Goal: Communication & Community: Answer question/provide support

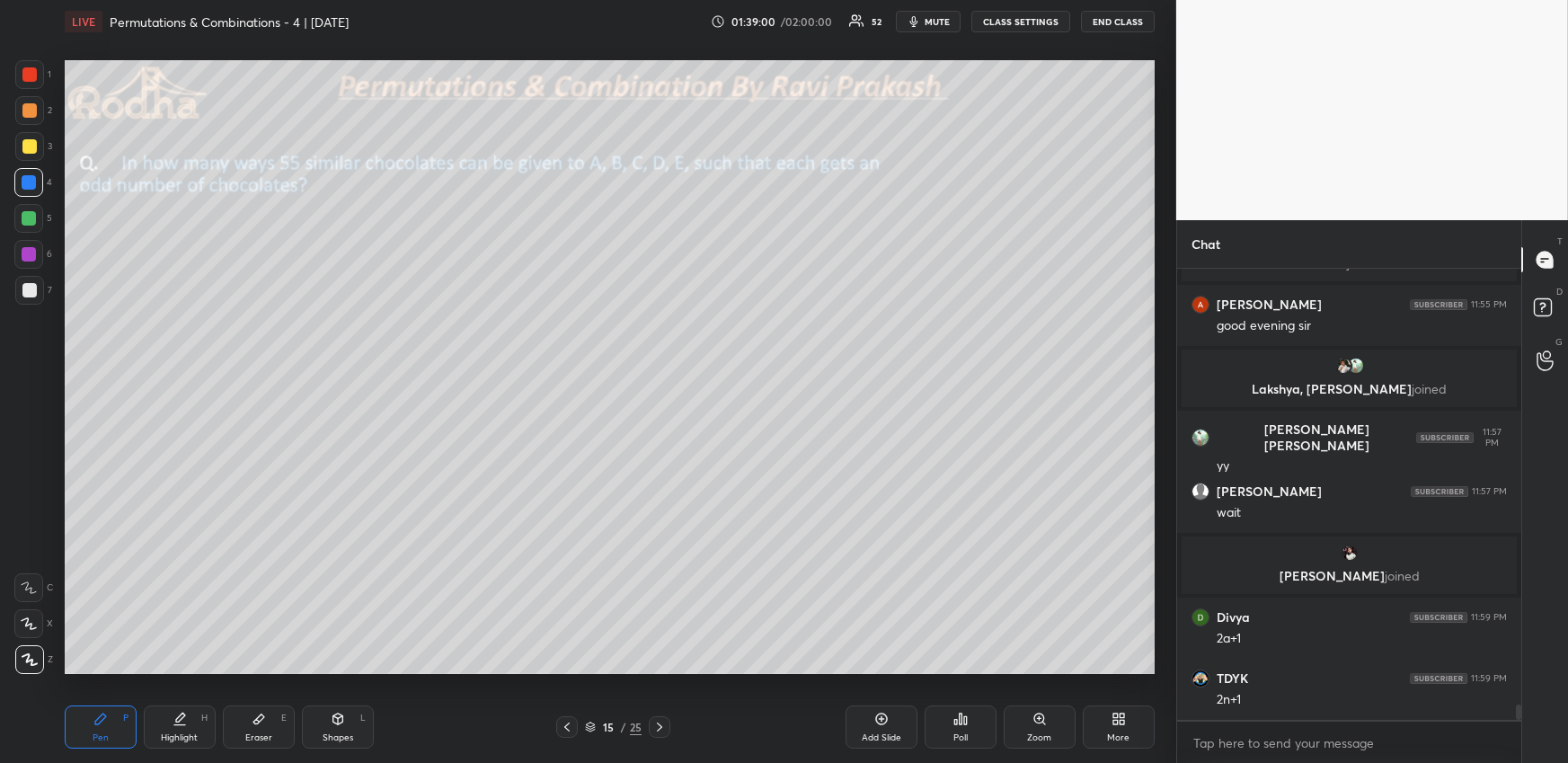
click at [257, 728] on div "Eraser E" at bounding box center [258, 727] width 71 height 43
click at [89, 733] on div "Pen P" at bounding box center [100, 727] width 71 height 43
click at [262, 721] on icon at bounding box center [258, 718] width 14 height 14
click at [113, 728] on div "Pen P" at bounding box center [100, 727] width 71 height 43
click at [278, 709] on div "Eraser E" at bounding box center [258, 727] width 71 height 43
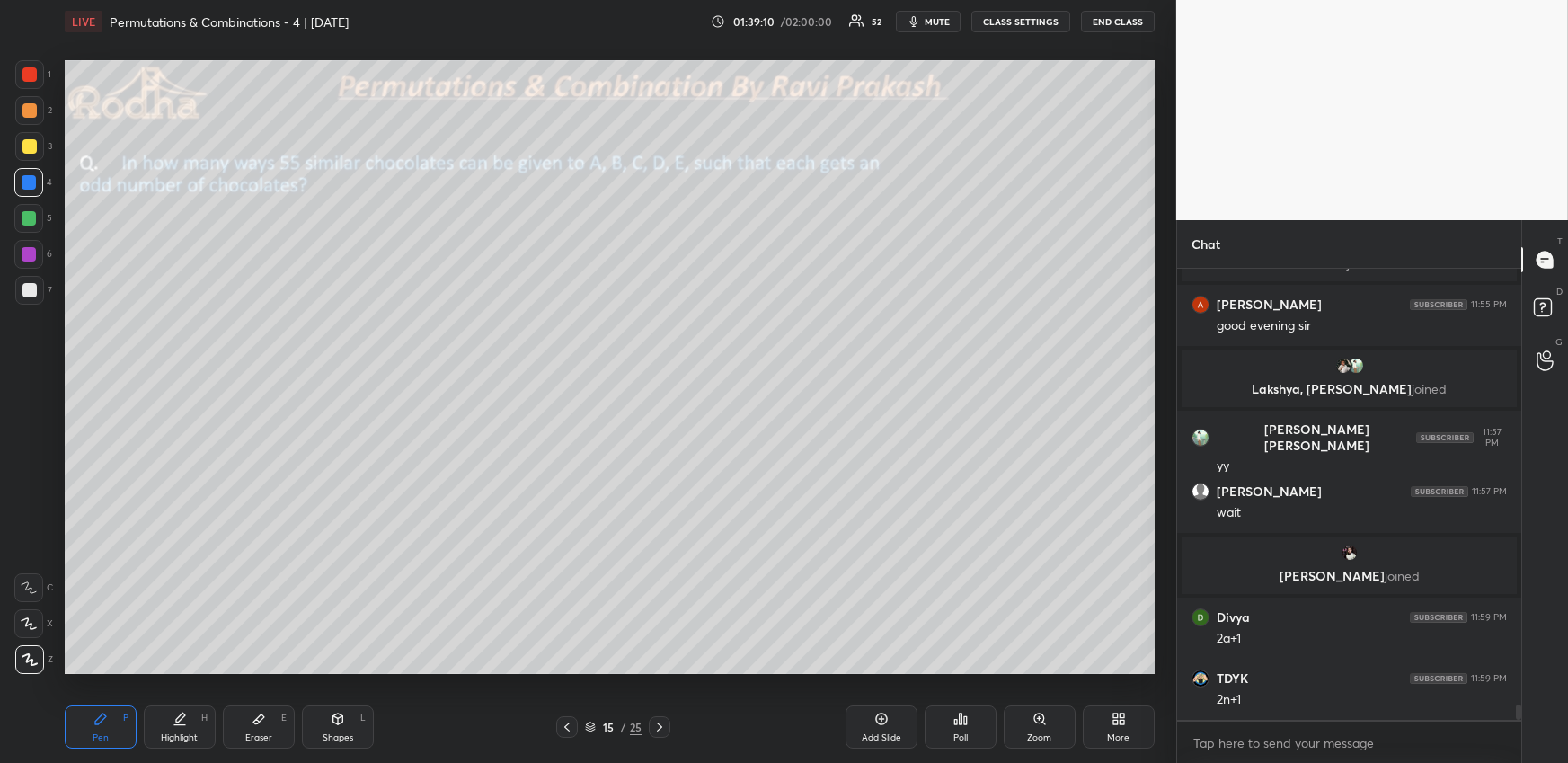
click at [279, 719] on div "Eraser E" at bounding box center [258, 727] width 71 height 43
click at [101, 733] on div "Pen" at bounding box center [100, 737] width 16 height 9
drag, startPoint x: 252, startPoint y: 715, endPoint x: 262, endPoint y: 678, distance: 38.3
click at [253, 717] on div "Eraser E" at bounding box center [258, 727] width 71 height 43
click at [89, 735] on div "Pen P" at bounding box center [100, 727] width 71 height 43
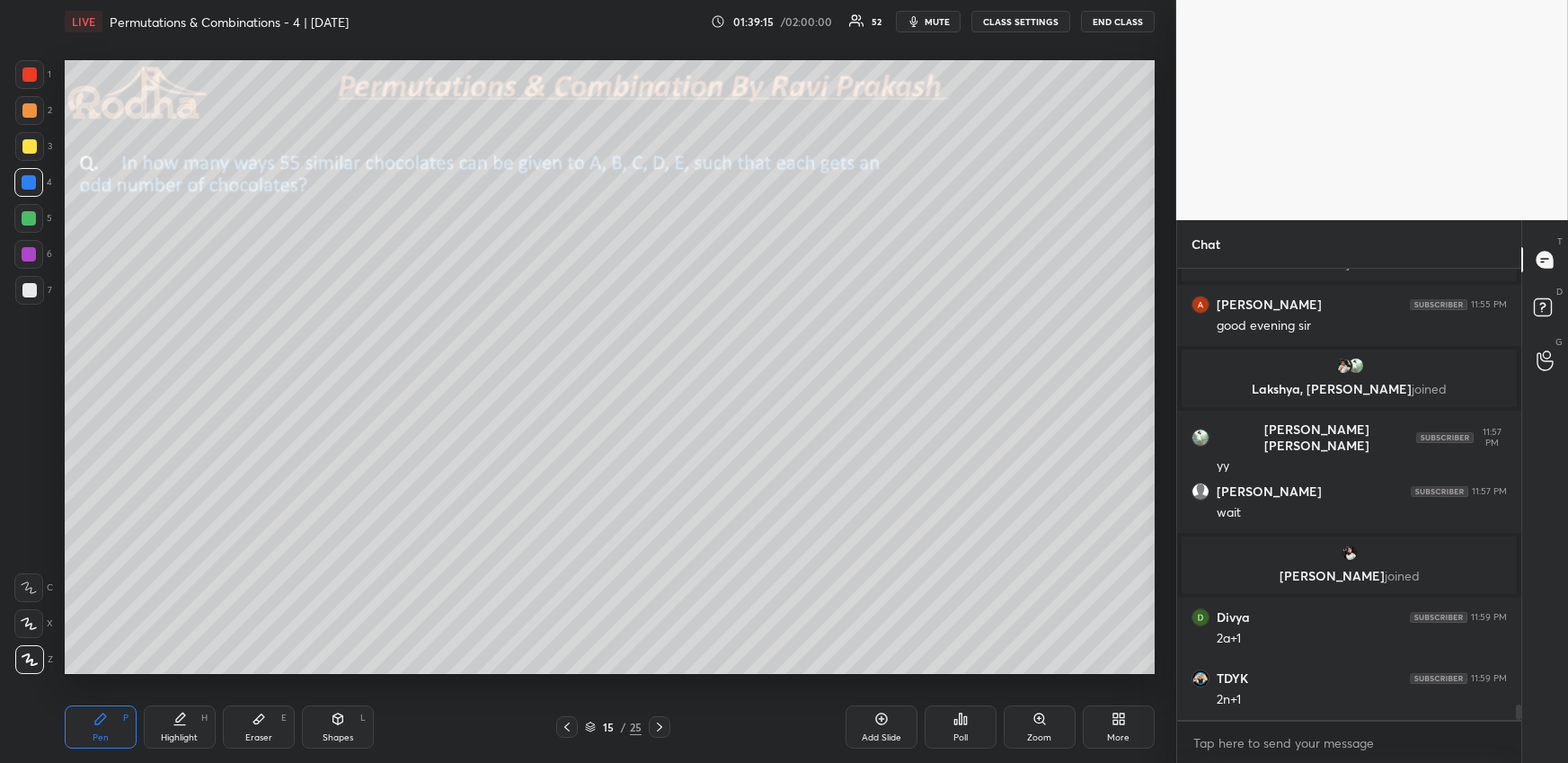
click at [231, 725] on div "Eraser E" at bounding box center [258, 727] width 71 height 43
drag, startPoint x: 94, startPoint y: 722, endPoint x: 99, endPoint y: 681, distance: 41.3
click at [95, 724] on icon at bounding box center [100, 718] width 14 height 14
click at [37, 70] on div at bounding box center [30, 74] width 29 height 29
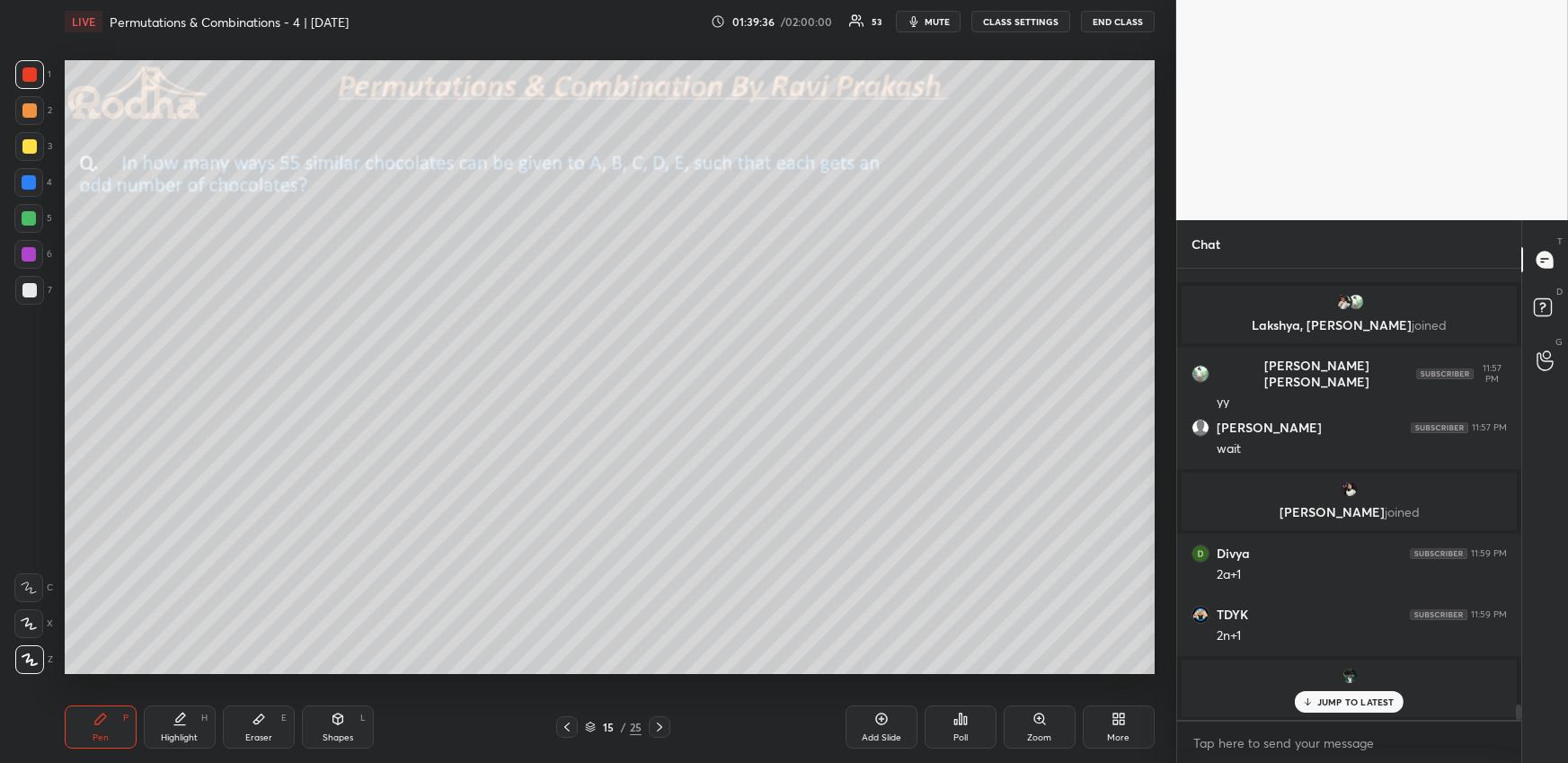
click at [29, 110] on div at bounding box center [30, 110] width 14 height 14
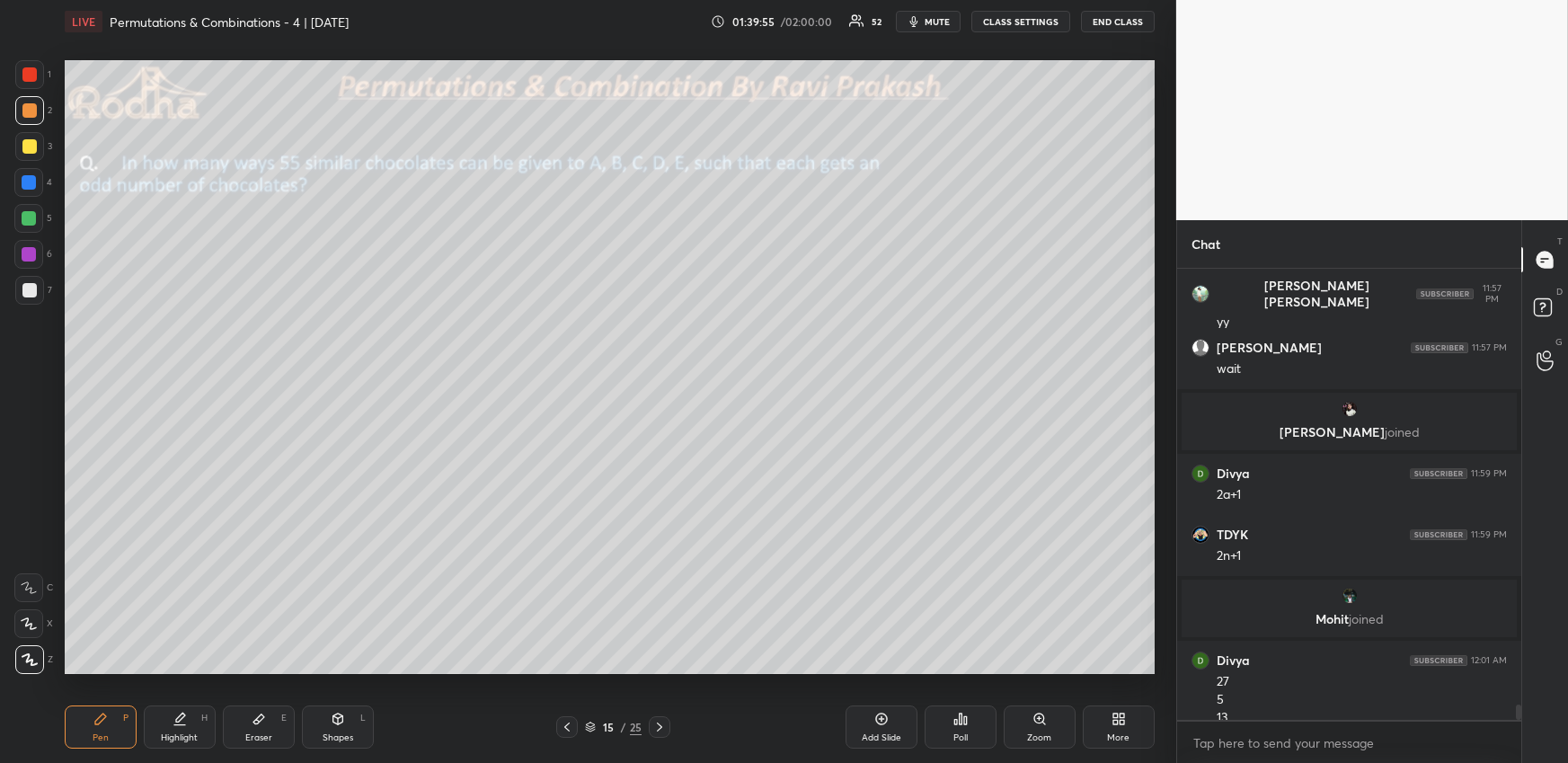
scroll to position [12827, 0]
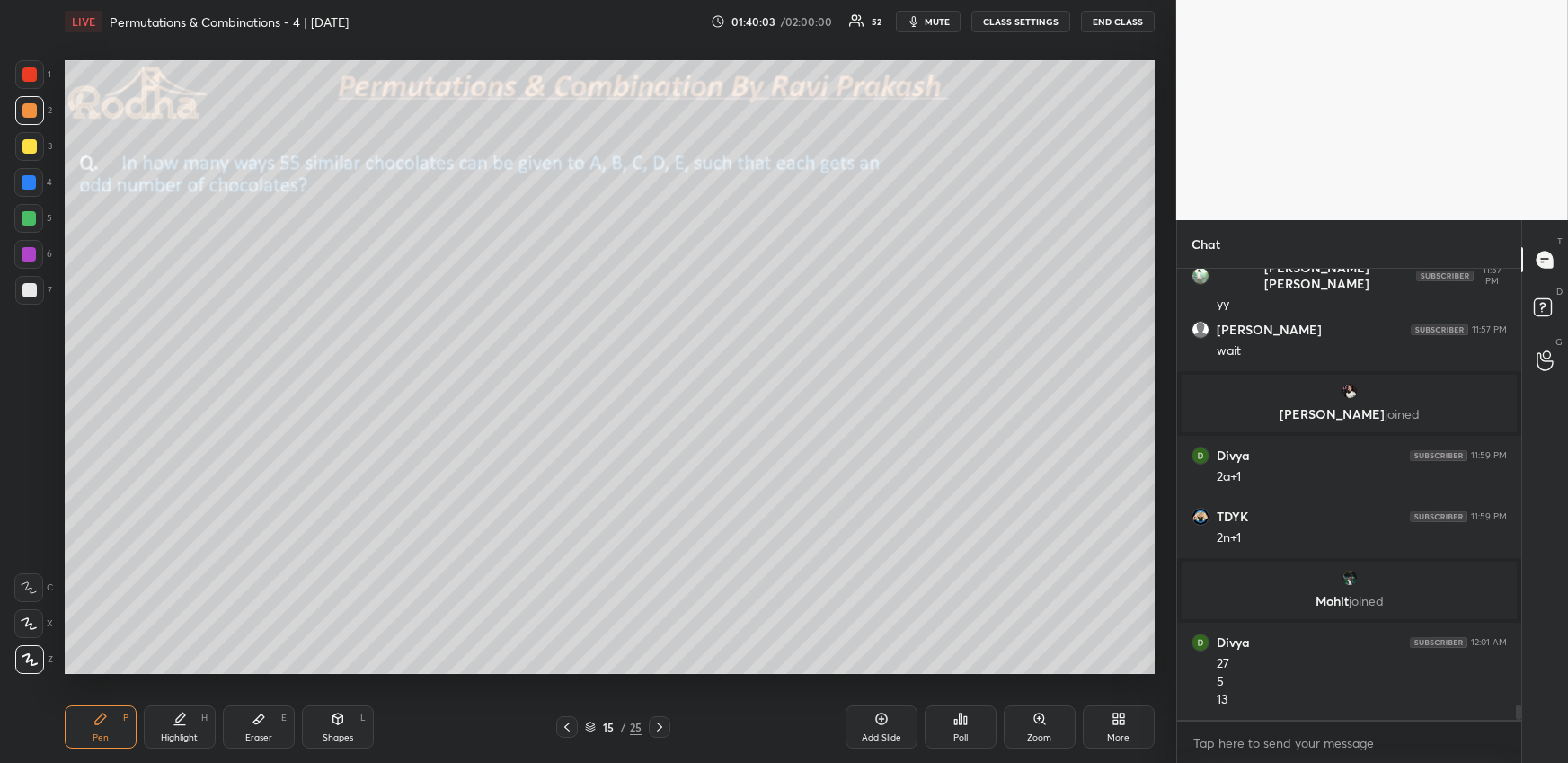
click at [262, 714] on icon at bounding box center [258, 718] width 14 height 14
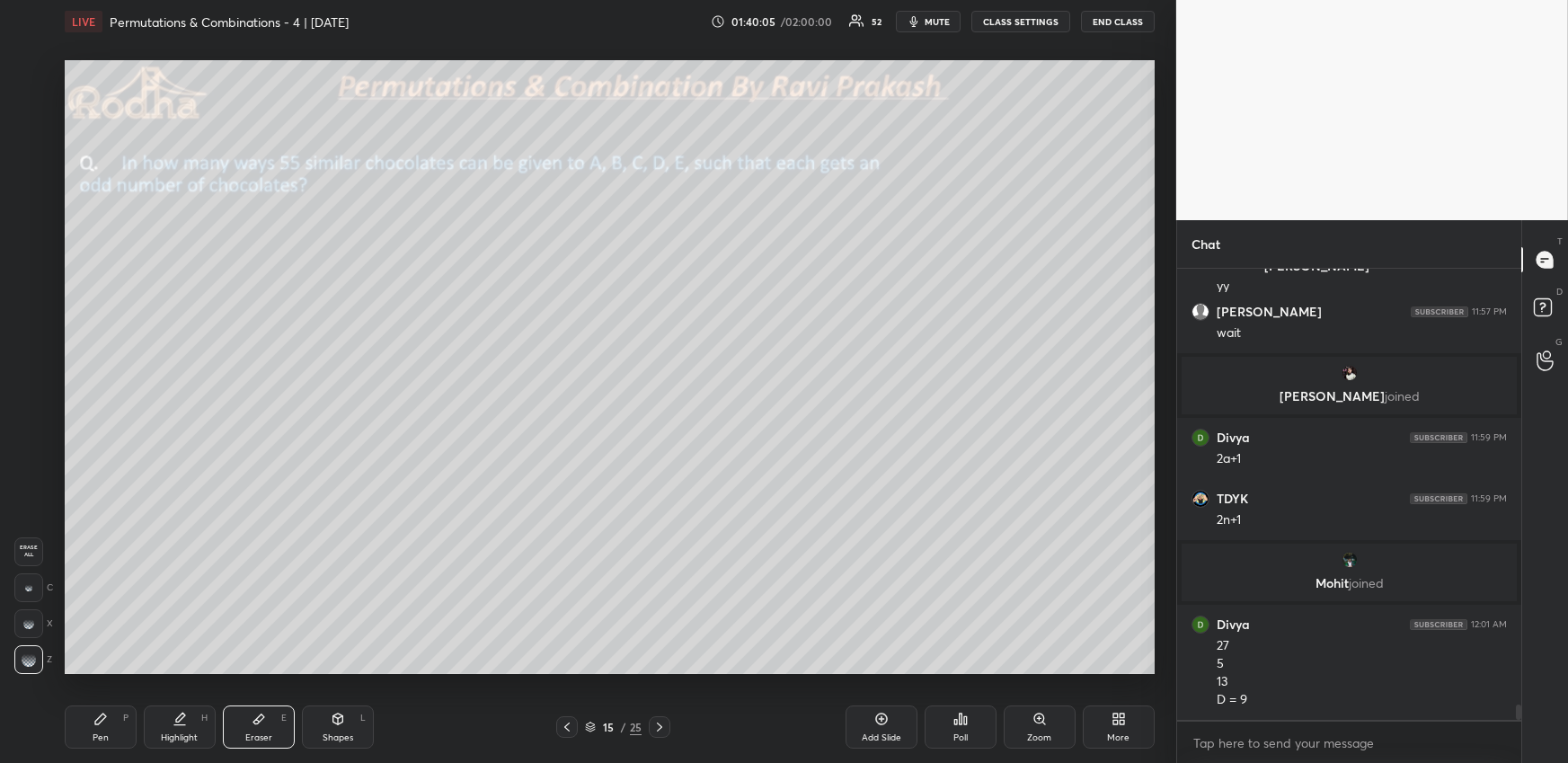
click at [108, 723] on div "Pen P" at bounding box center [100, 727] width 71 height 43
drag, startPoint x: 175, startPoint y: 724, endPoint x: 188, endPoint y: 678, distance: 47.8
click at [176, 724] on icon at bounding box center [179, 718] width 14 height 14
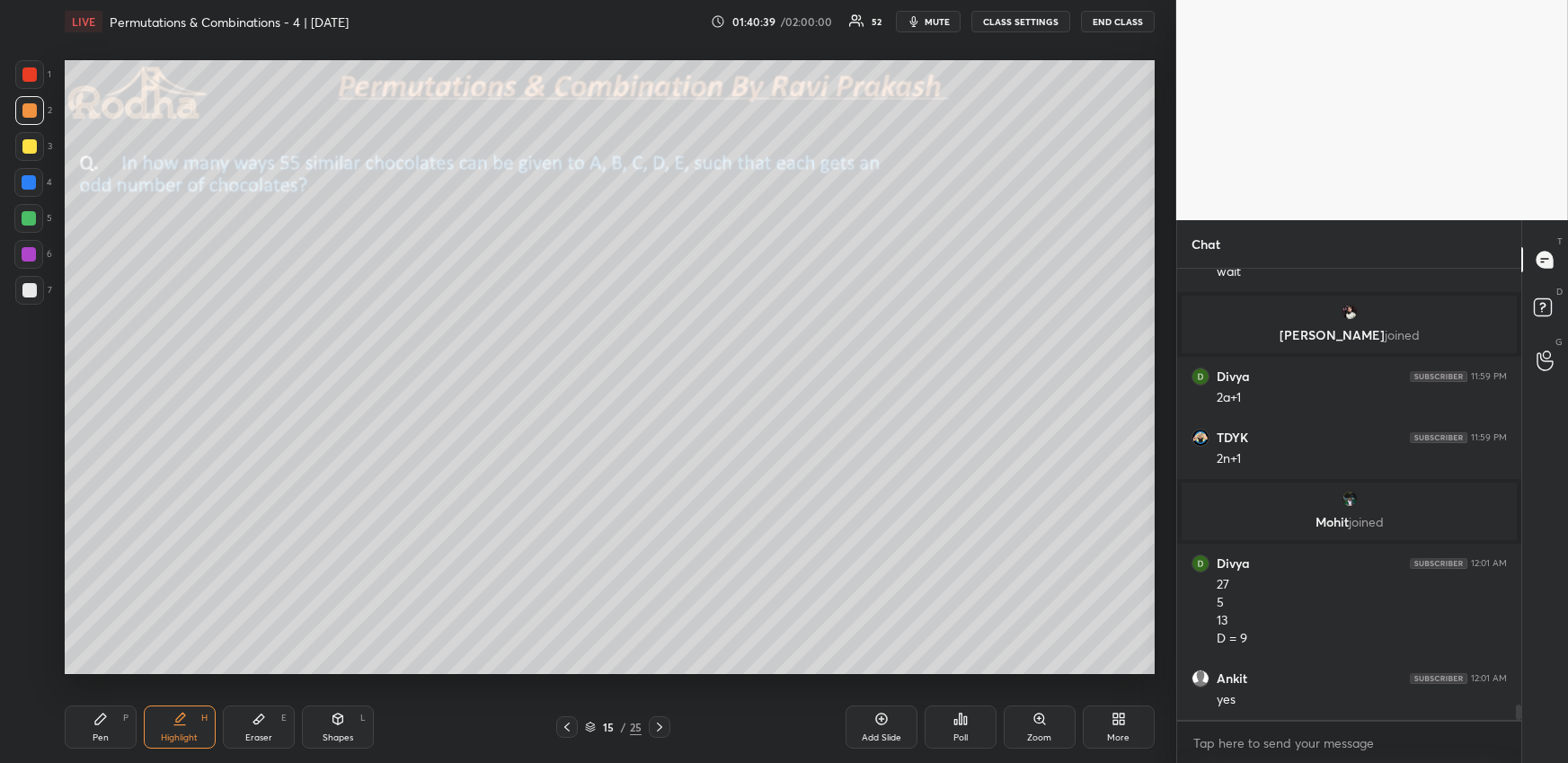
click at [107, 720] on div "Pen P" at bounding box center [100, 727] width 71 height 43
drag, startPoint x: 180, startPoint y: 733, endPoint x: 196, endPoint y: 701, distance: 35.8
click at [184, 733] on div "Highlight" at bounding box center [179, 737] width 37 height 9
click at [112, 724] on div "Pen P" at bounding box center [100, 727] width 71 height 43
drag, startPoint x: 175, startPoint y: 734, endPoint x: 208, endPoint y: 708, distance: 42.0
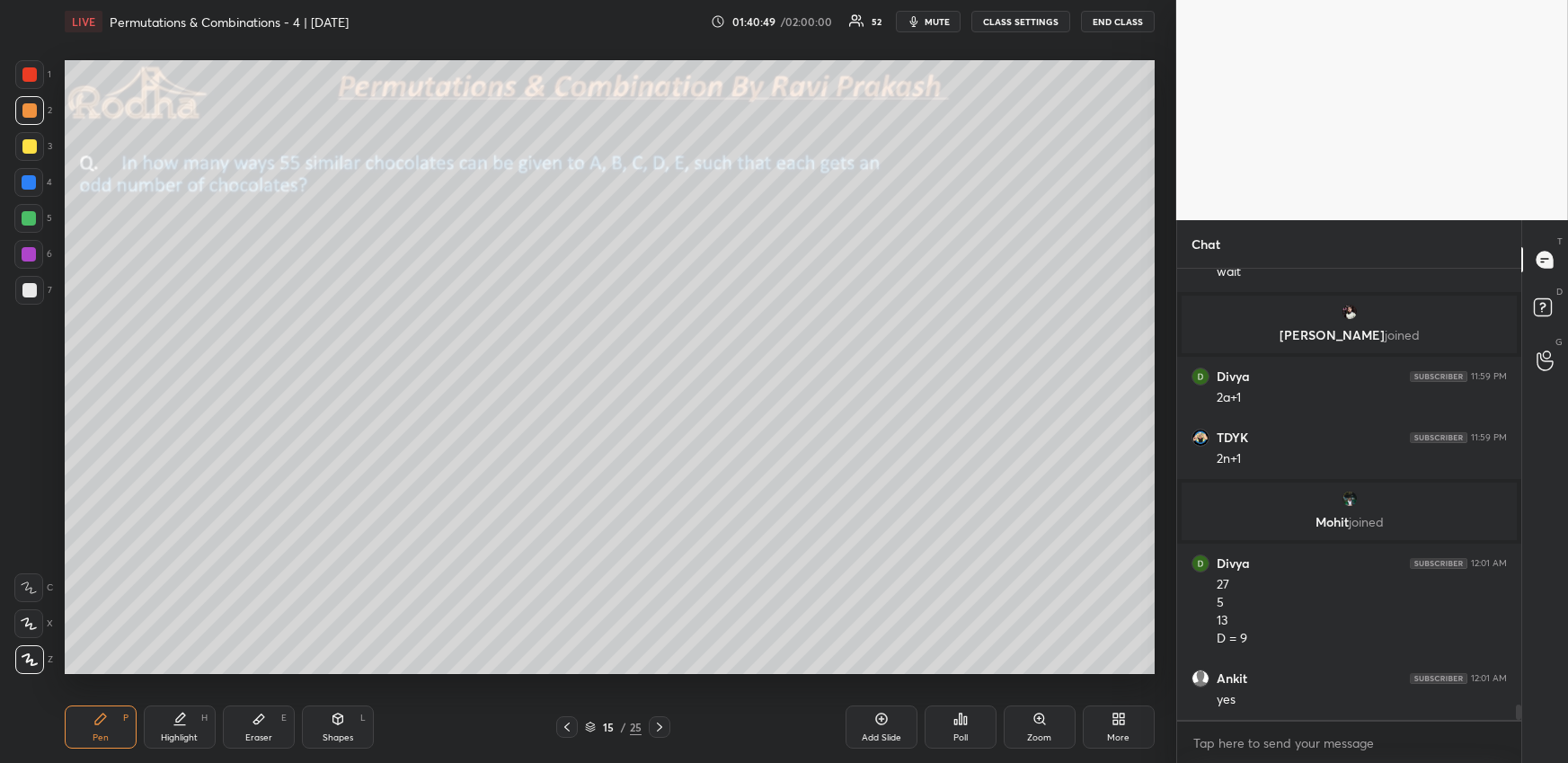
click at [177, 734] on div "Highlight" at bounding box center [179, 737] width 37 height 9
drag, startPoint x: 89, startPoint y: 733, endPoint x: 99, endPoint y: 718, distance: 18.0
click at [88, 733] on div "Pen P" at bounding box center [100, 727] width 71 height 43
click at [30, 215] on div at bounding box center [29, 218] width 14 height 14
click at [273, 726] on div "Eraser E" at bounding box center [258, 727] width 71 height 43
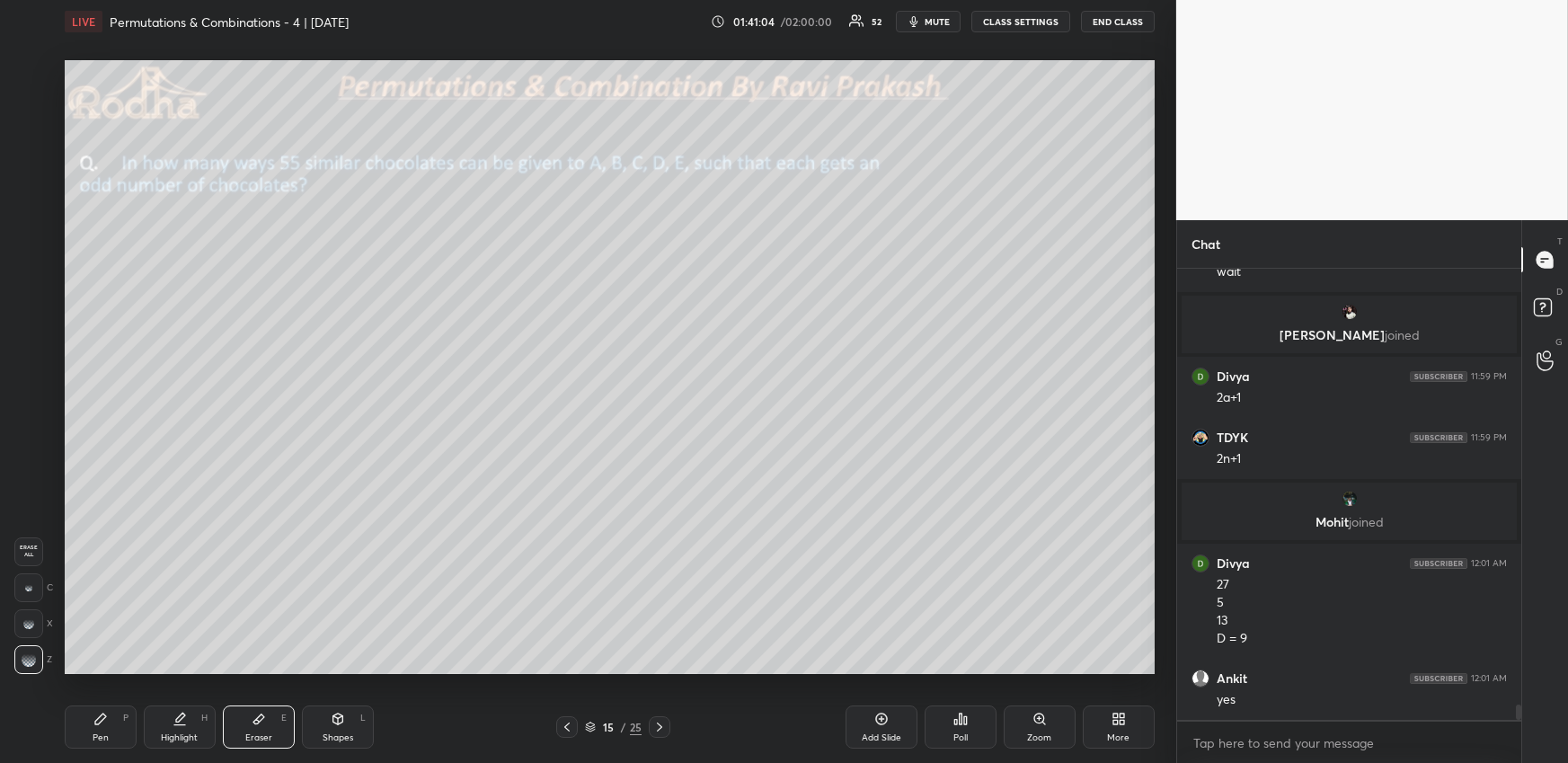
click at [93, 728] on div "Pen P" at bounding box center [100, 727] width 71 height 43
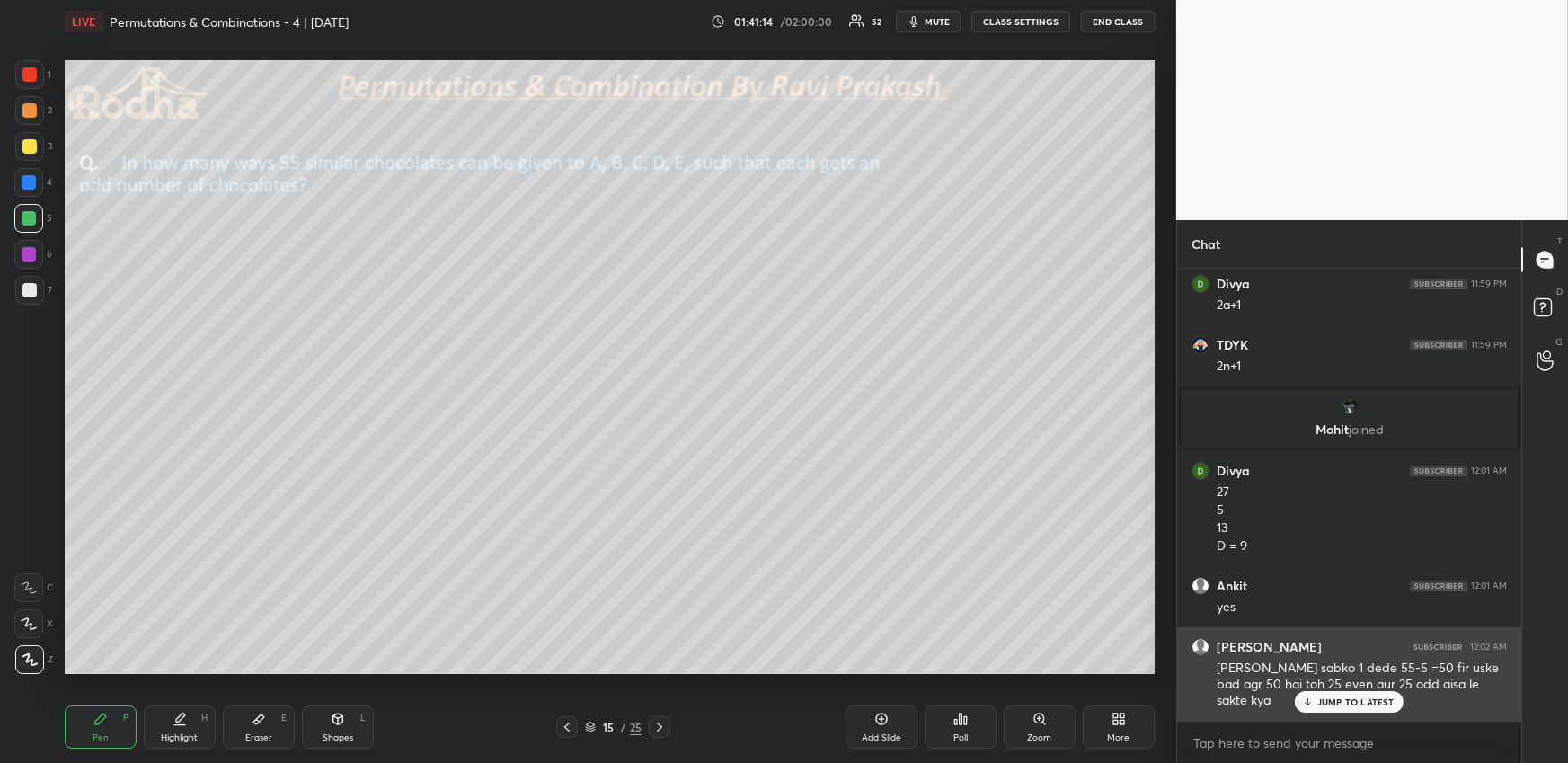
click at [1365, 716] on div "[PERSON_NAME] 12:02 AM [PERSON_NAME] sabko 1 dede 55-5 =50 fir uske bad agr 50 …" at bounding box center [1348, 674] width 344 height 93
drag, startPoint x: 1362, startPoint y: 707, endPoint x: 1351, endPoint y: 702, distance: 12.1
click at [1360, 706] on p "JUMP TO LATEST" at bounding box center [1355, 701] width 77 height 10
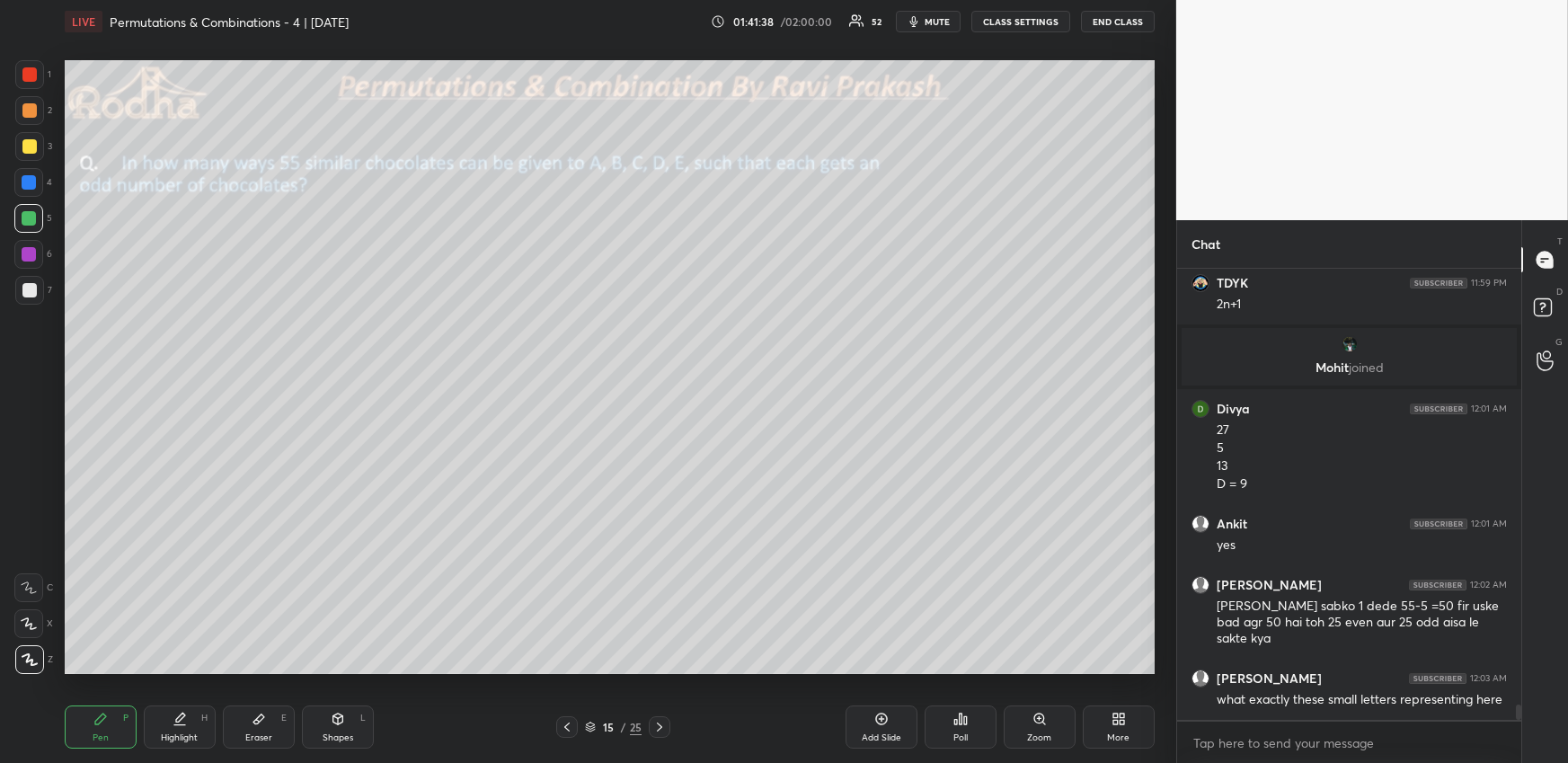
scroll to position [13122, 0]
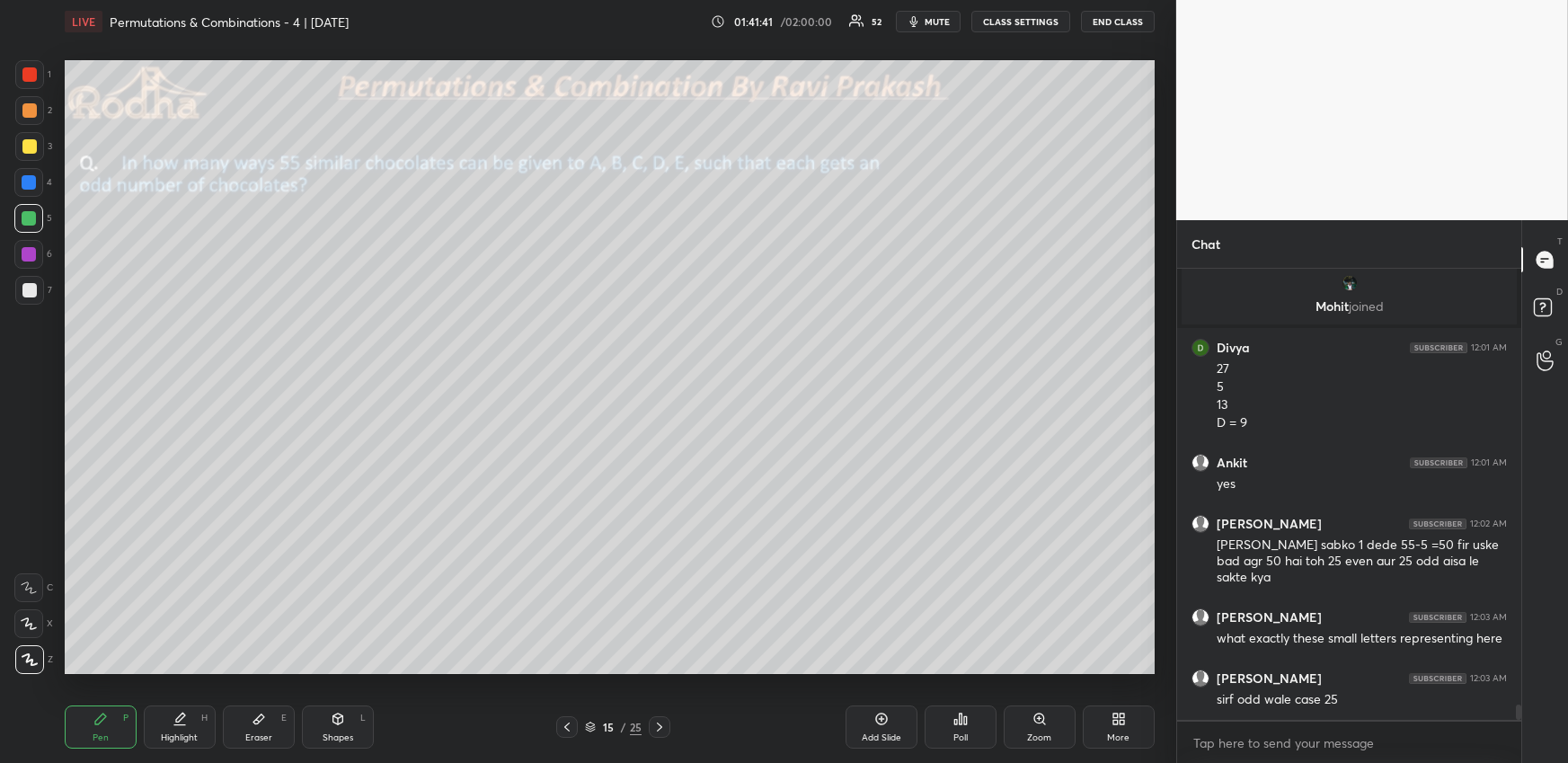
drag, startPoint x: 184, startPoint y: 733, endPoint x: 176, endPoint y: 702, distance: 32.0
click at [183, 736] on div "Highlight" at bounding box center [179, 737] width 37 height 9
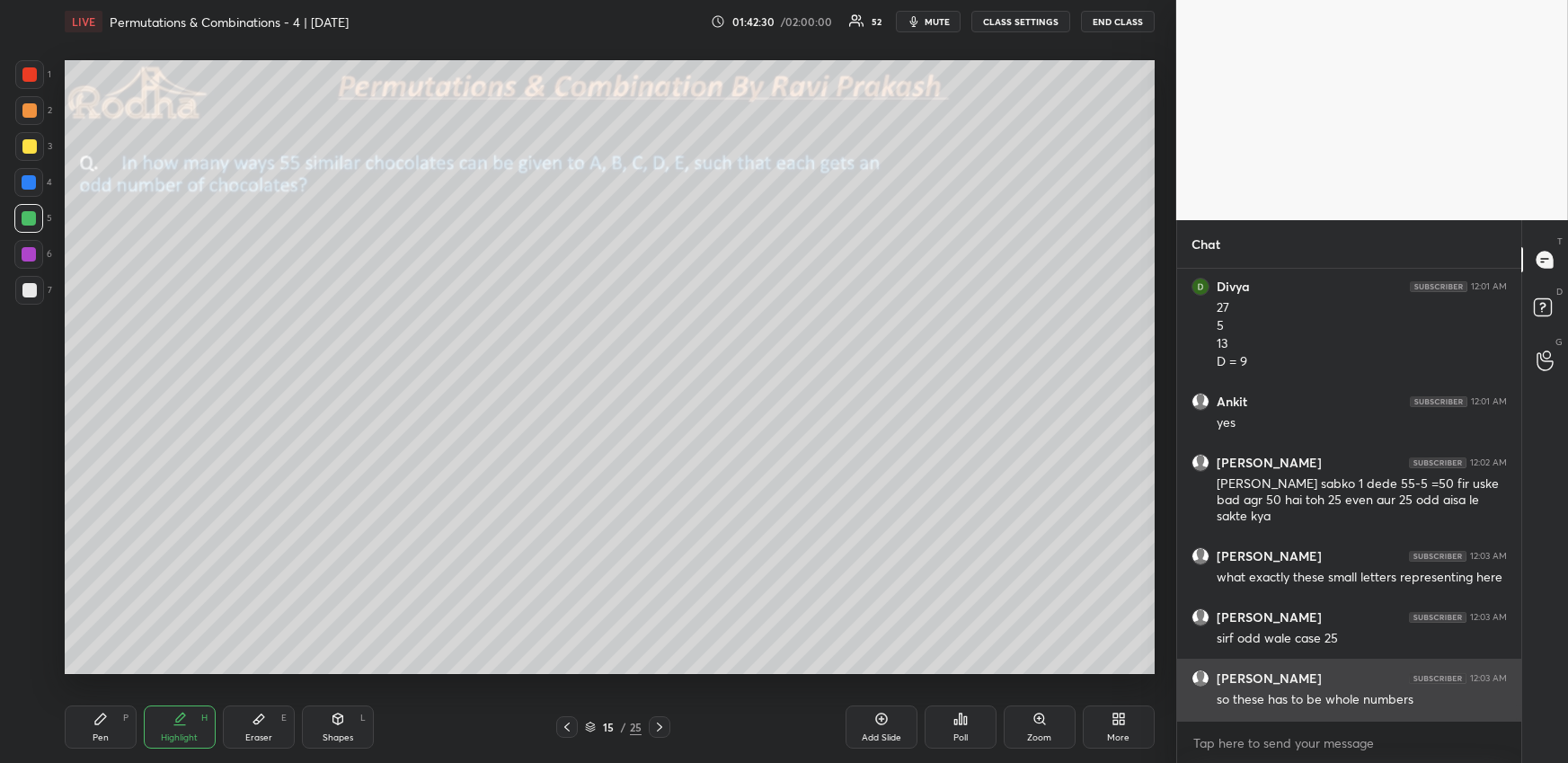
click at [1483, 712] on div "[PERSON_NAME] 12:03 AM so these has to be whole numbers" at bounding box center [1348, 690] width 344 height 61
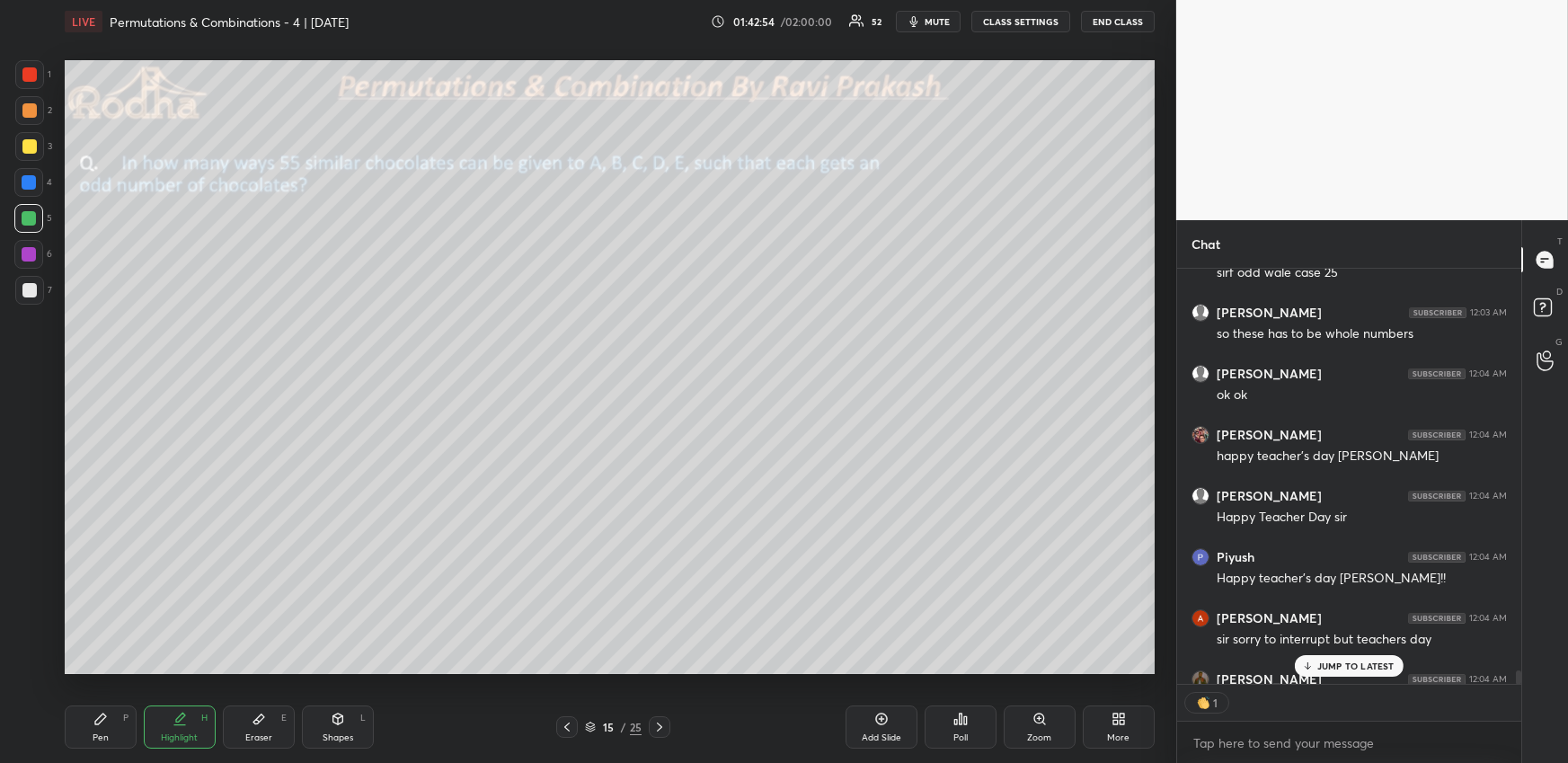
scroll to position [13646, 0]
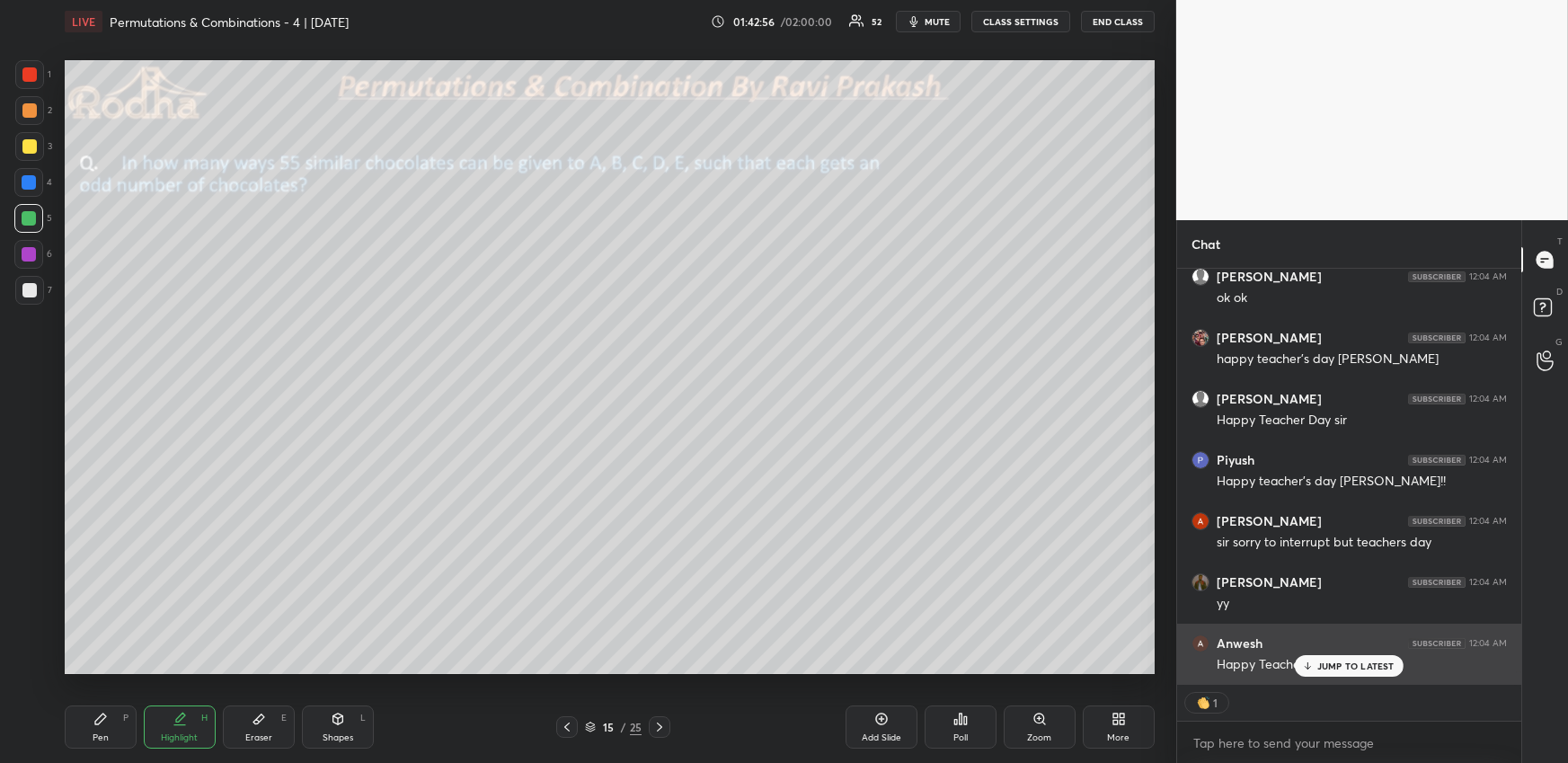
click at [1361, 675] on div "JUMP TO LATEST" at bounding box center [1348, 666] width 108 height 22
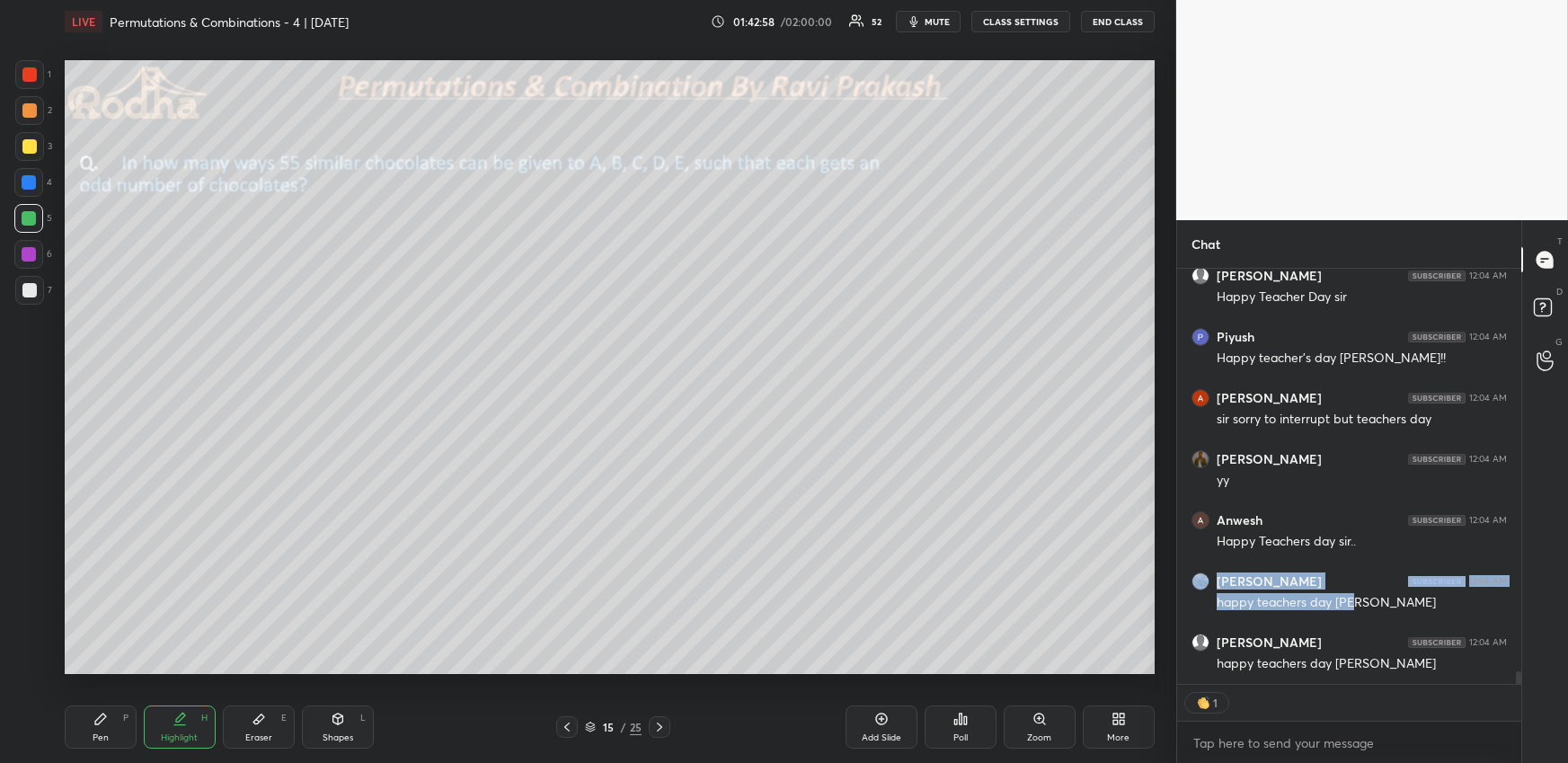
scroll to position [13830, 0]
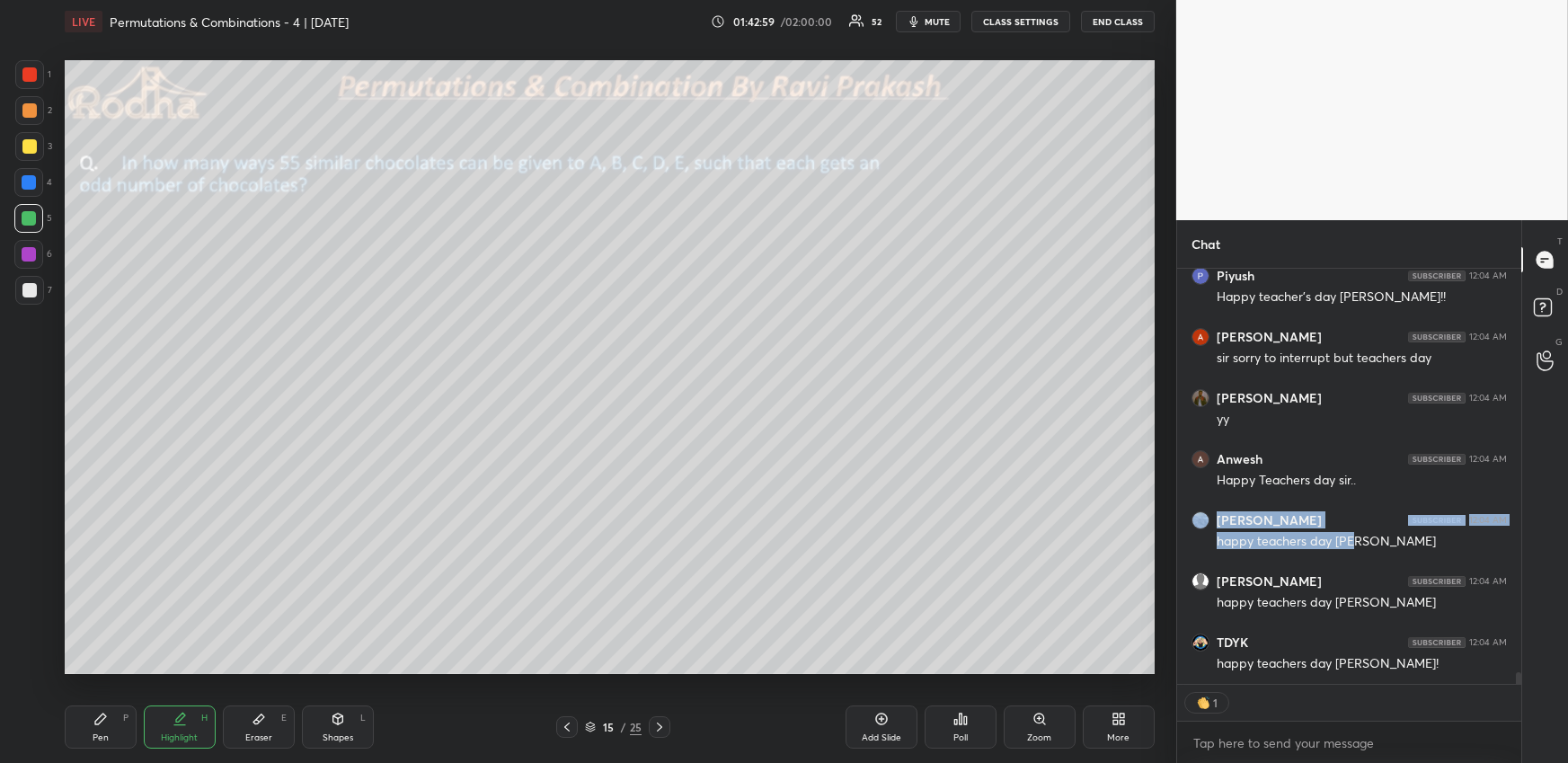
click at [1300, 758] on body "1 2 3 4 5 6 7 R O A L C X Z Erase all C X Z LIVE Permutations & Combinations - …" at bounding box center [784, 381] width 1568 height 763
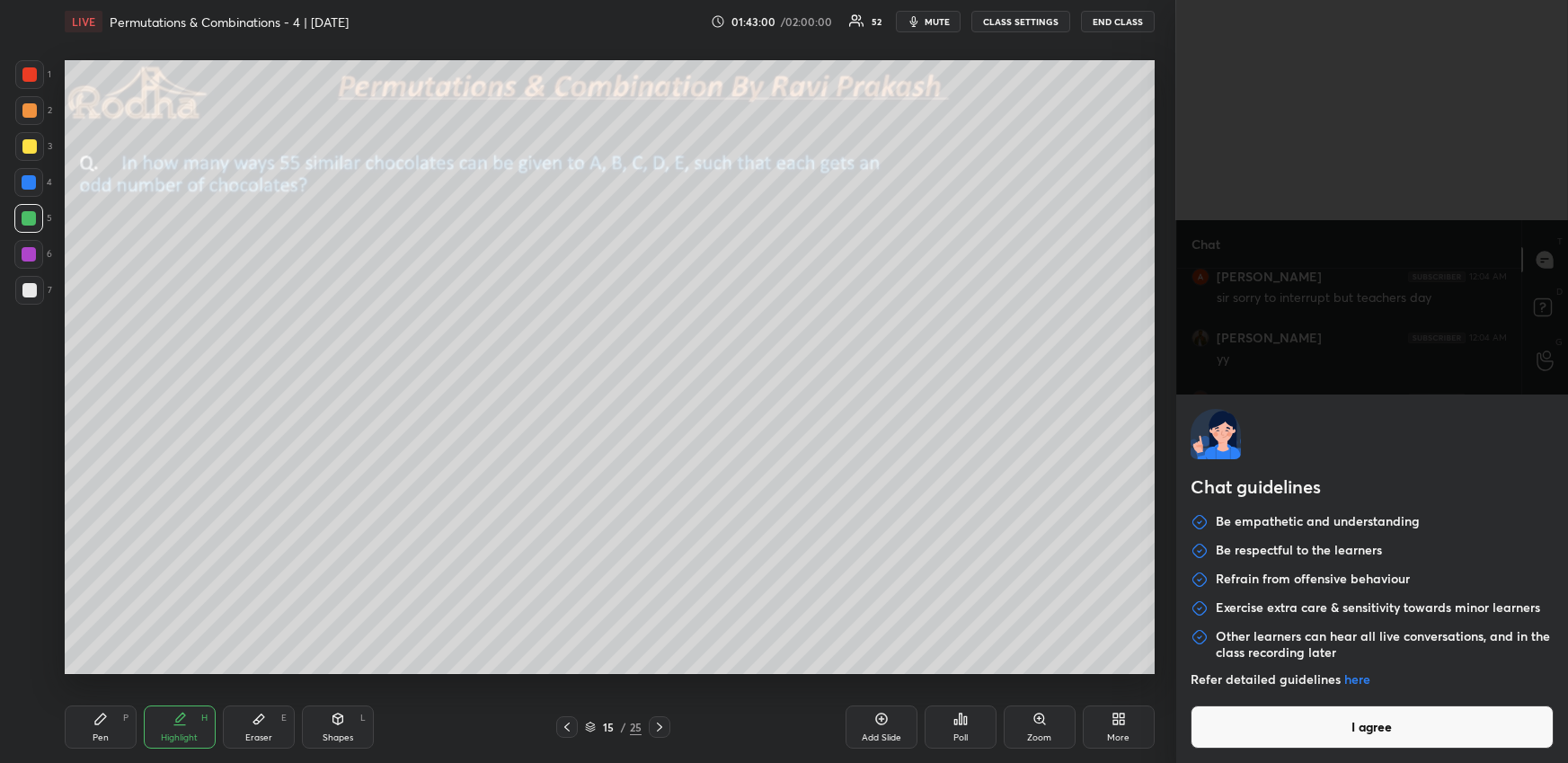
click at [1289, 726] on button "I agree" at bounding box center [1371, 727] width 363 height 43
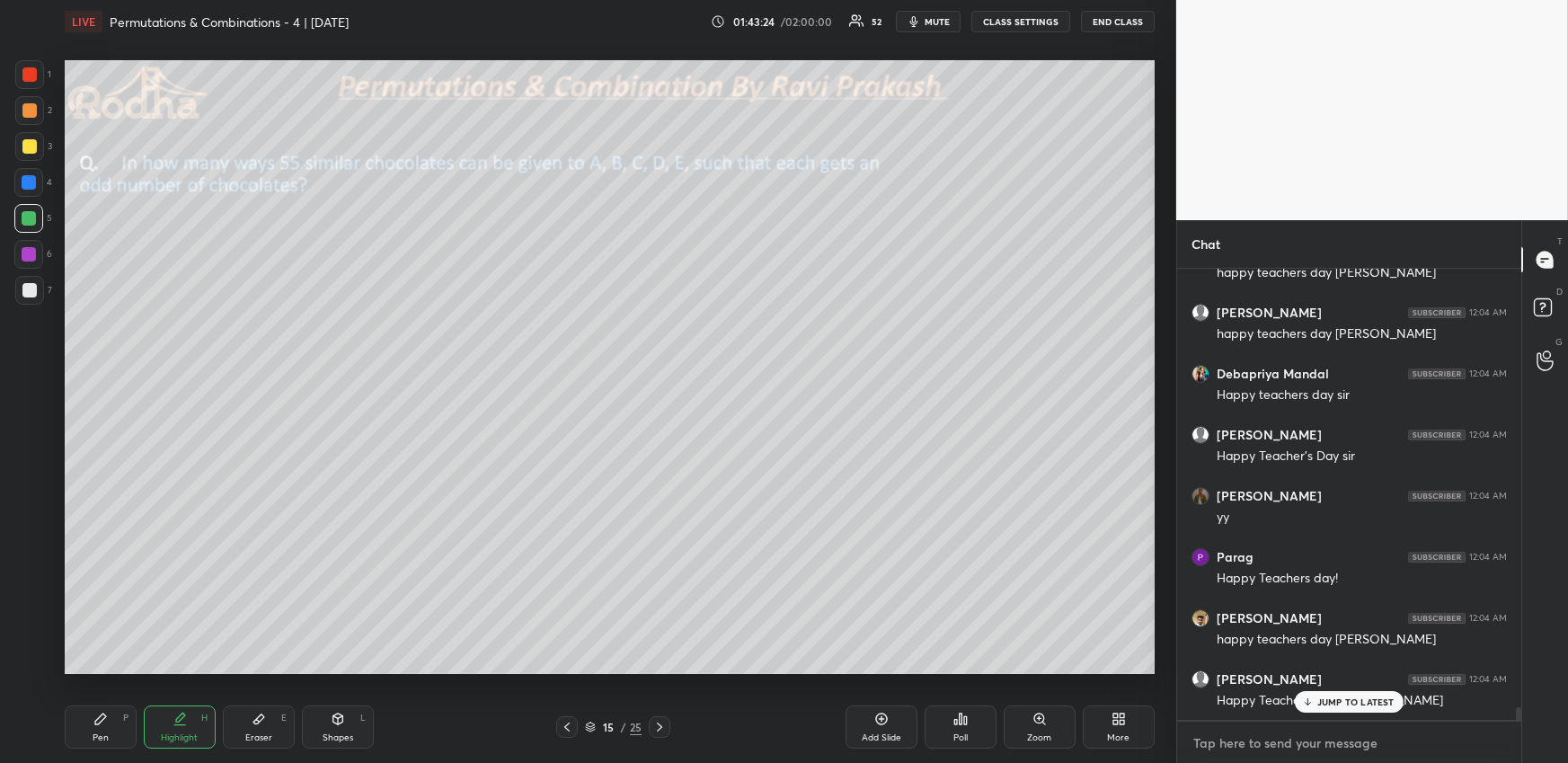
scroll to position [15444, 0]
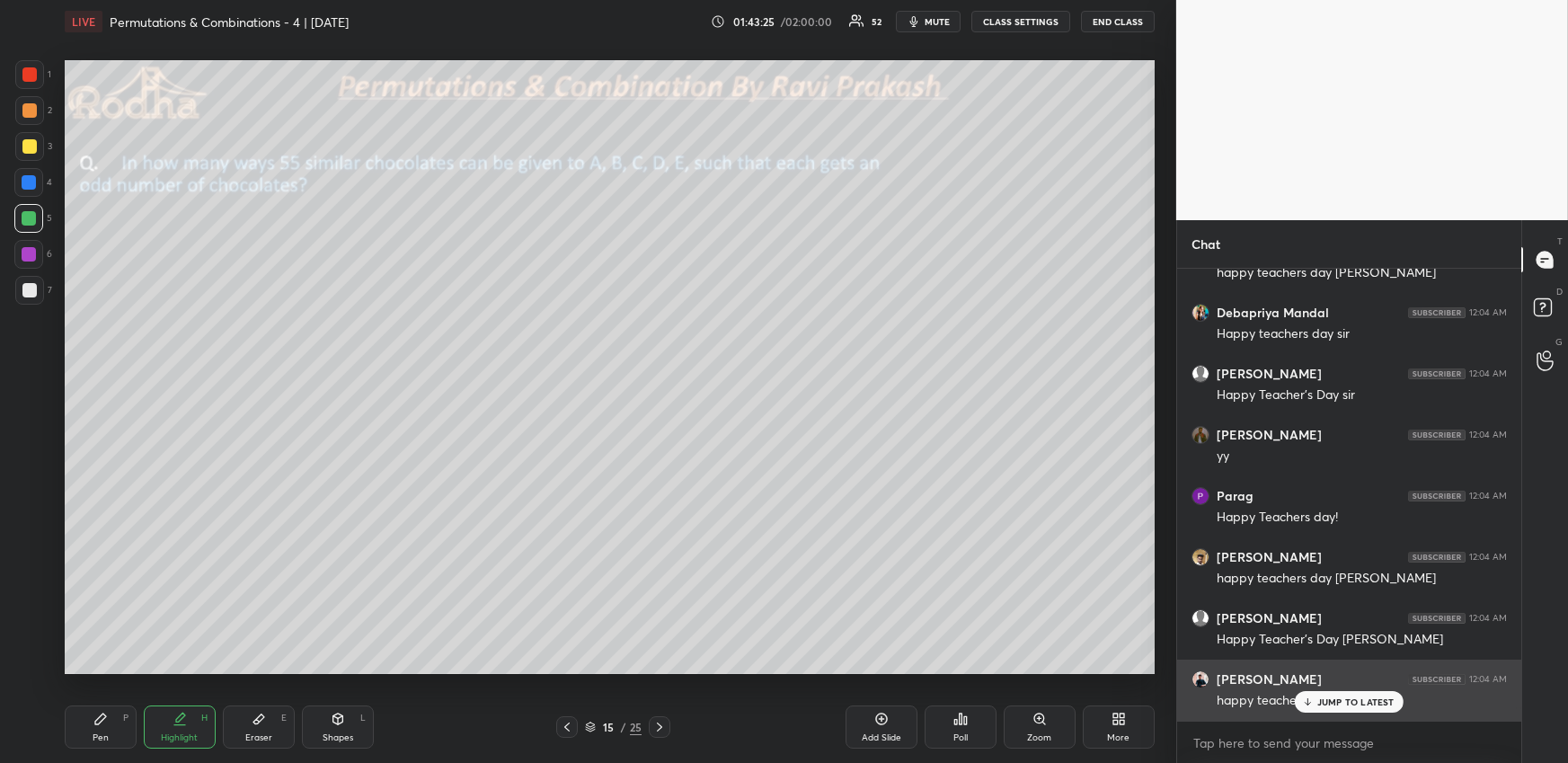
click at [1381, 700] on p "JUMP TO LATEST" at bounding box center [1355, 701] width 77 height 10
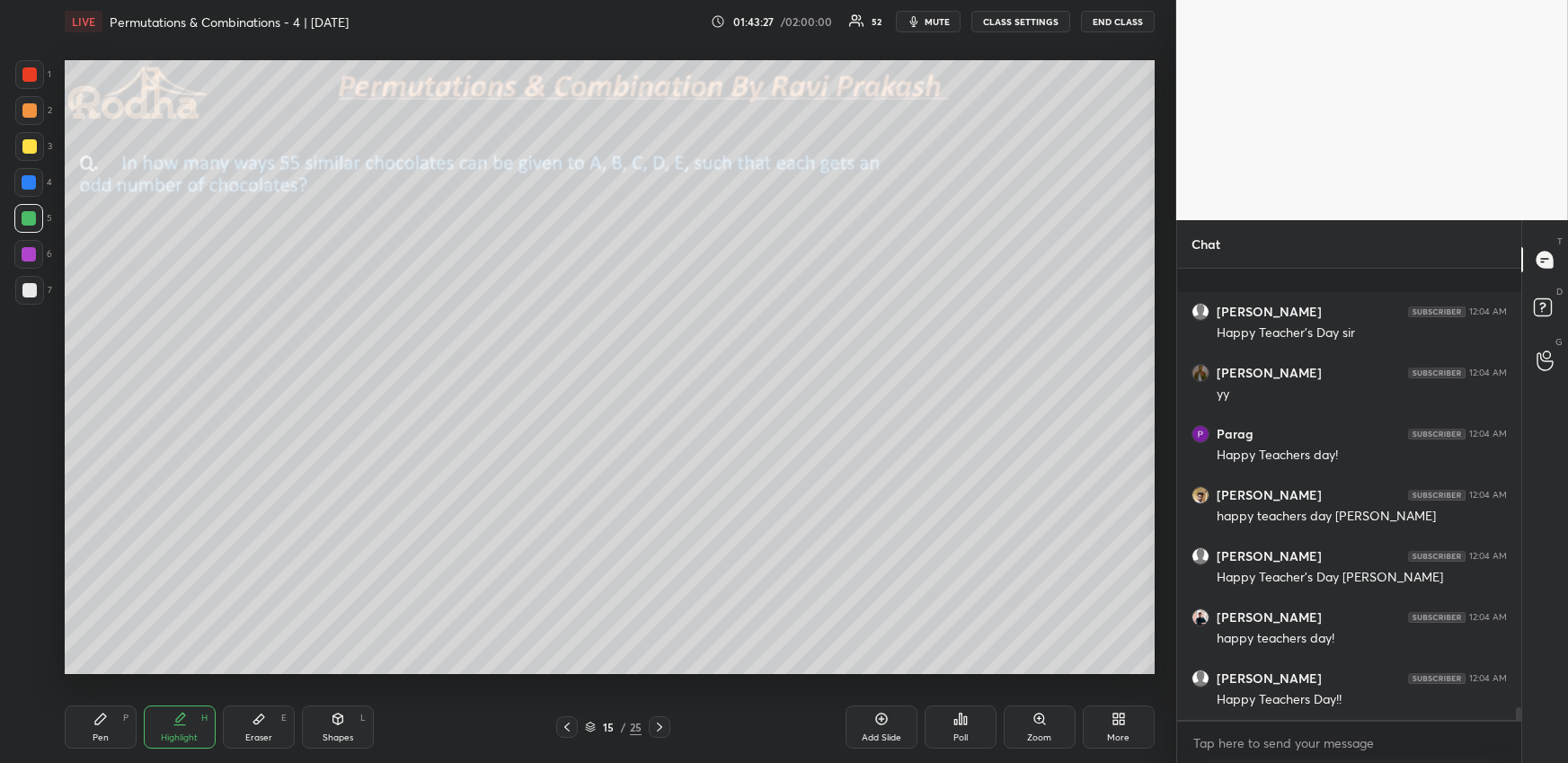
scroll to position [15629, 0]
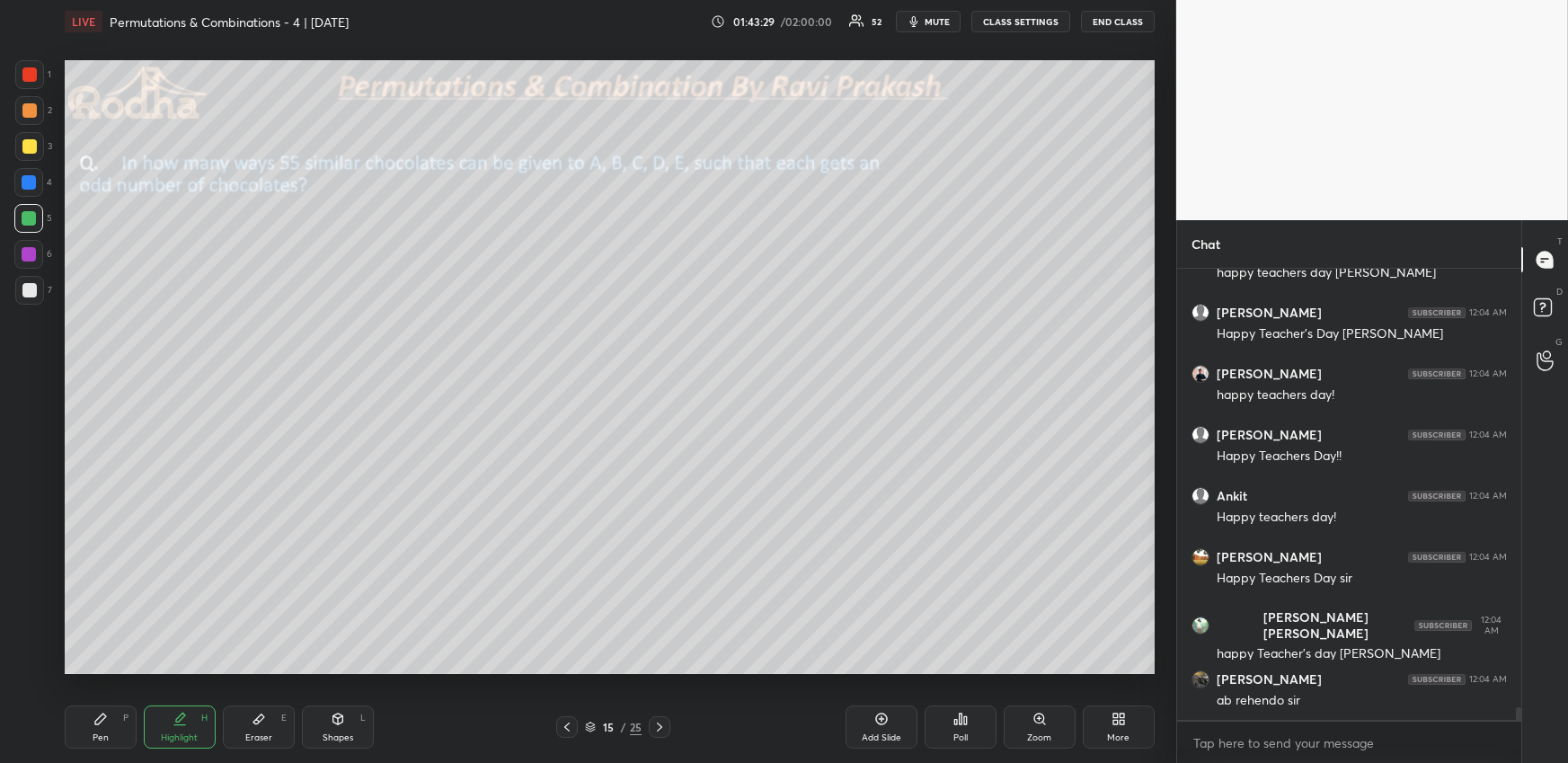
click at [1325, 753] on div "magarmach hai sir" at bounding box center [1361, 762] width 290 height 18
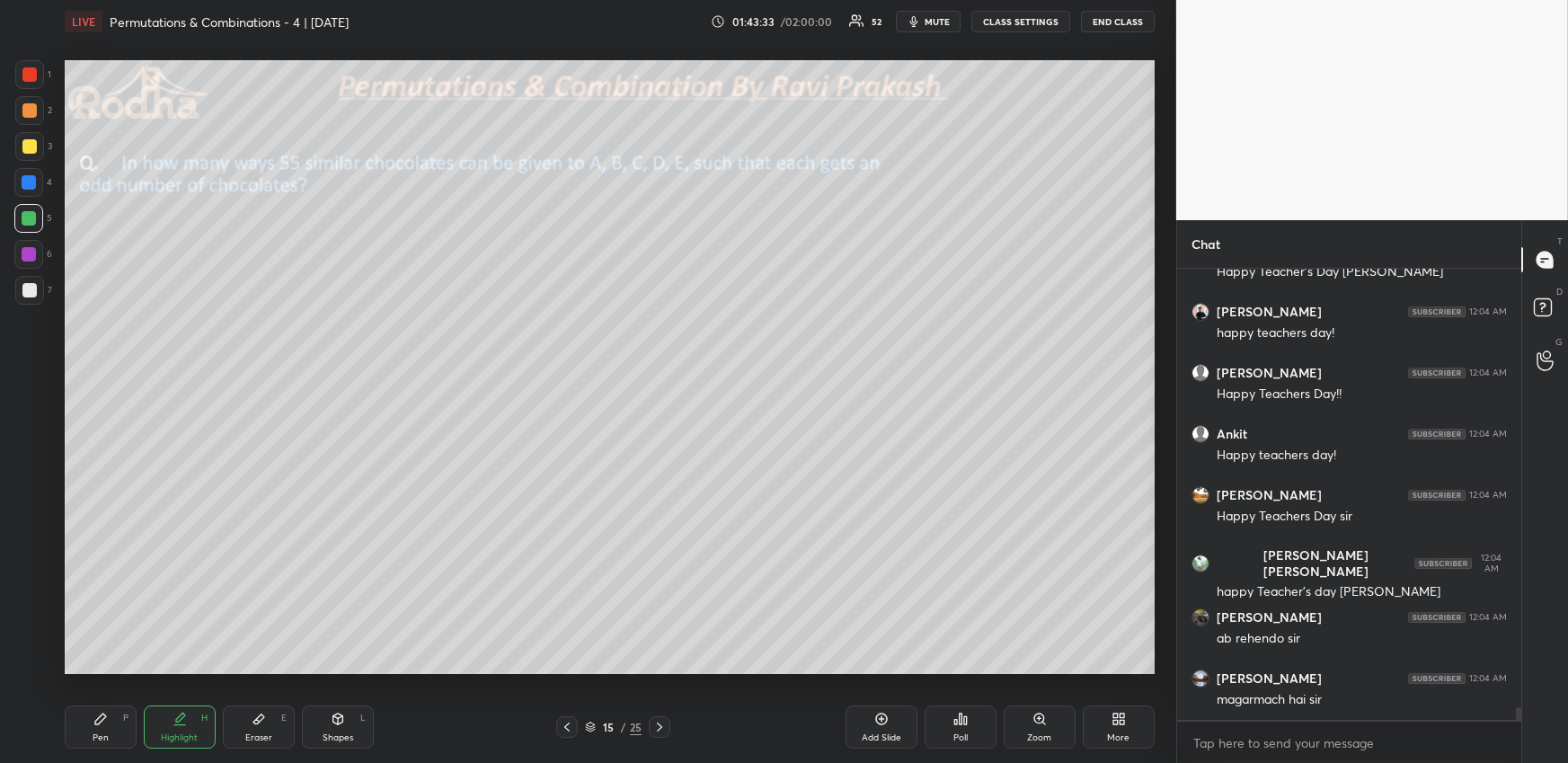
click at [662, 720] on icon at bounding box center [659, 727] width 14 height 14
drag, startPoint x: 104, startPoint y: 740, endPoint x: 96, endPoint y: 729, distance: 13.6
click at [100, 742] on div "Pen" at bounding box center [100, 737] width 16 height 9
click at [566, 729] on icon at bounding box center [566, 727] width 14 height 14
click at [666, 726] on icon at bounding box center [659, 727] width 14 height 14
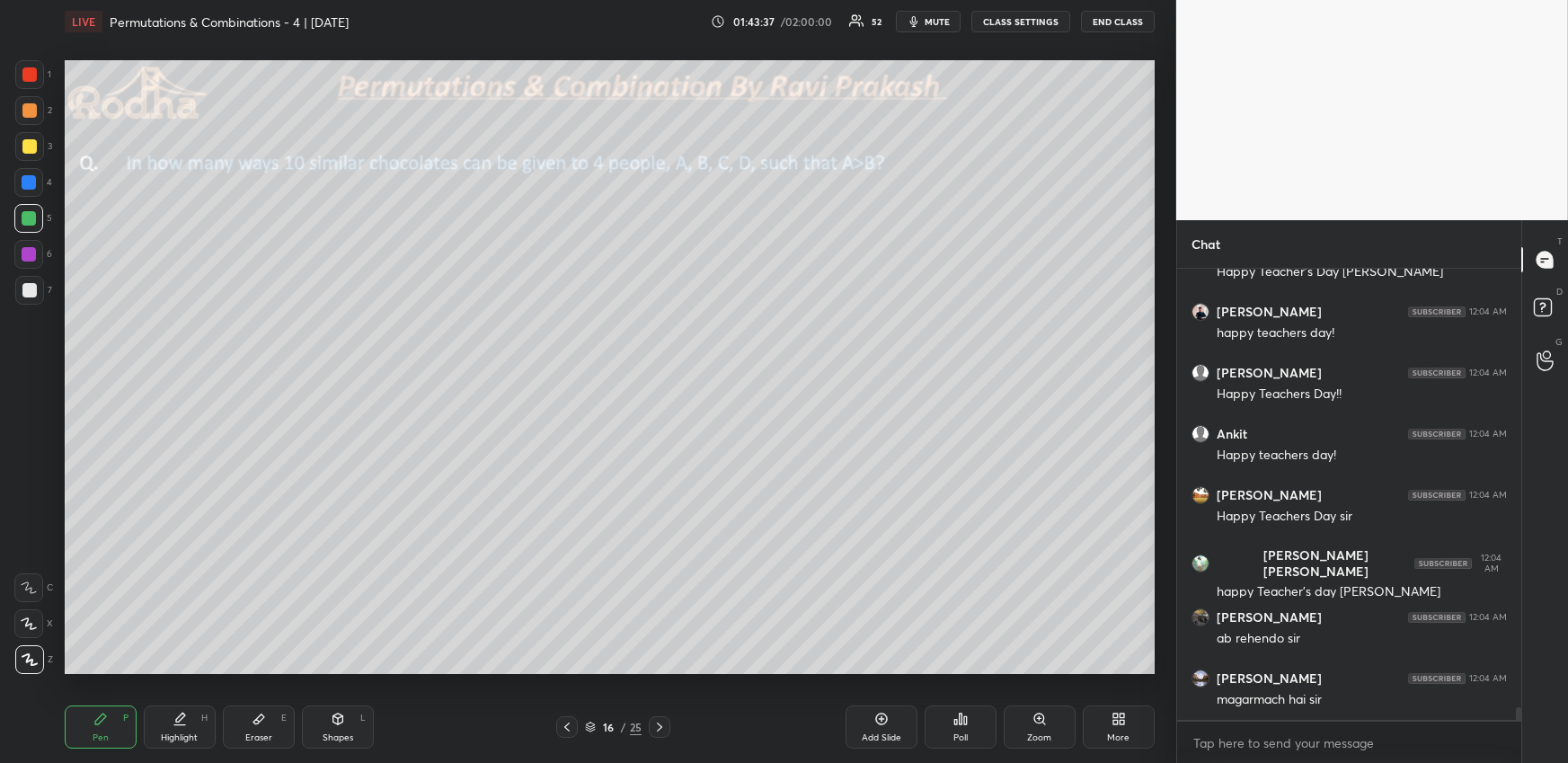
click at [32, 285] on div at bounding box center [30, 290] width 14 height 14
drag, startPoint x: 34, startPoint y: 624, endPoint x: 26, endPoint y: 557, distance: 67.5
click at [34, 624] on icon at bounding box center [29, 623] width 16 height 12
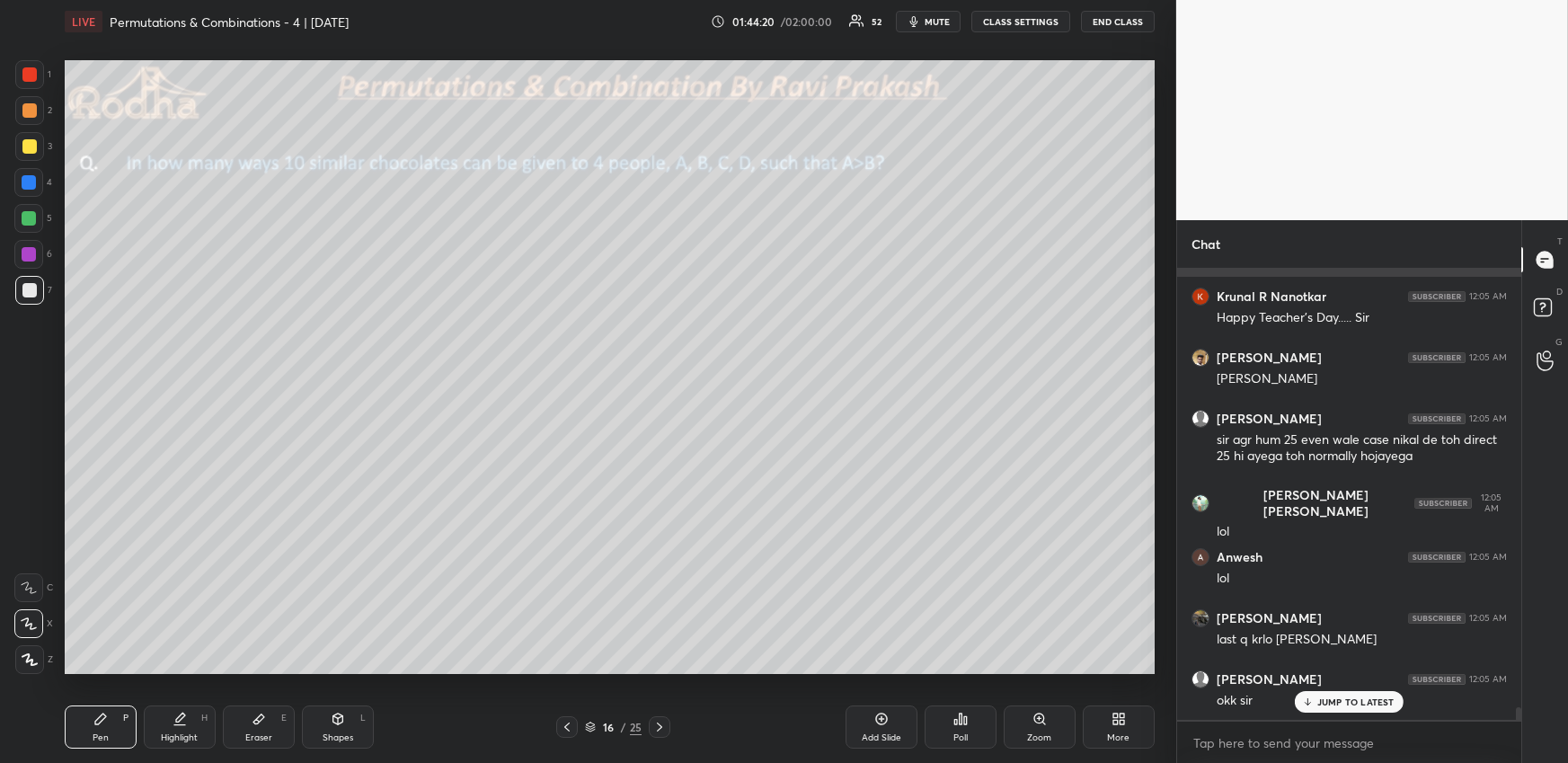
scroll to position [16316, 0]
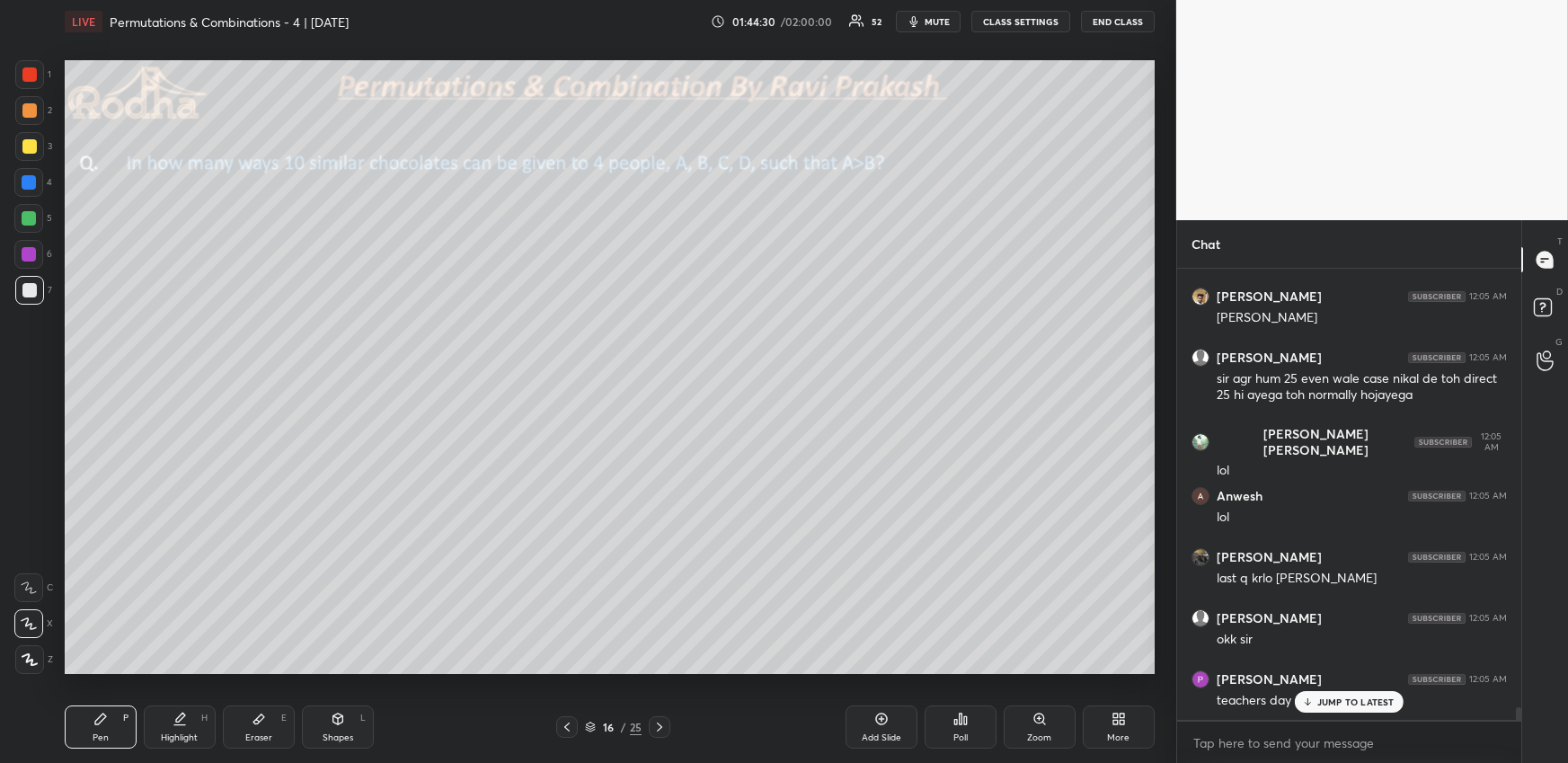
click at [1333, 700] on p "JUMP TO LATEST" at bounding box center [1355, 701] width 77 height 10
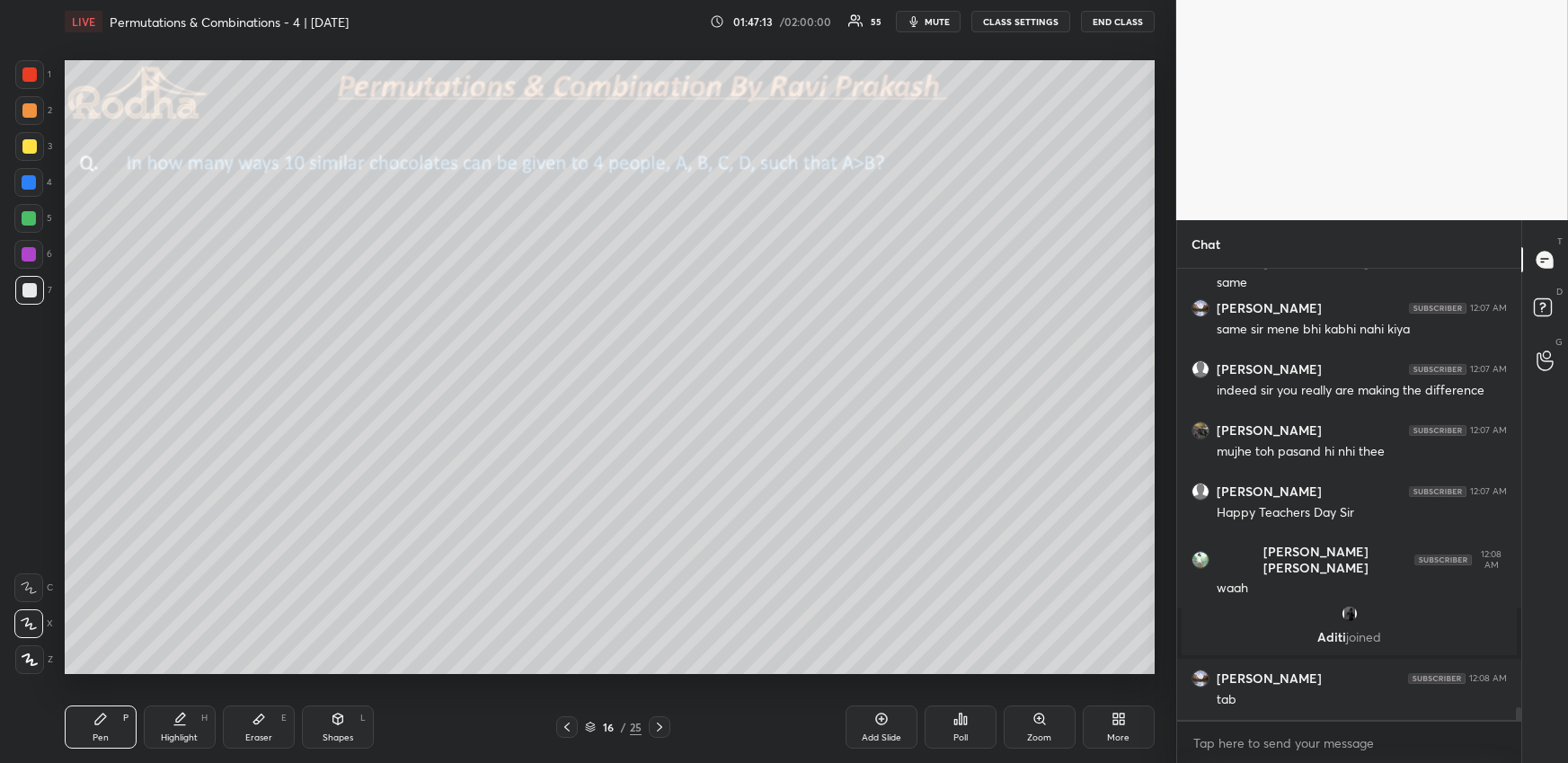
scroll to position [16275, 0]
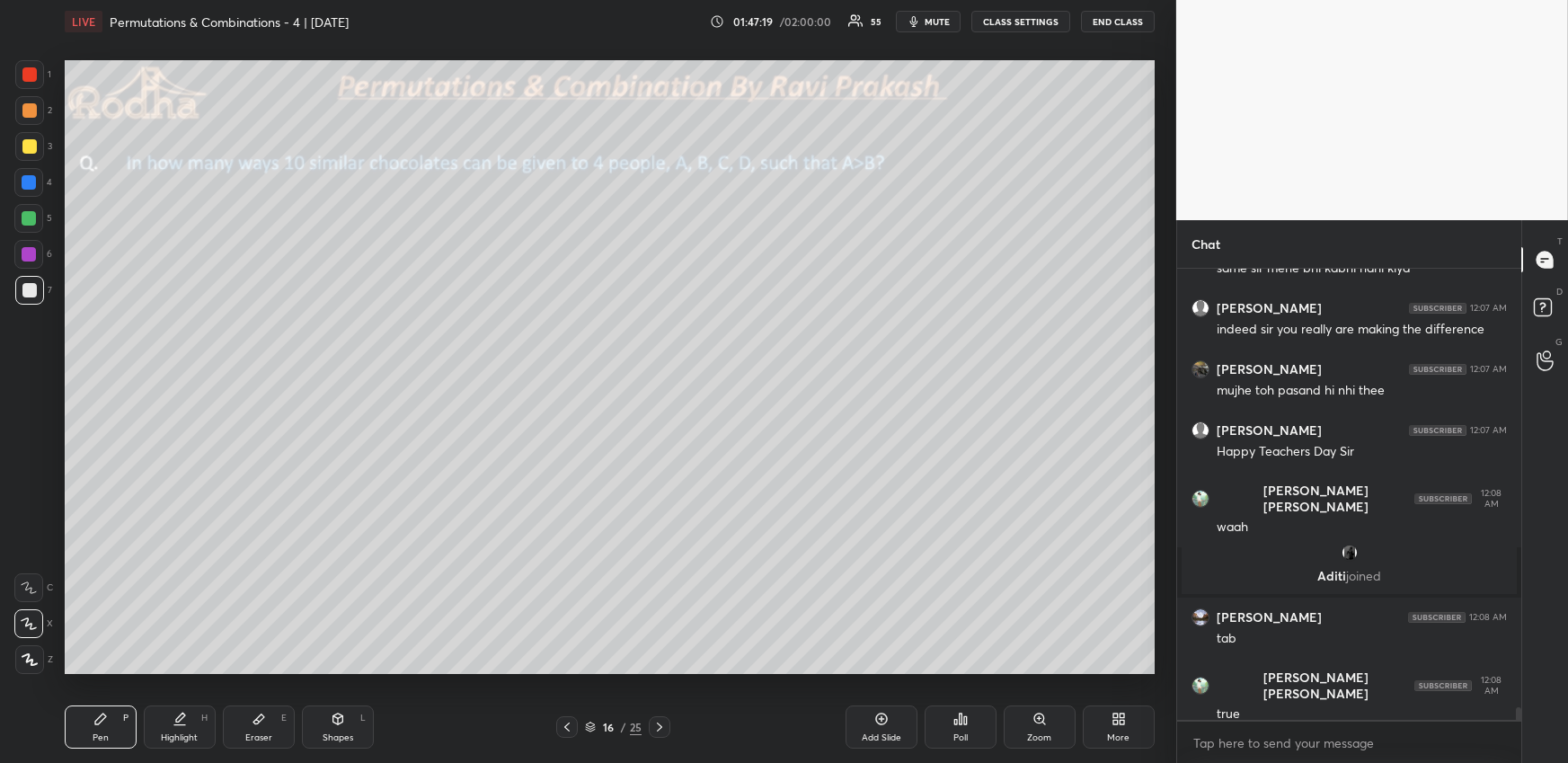
click at [32, 149] on div at bounding box center [30, 146] width 14 height 14
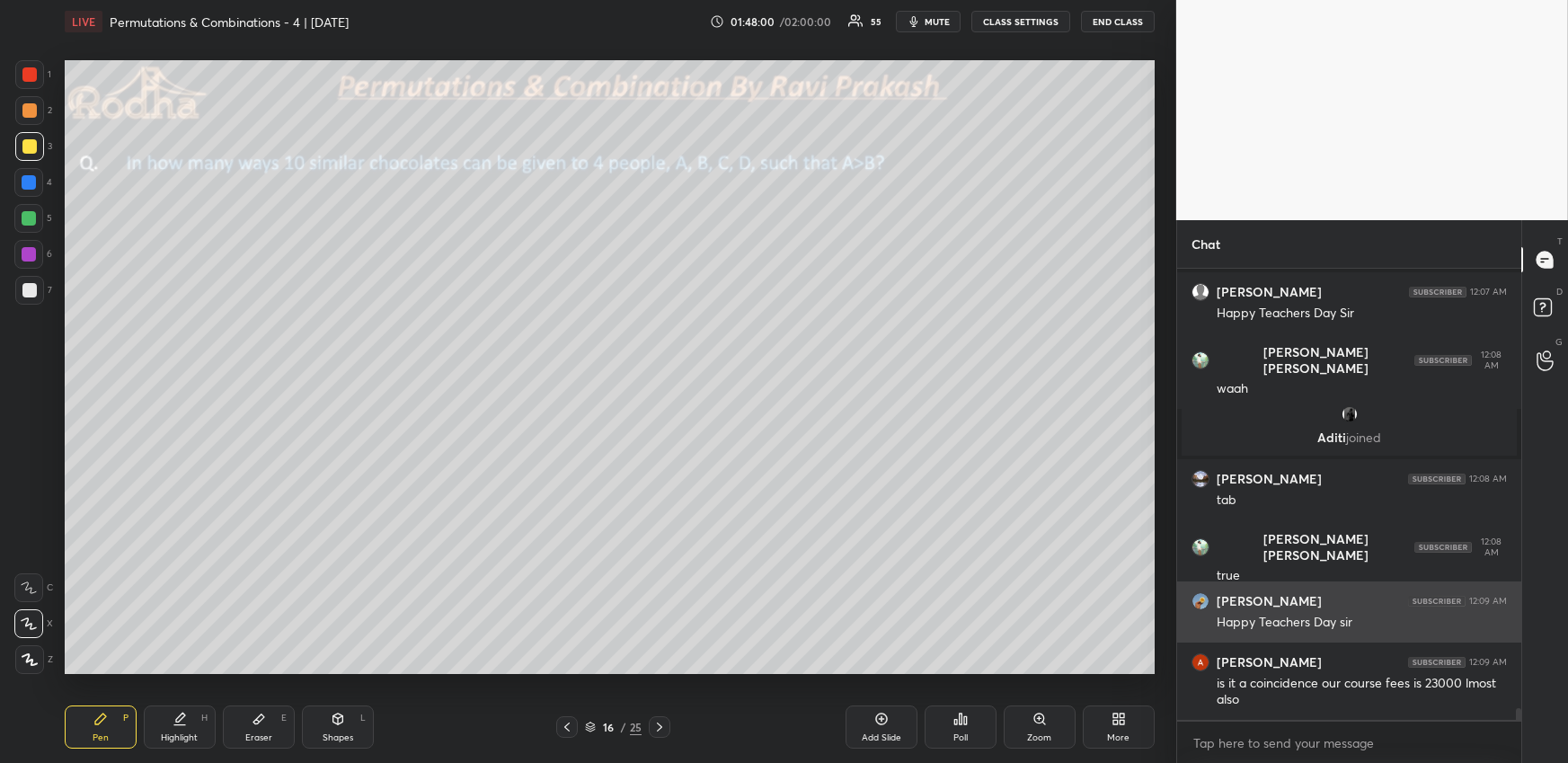
scroll to position [16492, 0]
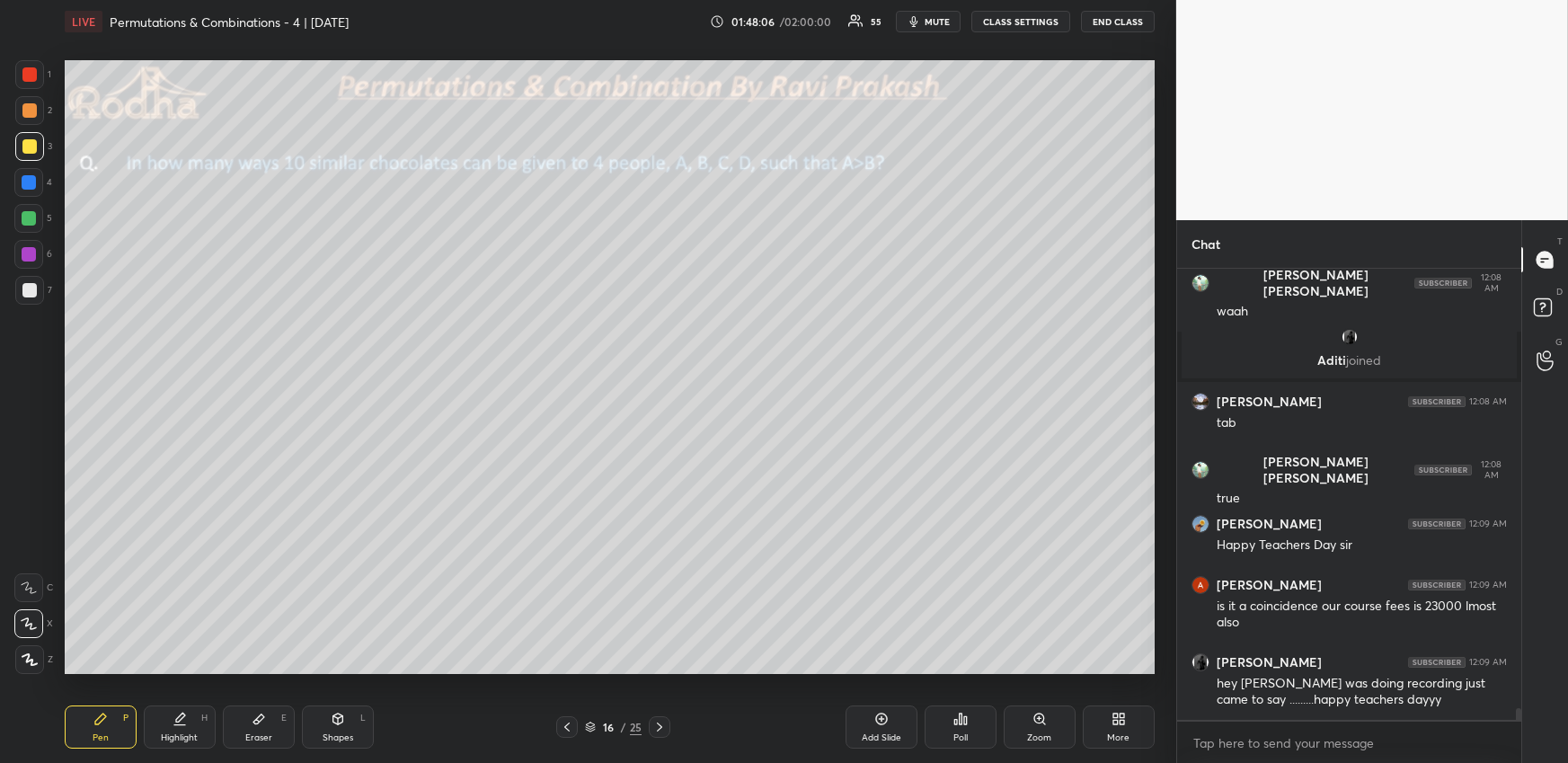
click at [289, 726] on div "Eraser E" at bounding box center [258, 727] width 71 height 43
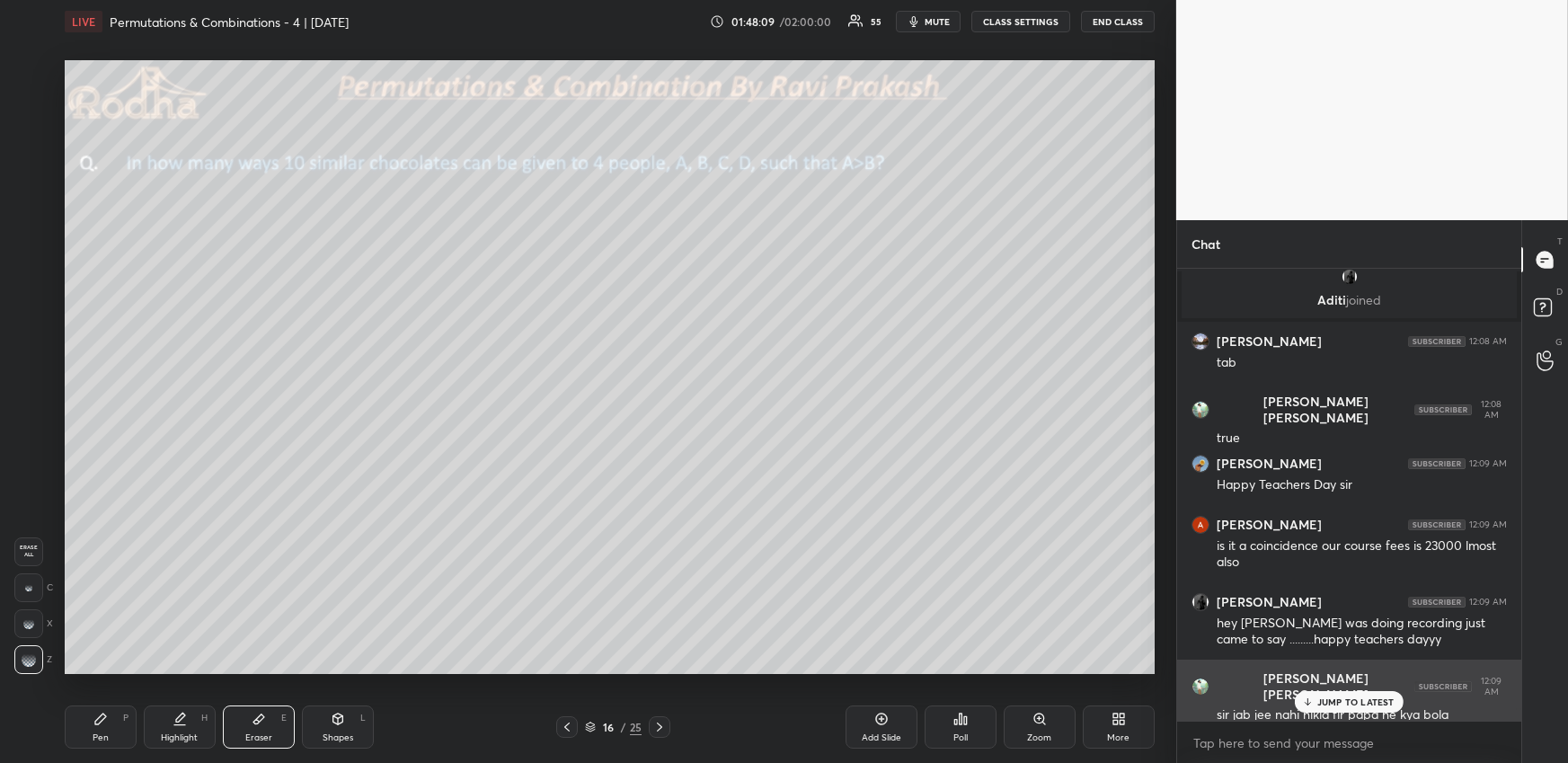
click at [1369, 703] on div "sir jab jee nahi nikla fir papa ne kya bola" at bounding box center [1361, 713] width 290 height 22
click at [1357, 696] on p "JUMP TO LATEST" at bounding box center [1355, 701] width 77 height 10
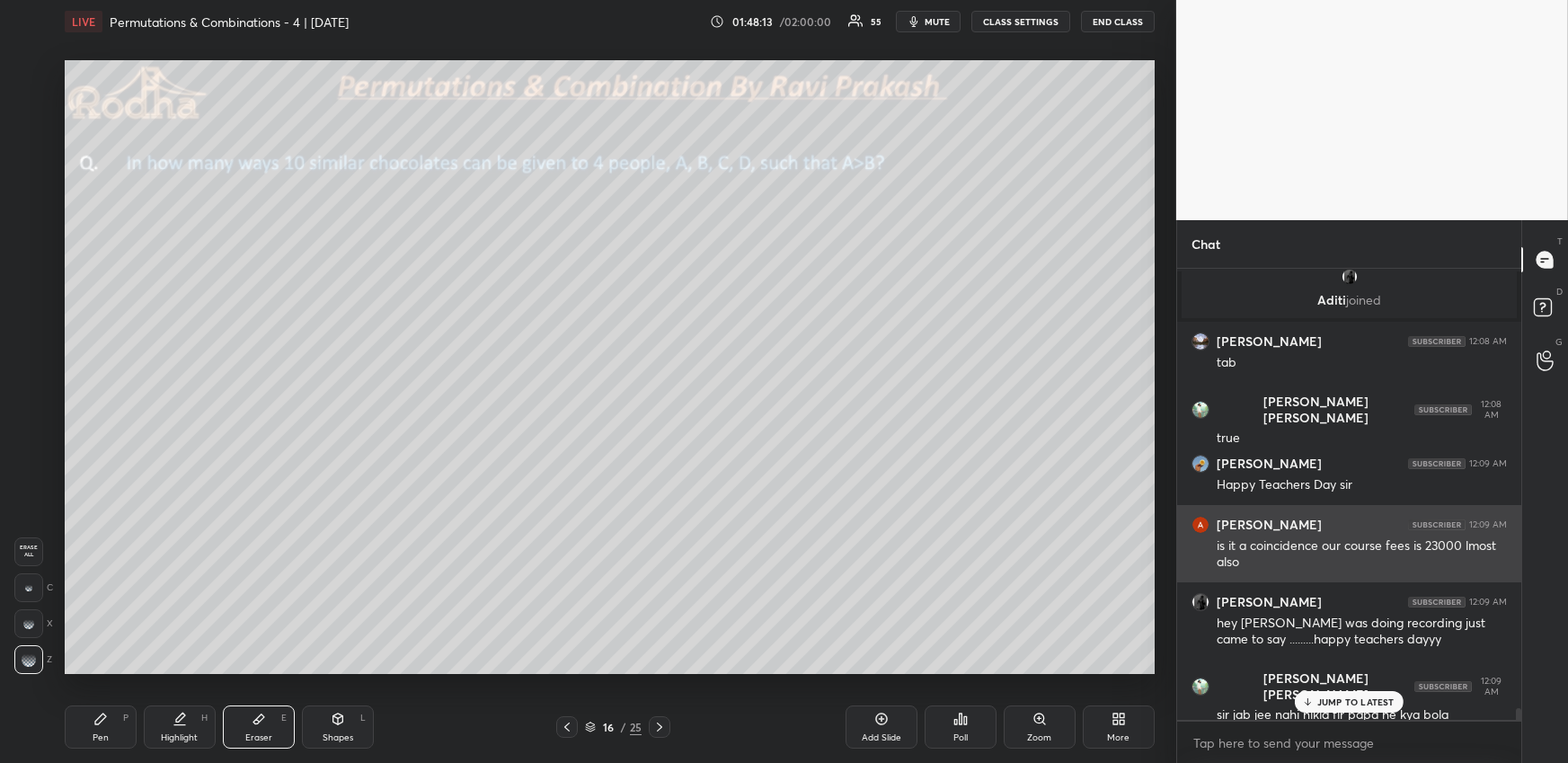
scroll to position [16613, 0]
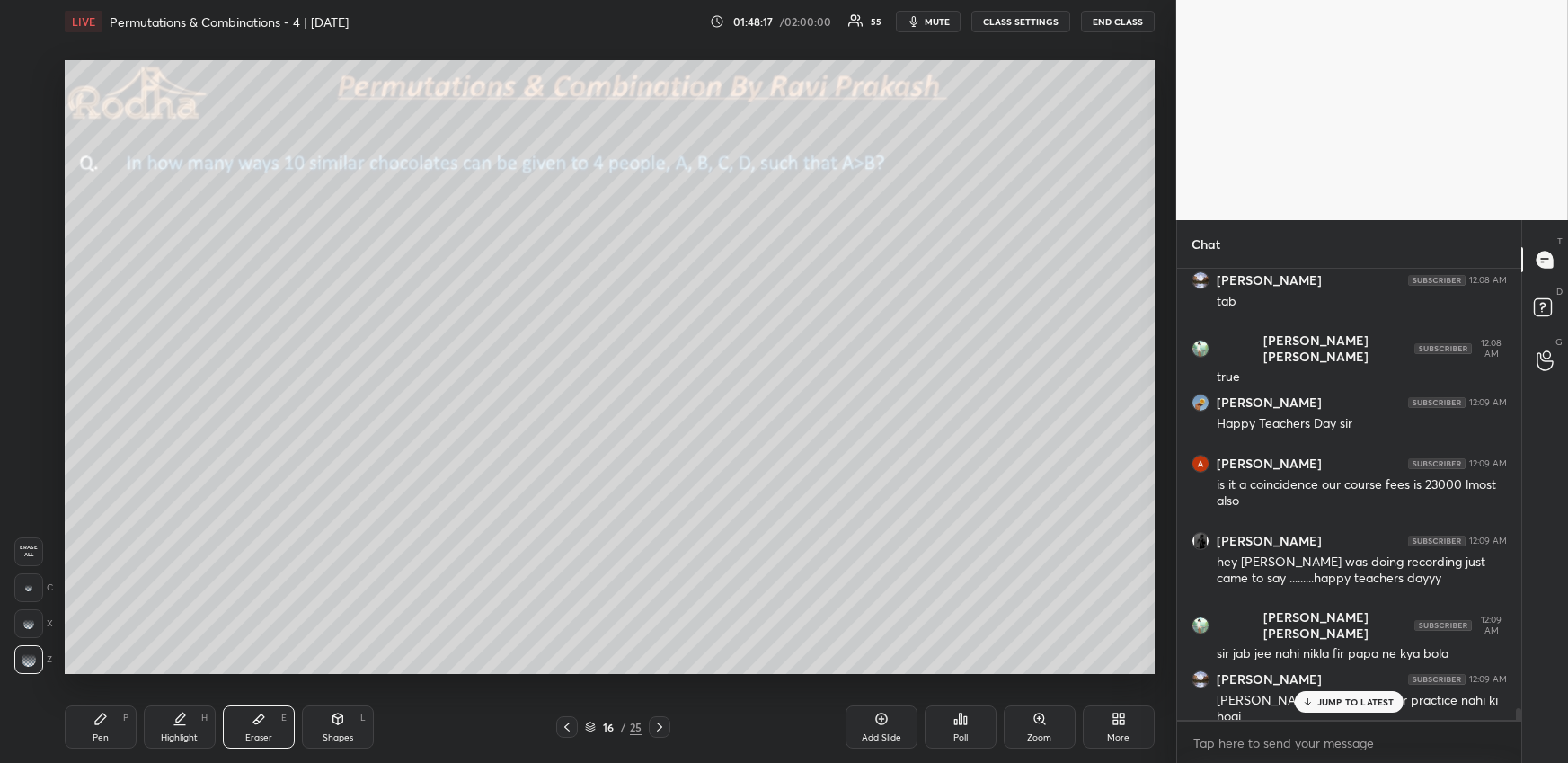
click at [93, 705] on div "Pen P Highlight H Eraser E Shapes L 16 / 25 Add Slide Poll Zoom More" at bounding box center [609, 727] width 1090 height 71
click at [123, 713] on div "P" at bounding box center [126, 717] width 6 height 9
click at [1366, 701] on p "JUMP TO LATEST" at bounding box center [1355, 701] width 77 height 10
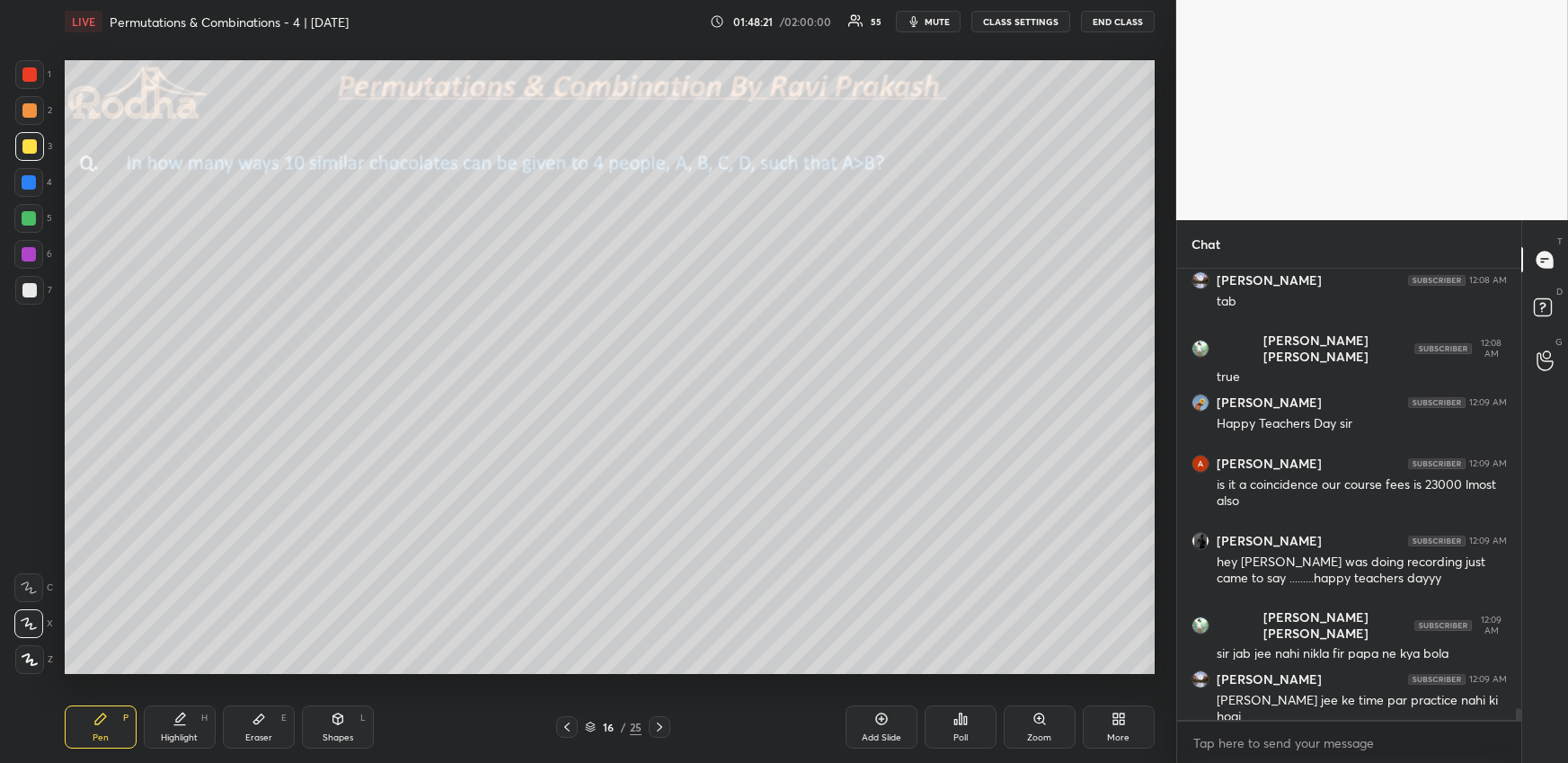
click at [91, 730] on div "Pen P" at bounding box center [100, 727] width 71 height 43
click at [32, 186] on div at bounding box center [29, 182] width 14 height 14
click at [35, 148] on div at bounding box center [30, 146] width 14 height 14
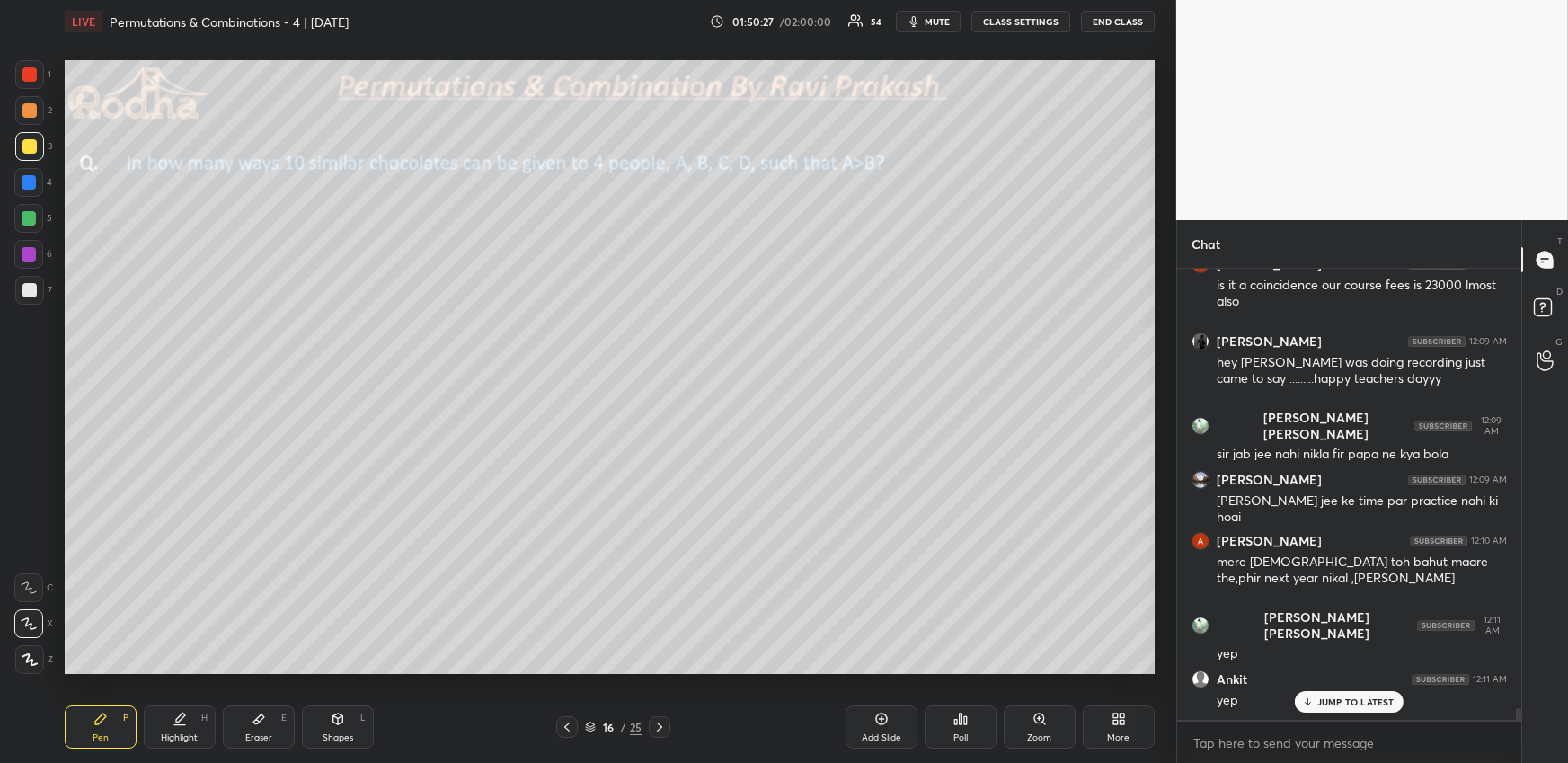
scroll to position [16830, 0]
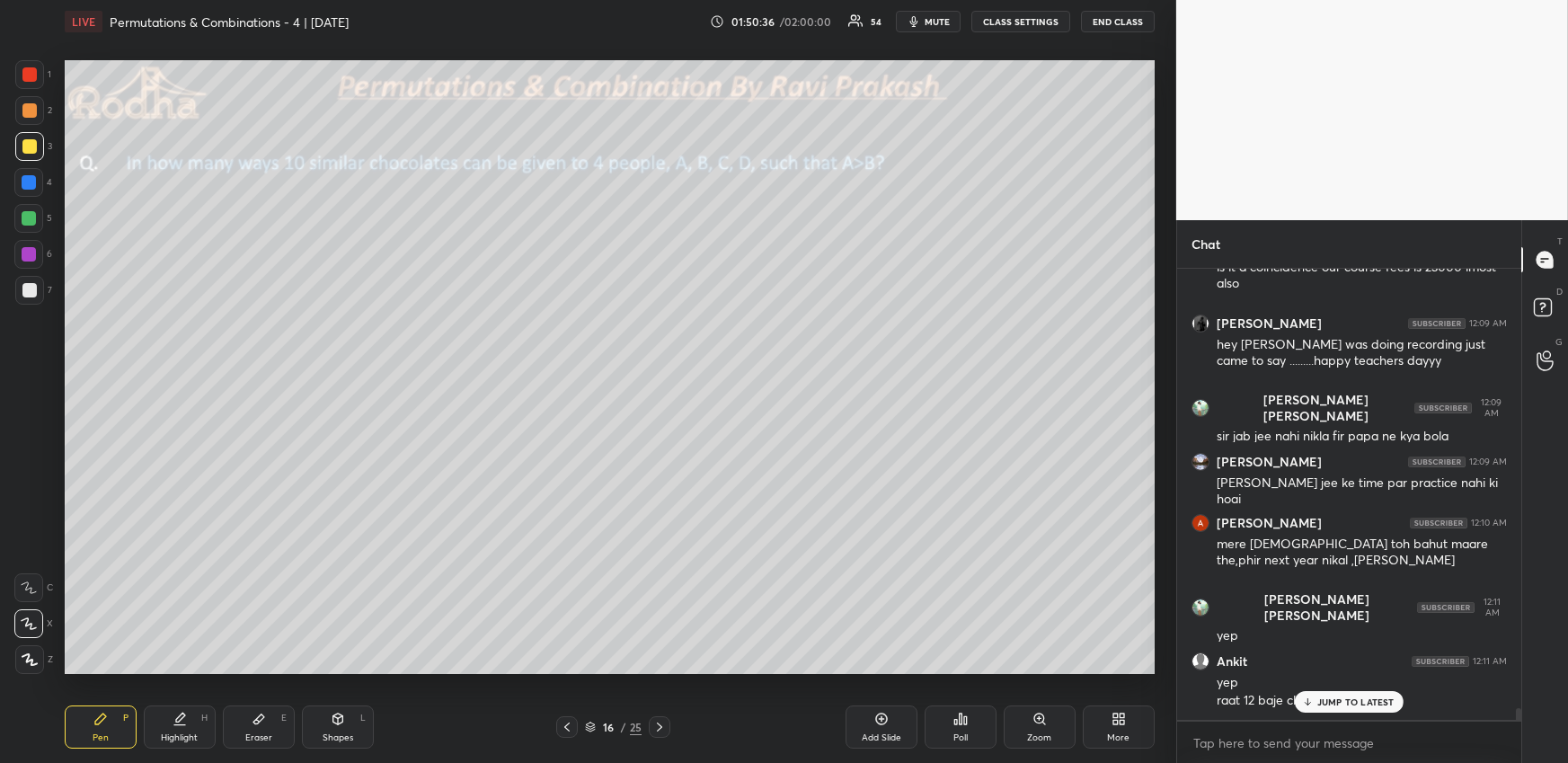
click at [257, 733] on div "Eraser" at bounding box center [259, 737] width 27 height 9
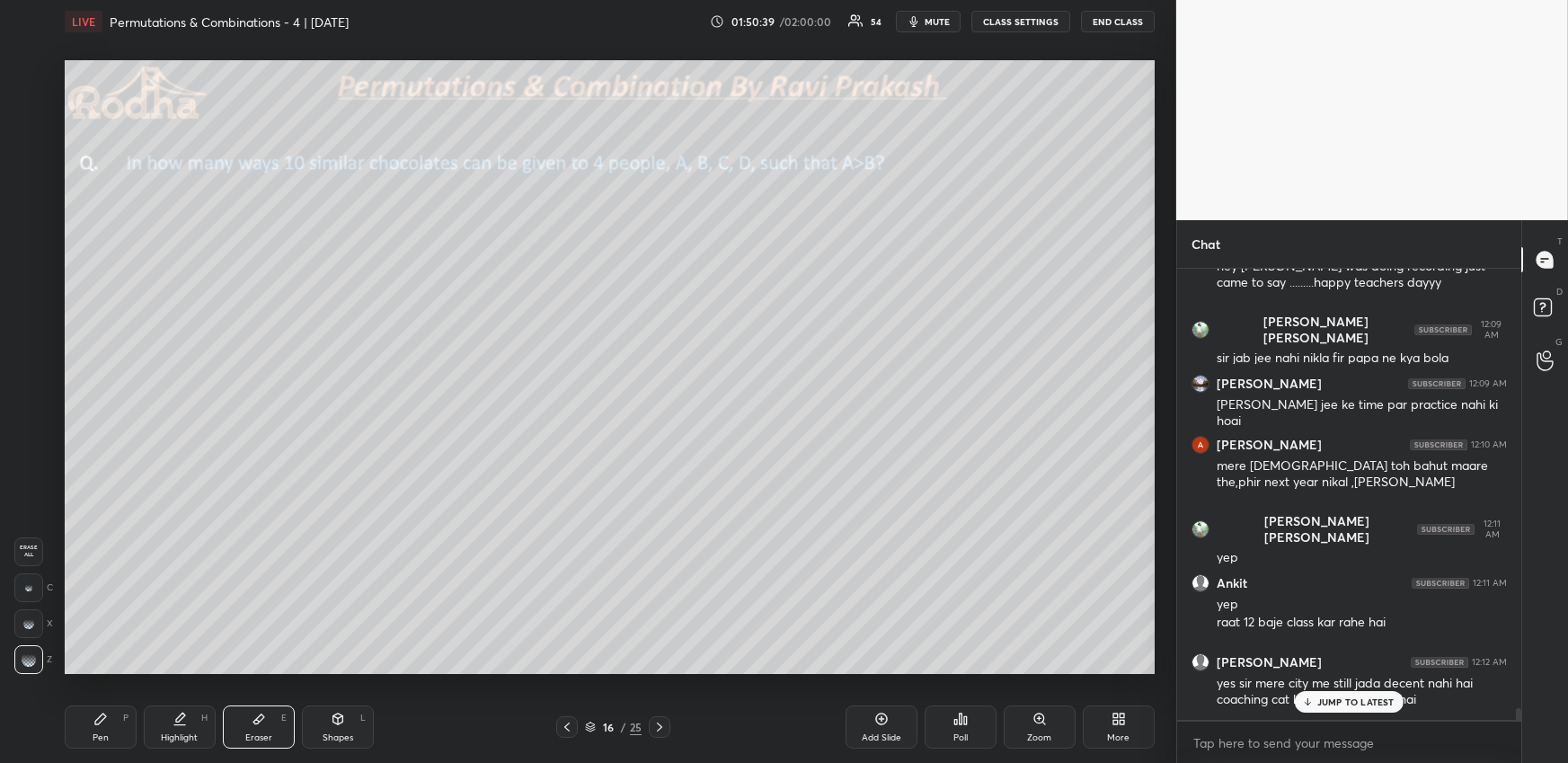
scroll to position [16973, 0]
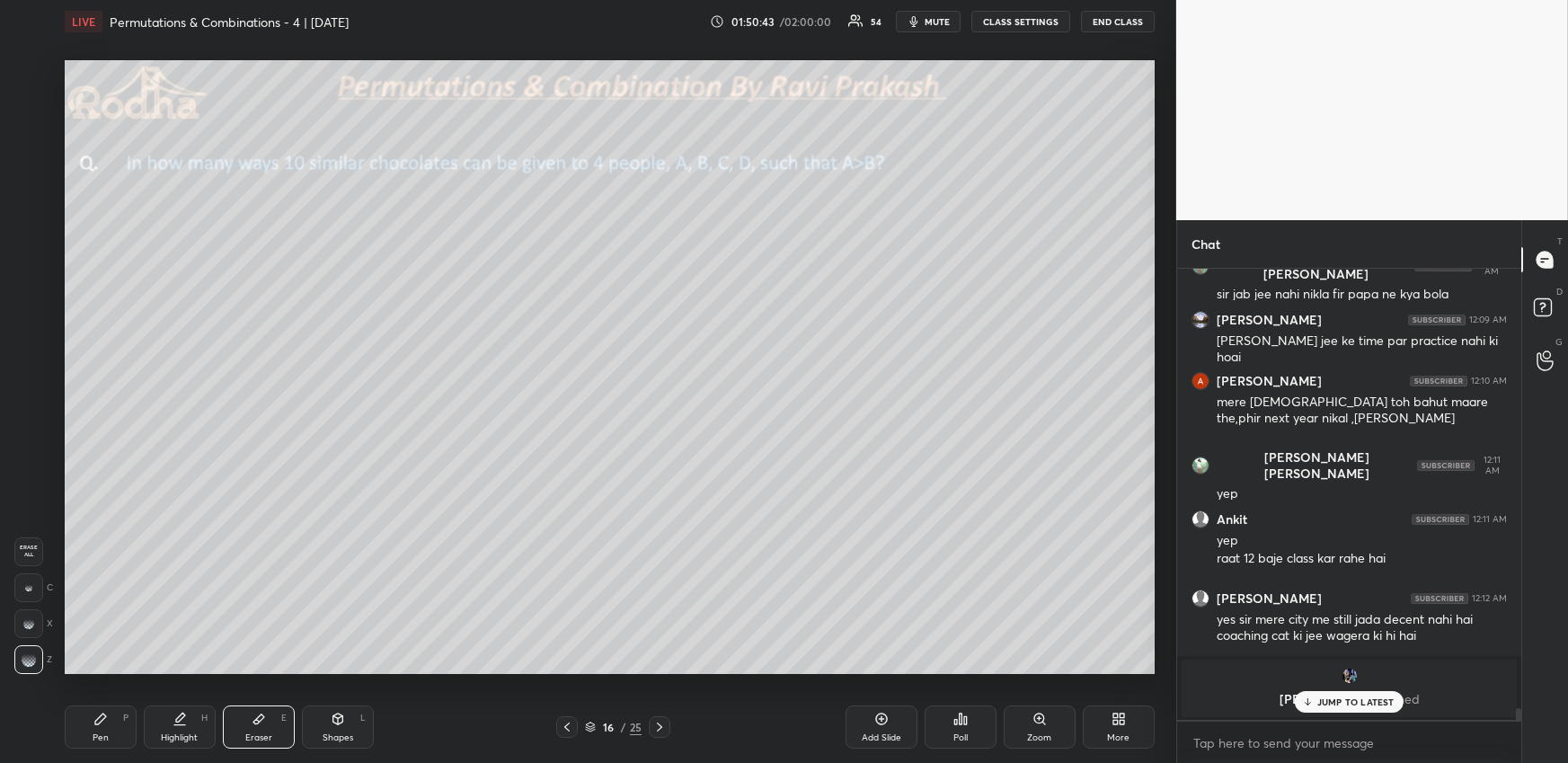
click at [1113, 721] on icon at bounding box center [1118, 718] width 14 height 14
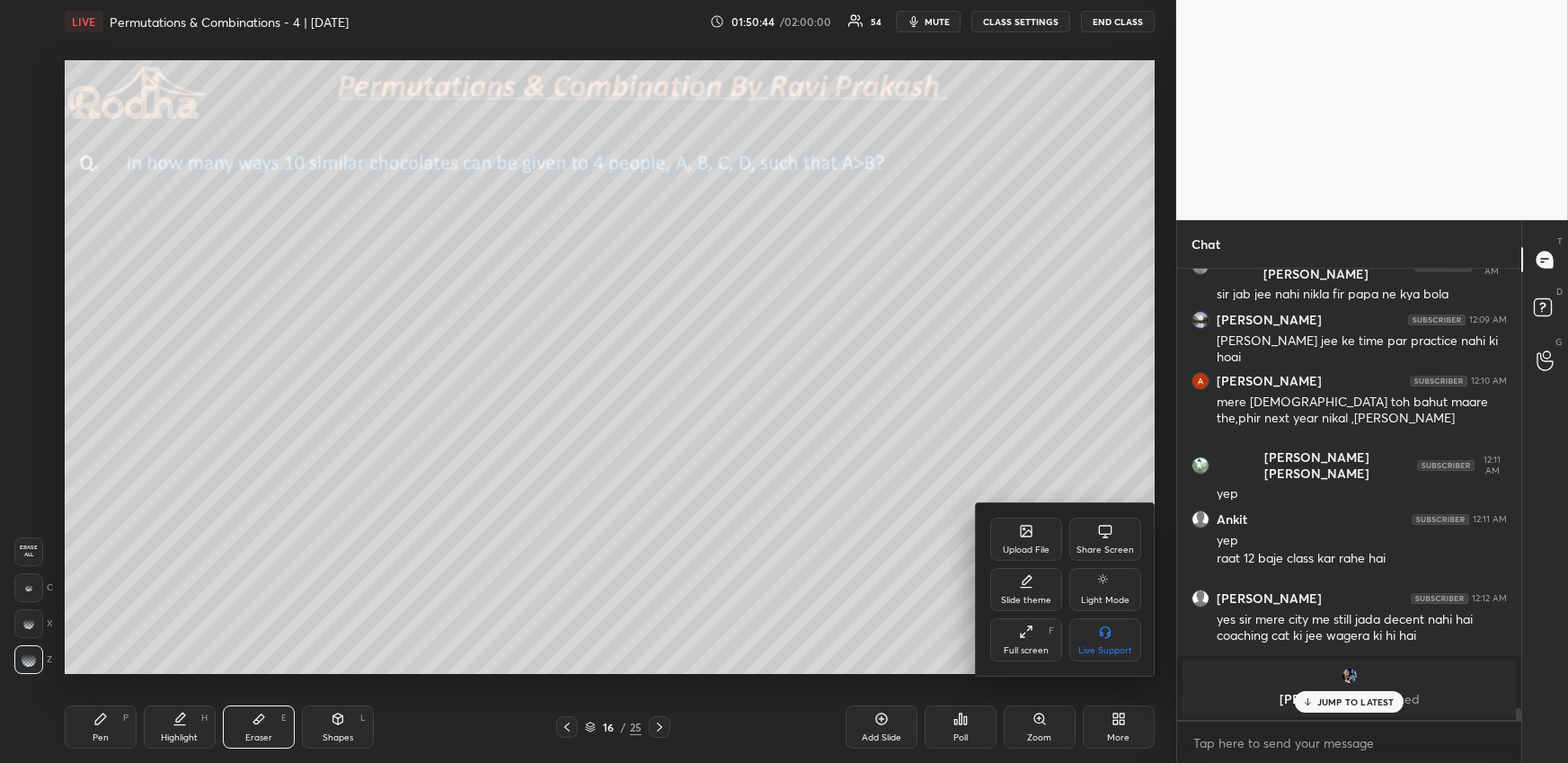
click at [1036, 546] on div "Upload File" at bounding box center [1025, 550] width 47 height 9
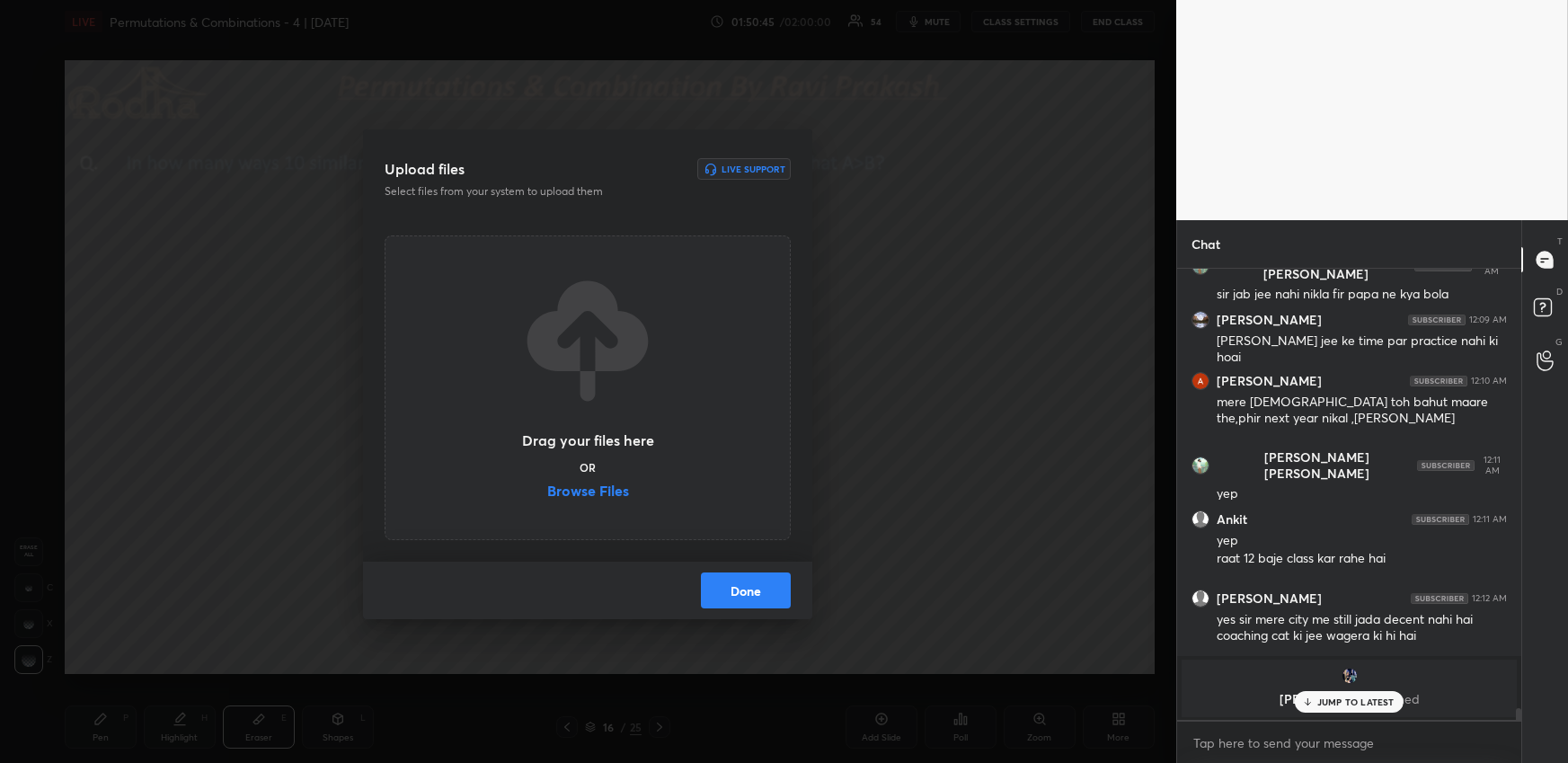
click at [602, 490] on label "Browse Files" at bounding box center [588, 493] width 82 height 19
click at [547, 490] on input "Browse Files" at bounding box center [547, 493] width 0 height 19
drag, startPoint x: 1313, startPoint y: 705, endPoint x: 1289, endPoint y: 713, distance: 25.3
click at [1312, 705] on icon at bounding box center [1308, 701] width 11 height 10
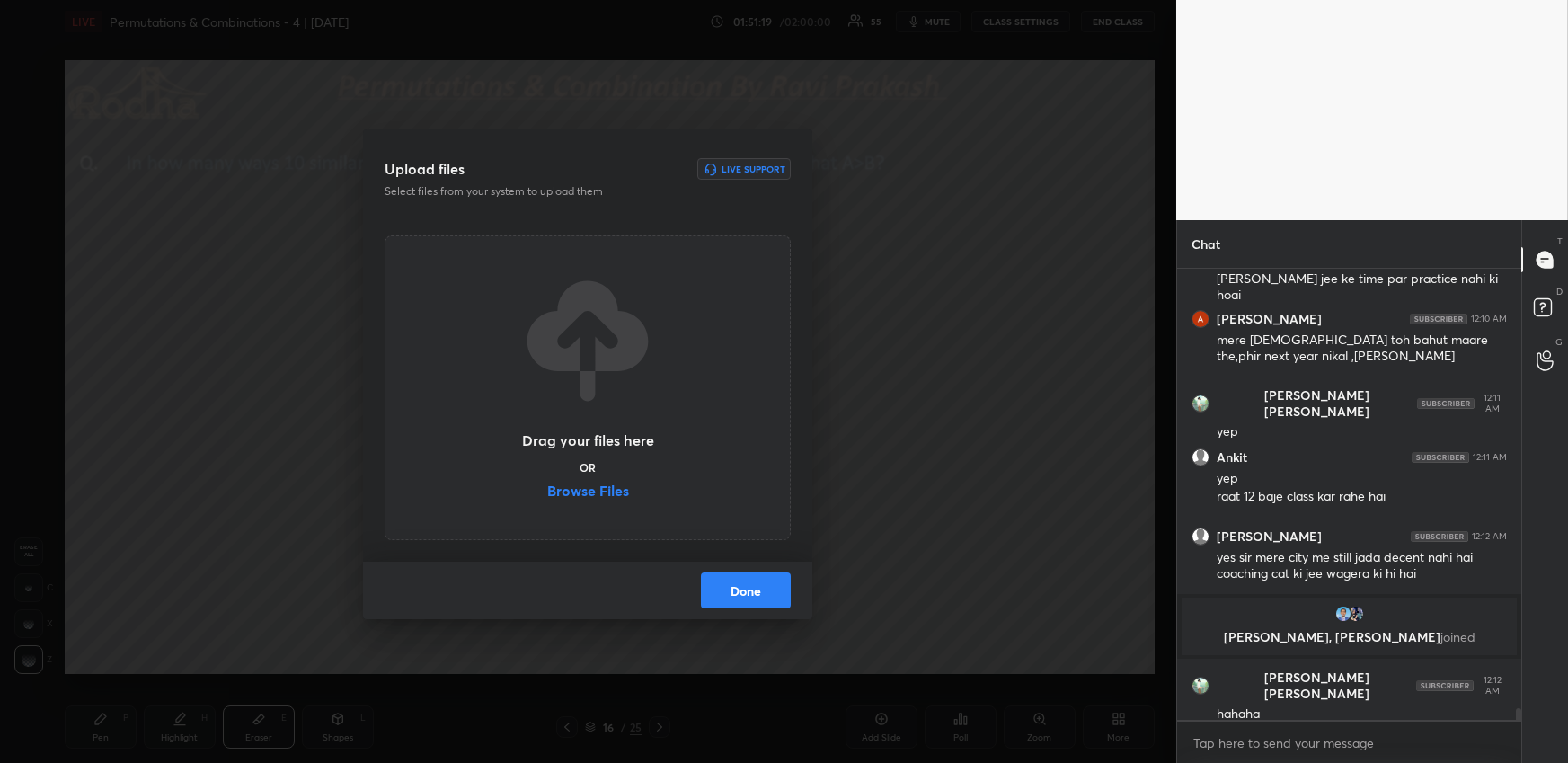
scroll to position [16738, 0]
click at [755, 593] on button "Done" at bounding box center [745, 591] width 89 height 36
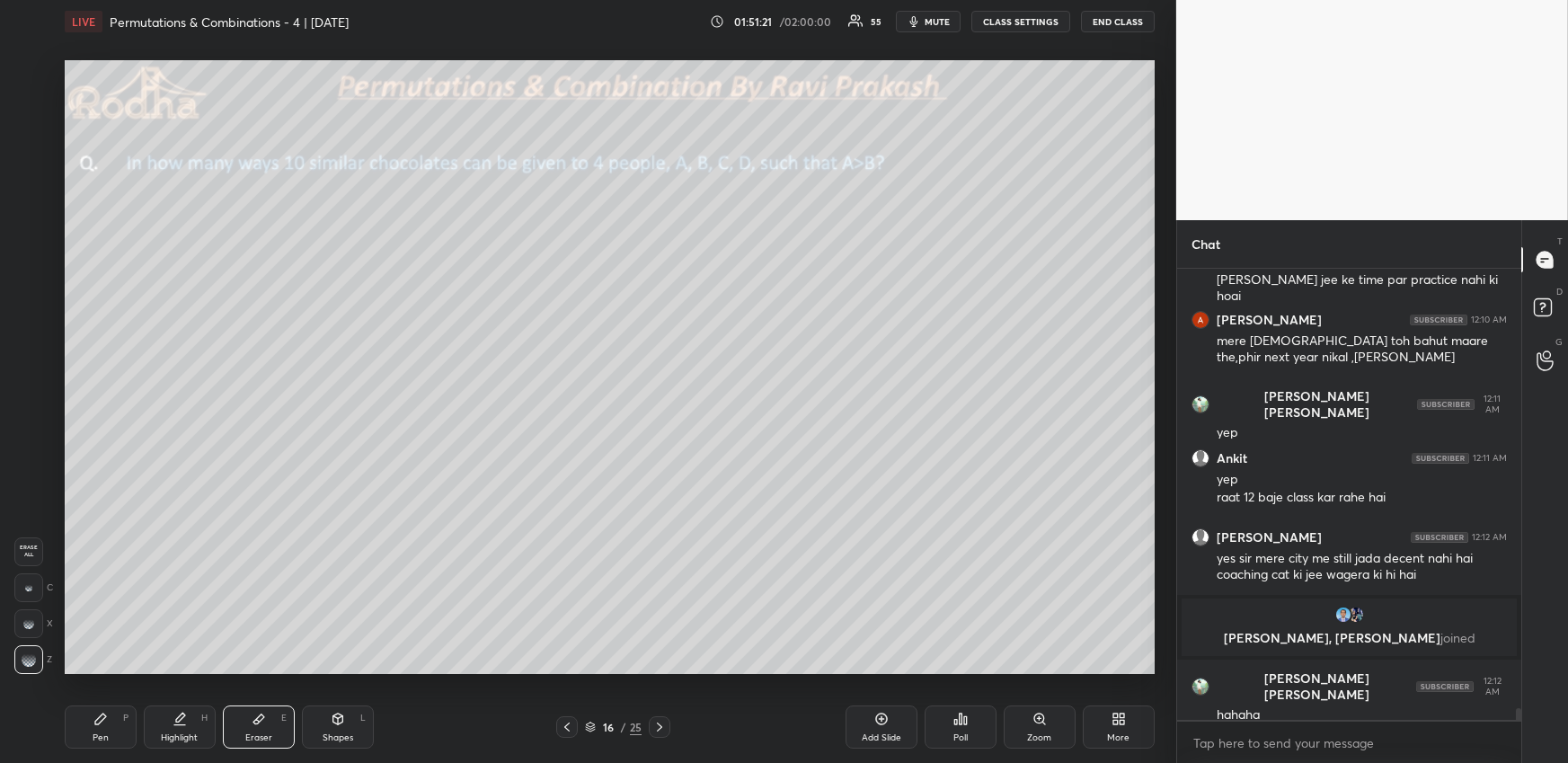
click at [1114, 729] on div "More" at bounding box center [1118, 727] width 71 height 43
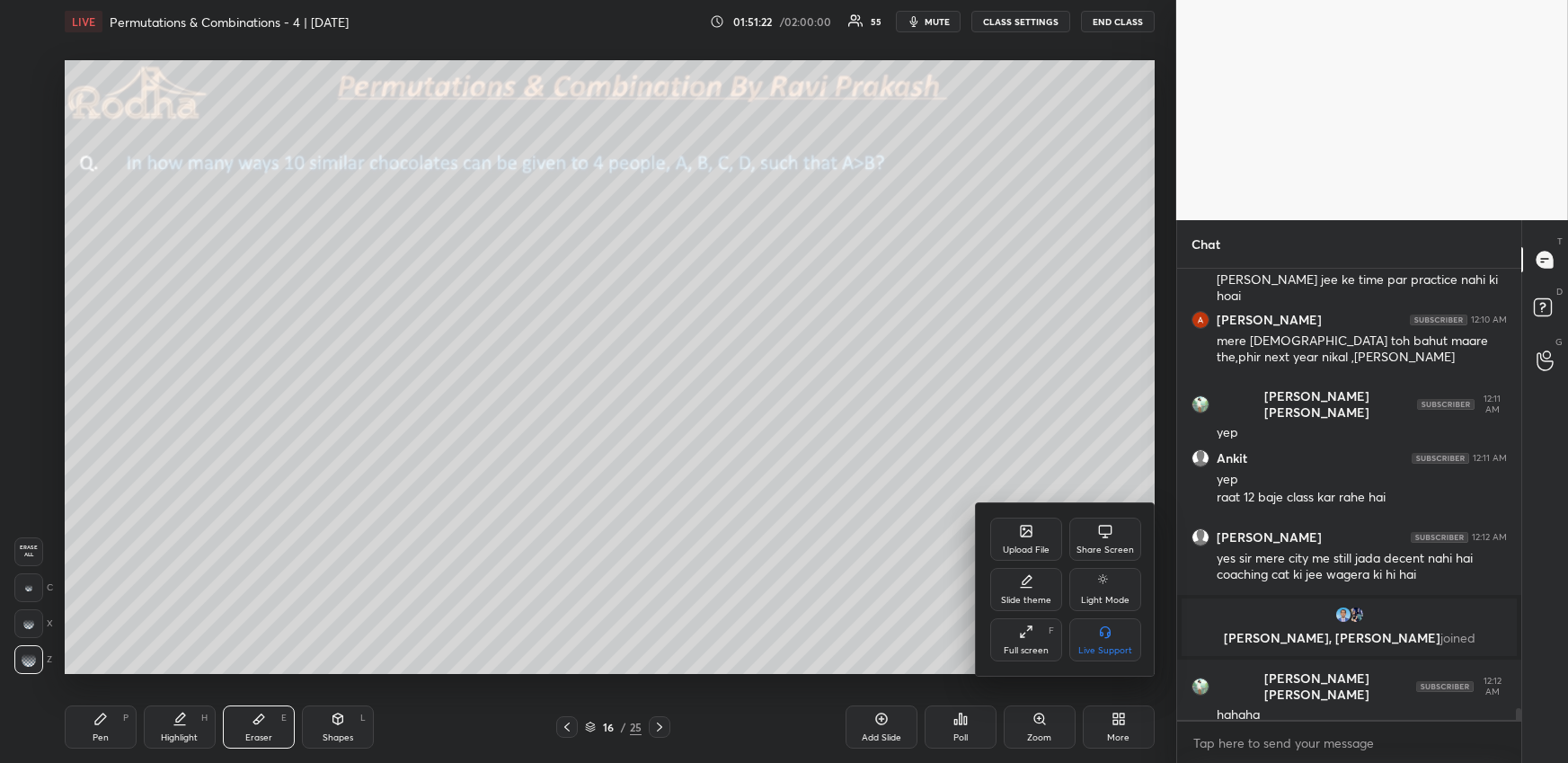
click at [1036, 551] on div "Upload File" at bounding box center [1025, 550] width 47 height 9
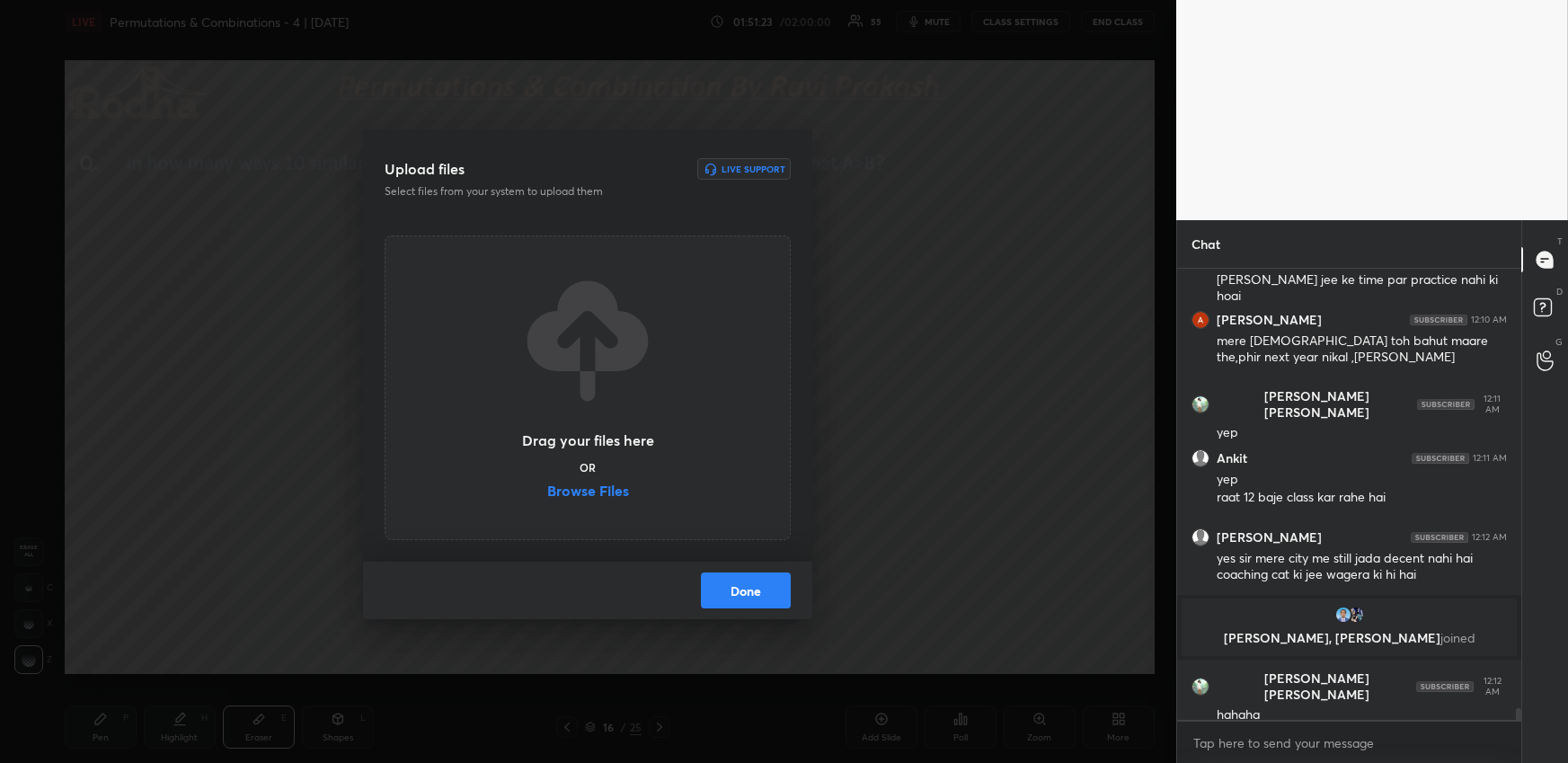
click at [609, 502] on div "Drag your files here OR Browse Files" at bounding box center [587, 388] width 407 height 305
click at [614, 496] on label "Browse Files" at bounding box center [588, 493] width 82 height 19
click at [547, 496] on input "Browse Files" at bounding box center [547, 493] width 0 height 19
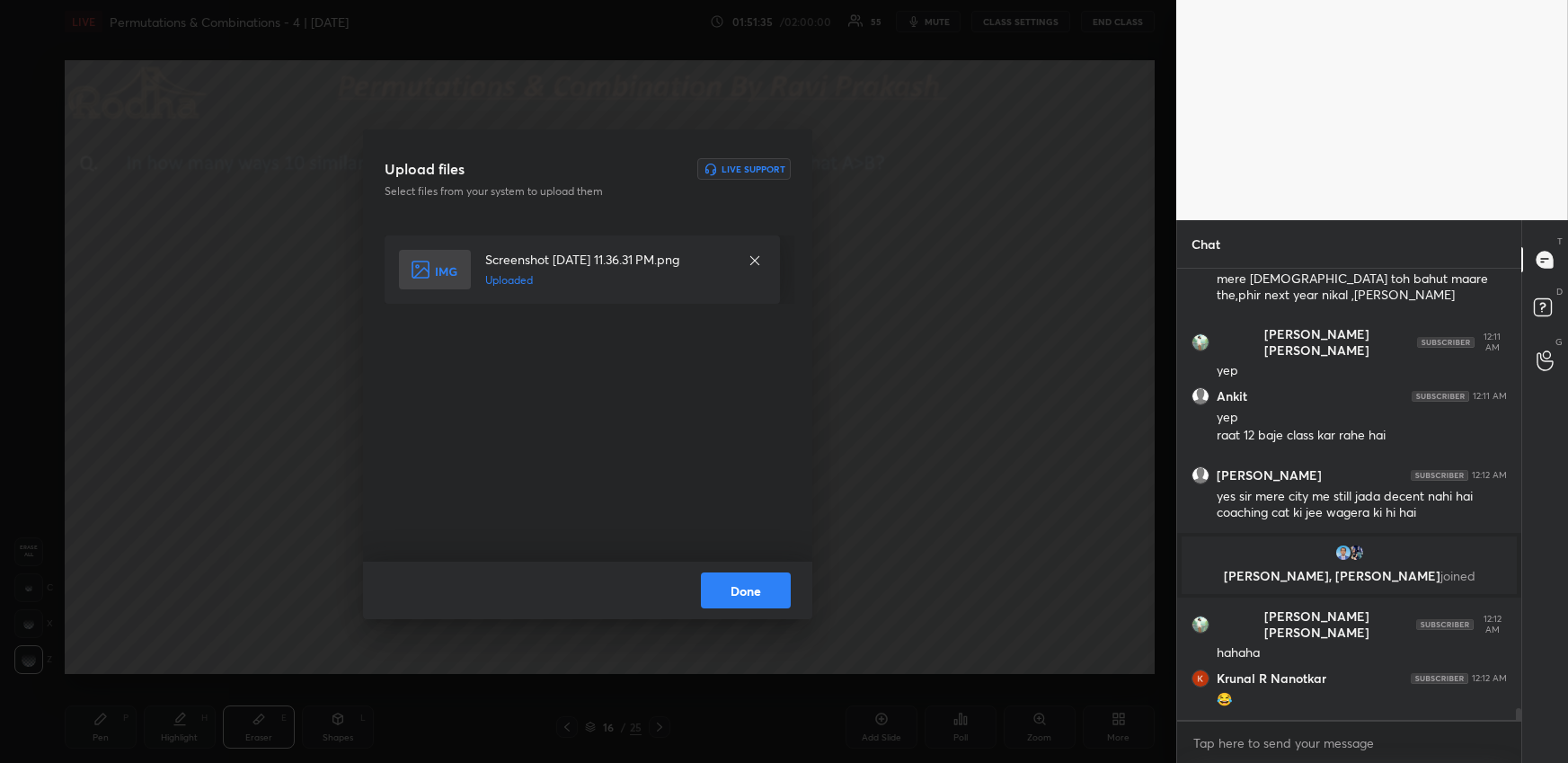
click at [779, 587] on button "Done" at bounding box center [745, 591] width 89 height 36
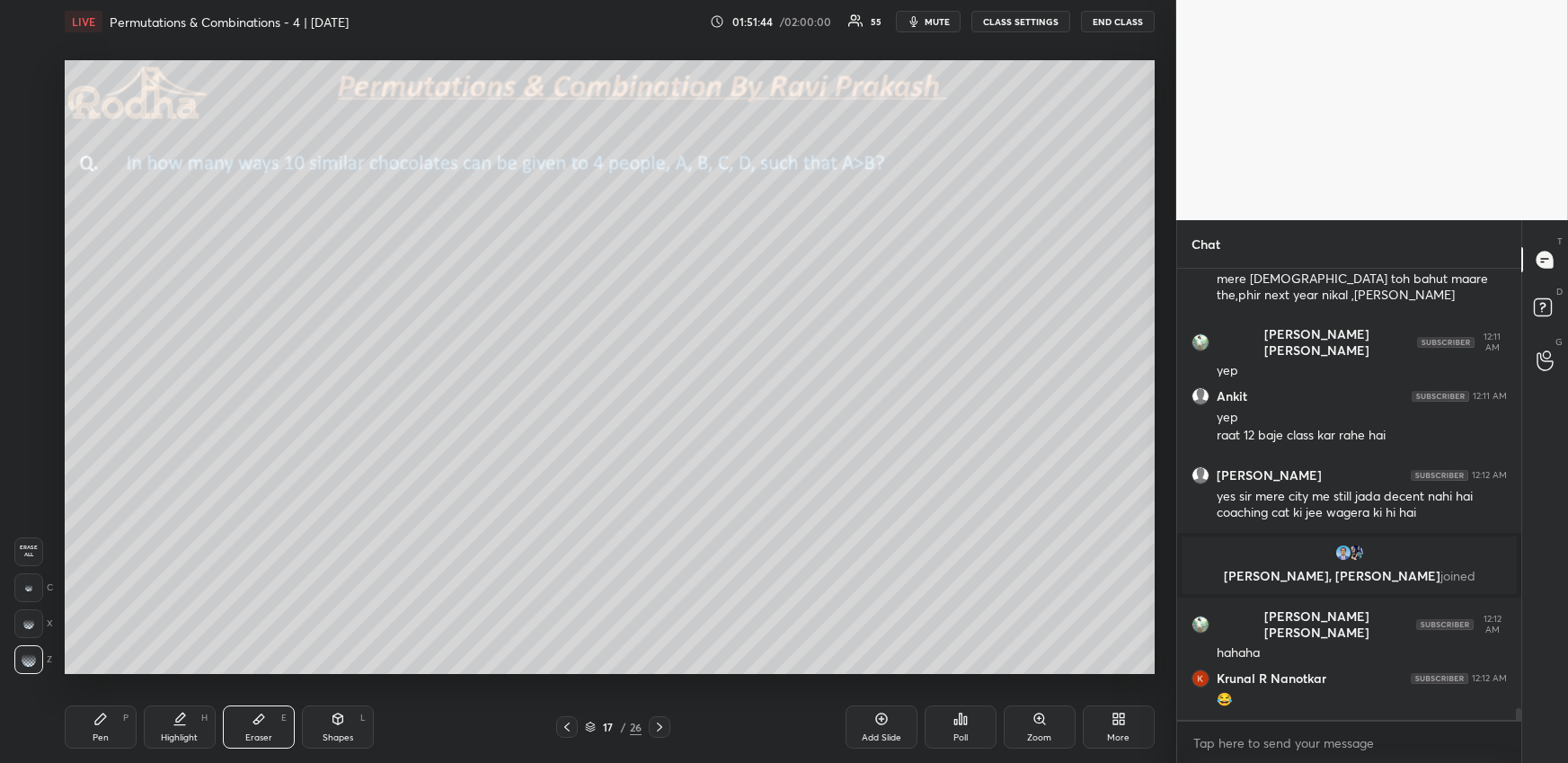
click at [89, 733] on div "Pen P" at bounding box center [100, 727] width 71 height 43
click at [569, 727] on icon at bounding box center [566, 727] width 14 height 14
click at [661, 733] on icon at bounding box center [659, 727] width 14 height 14
click at [42, 665] on div "Z" at bounding box center [34, 660] width 38 height 29
click at [21, 283] on div at bounding box center [30, 291] width 29 height 29
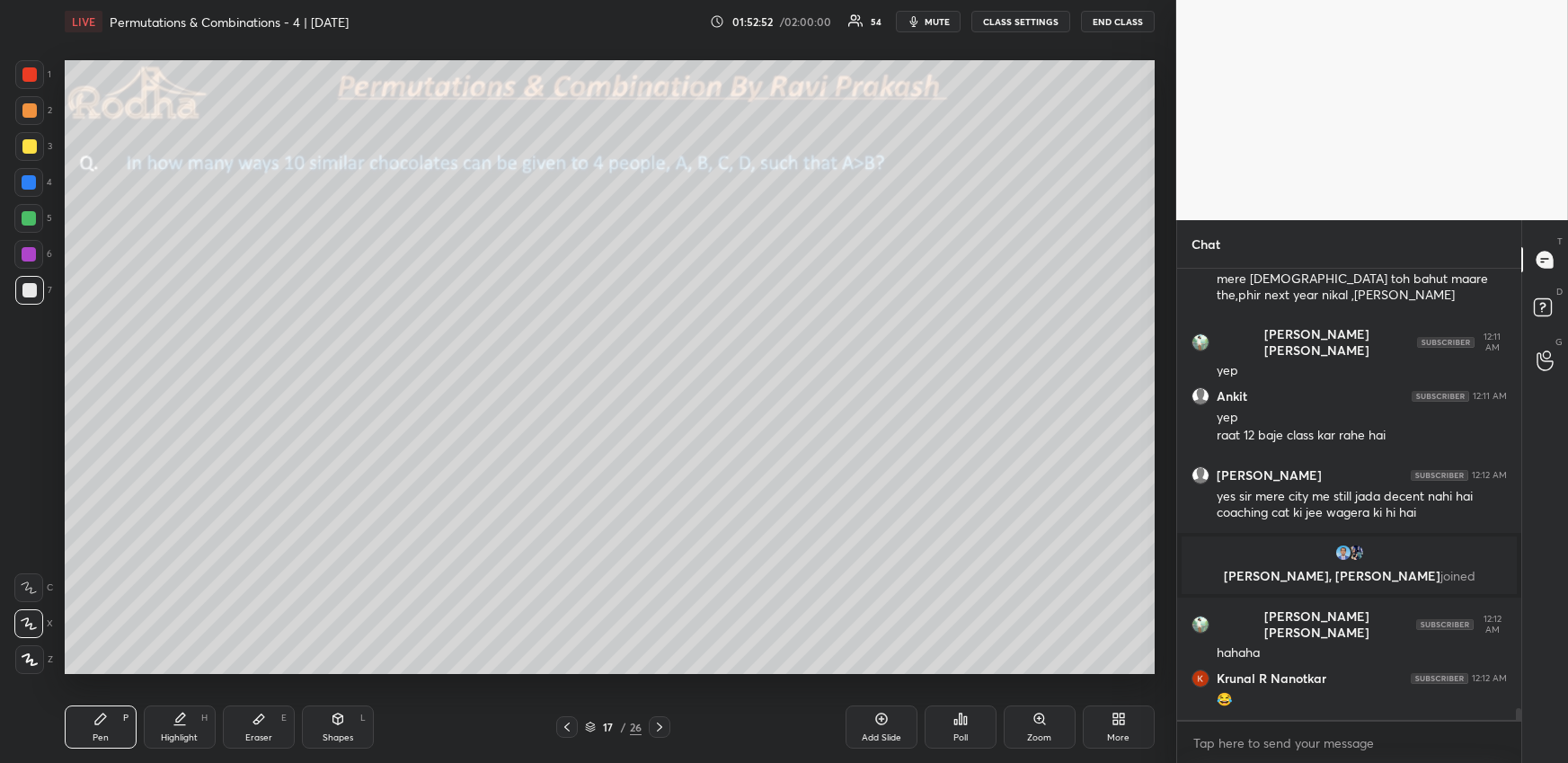
scroll to position [16861, 0]
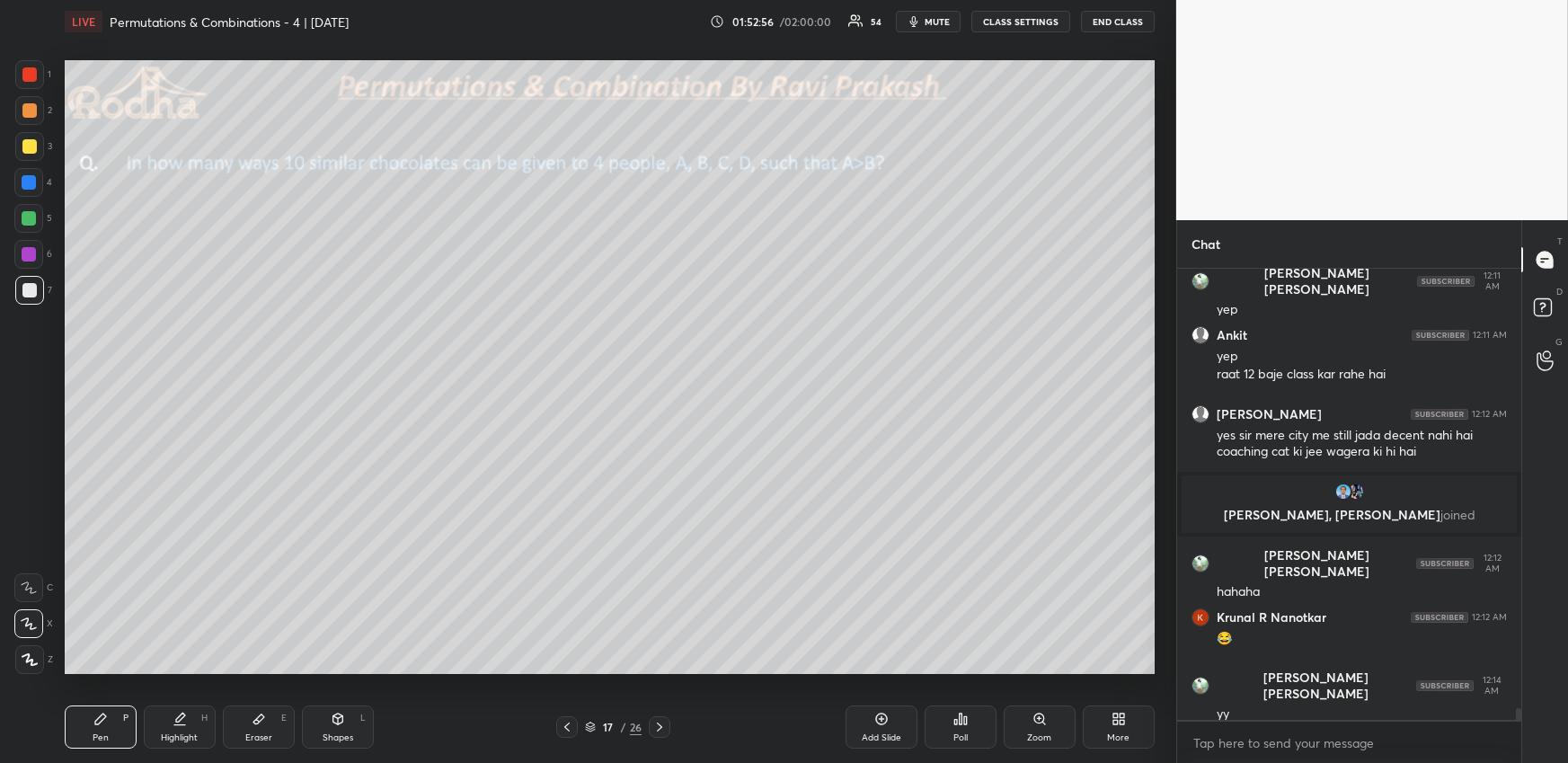
click at [241, 727] on div "Eraser E" at bounding box center [258, 727] width 71 height 43
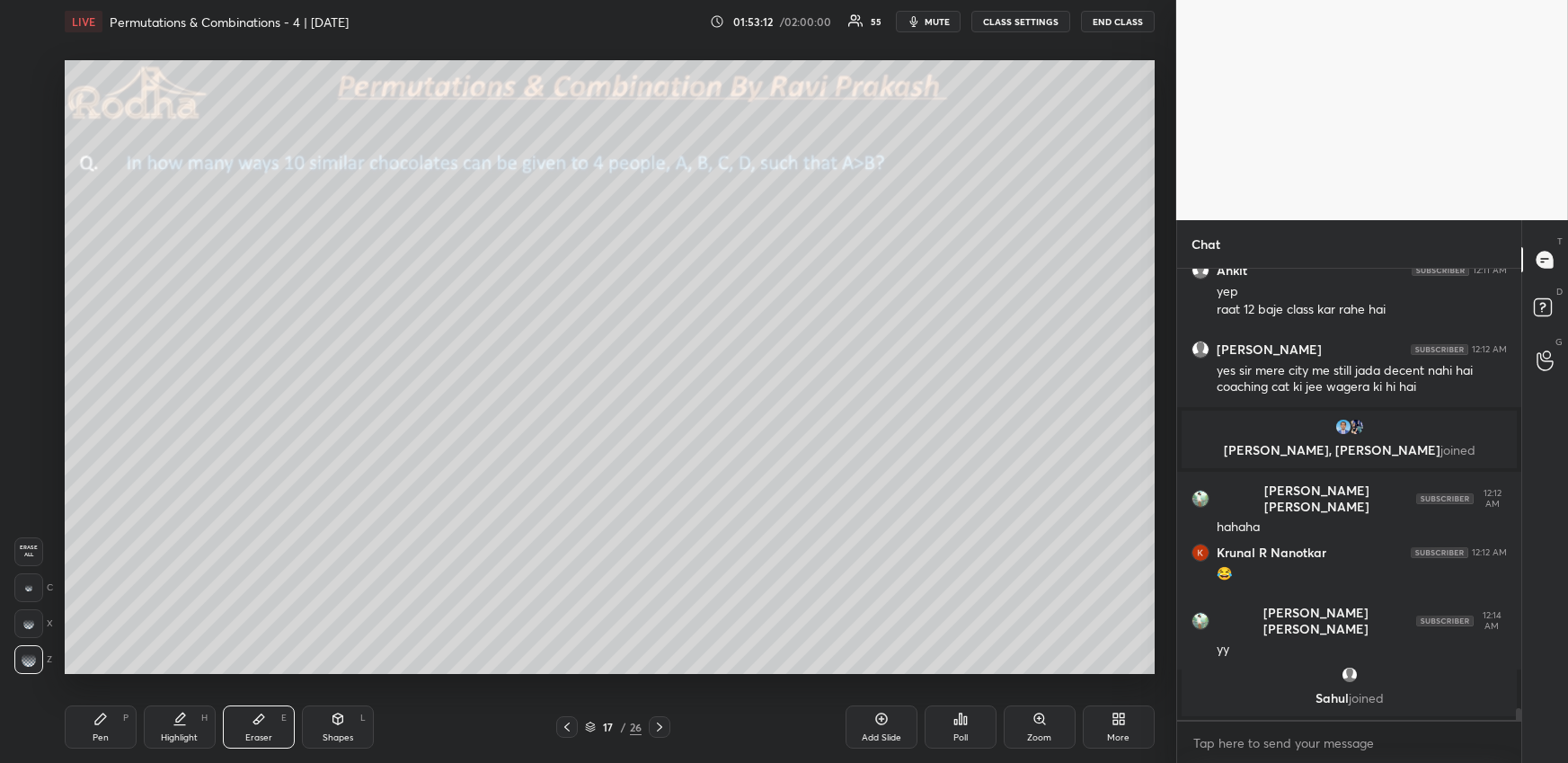
scroll to position [16955, 0]
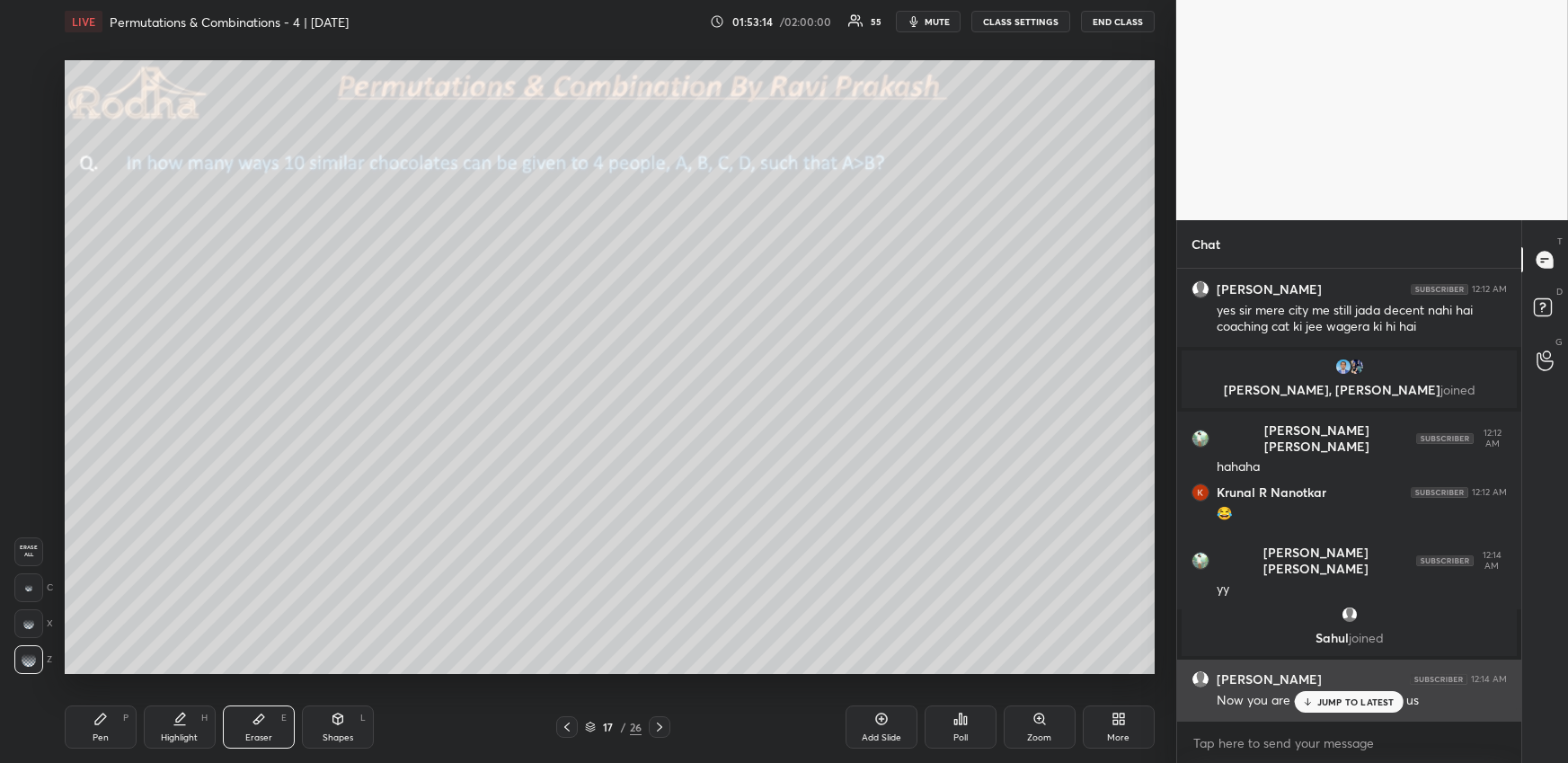
click at [1316, 699] on div "JUMP TO LATEST" at bounding box center [1348, 702] width 108 height 22
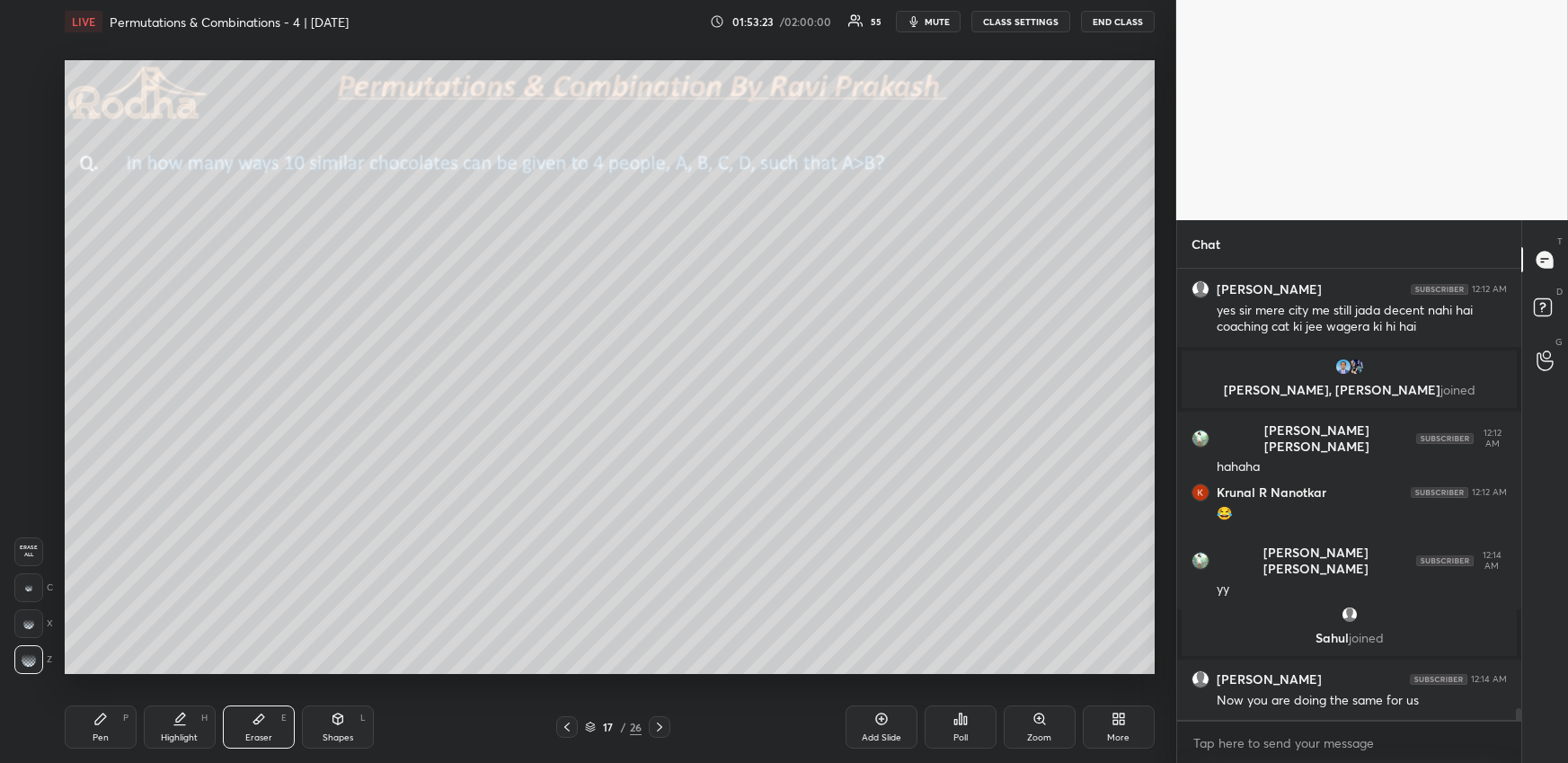
click at [118, 731] on div "Pen P" at bounding box center [100, 727] width 71 height 43
click at [30, 294] on div at bounding box center [30, 290] width 14 height 14
drag, startPoint x: 30, startPoint y: 154, endPoint x: 14, endPoint y: 166, distance: 20.0
click at [30, 155] on div at bounding box center [30, 147] width 29 height 29
click at [99, 726] on div "Pen P" at bounding box center [100, 727] width 71 height 43
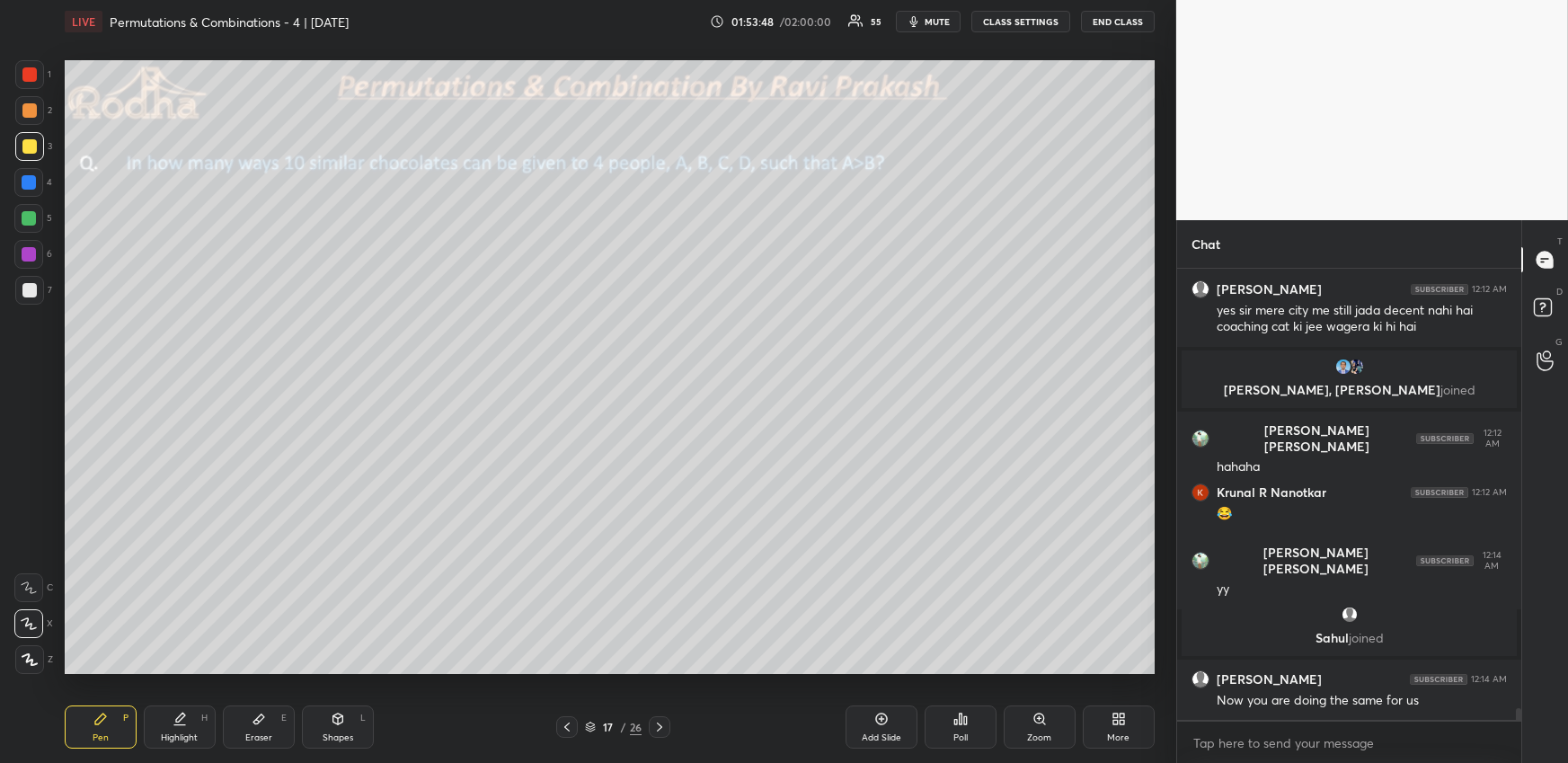
click at [30, 291] on div at bounding box center [30, 290] width 14 height 14
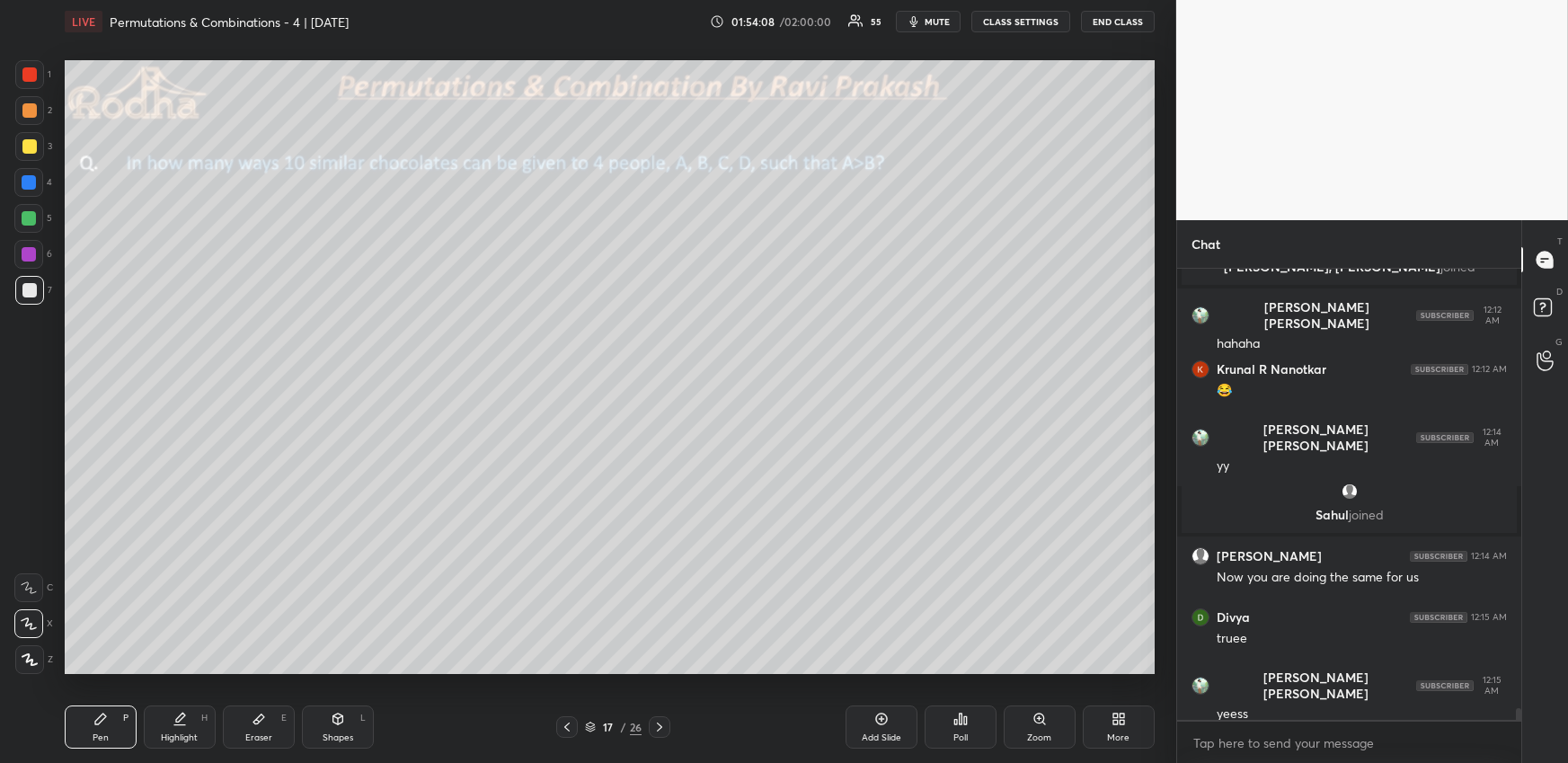
scroll to position [17138, 0]
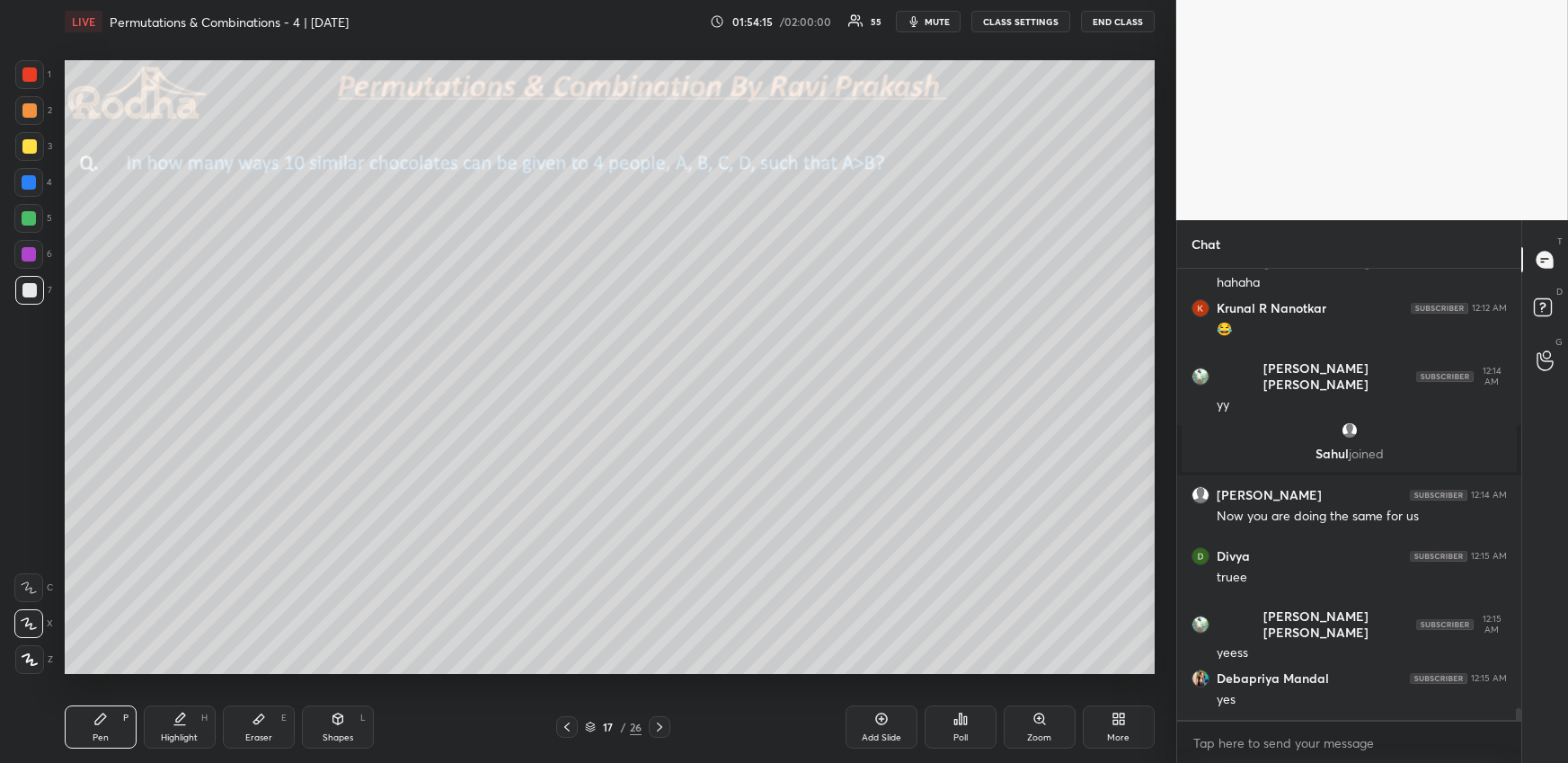
click at [41, 146] on div at bounding box center [30, 147] width 29 height 29
click at [20, 302] on div at bounding box center [30, 291] width 29 height 29
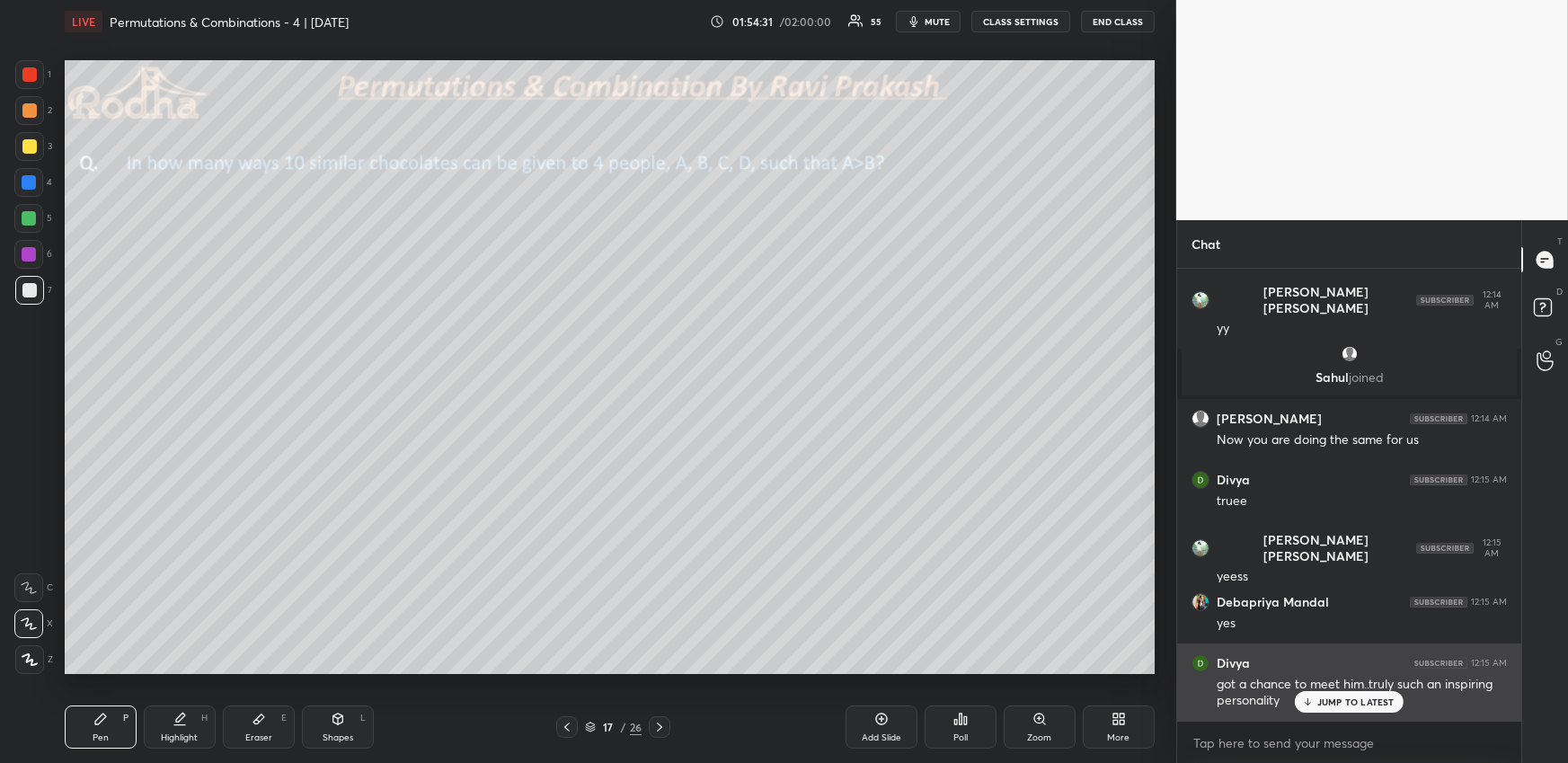
click at [1347, 704] on p "JUMP TO LATEST" at bounding box center [1355, 701] width 77 height 10
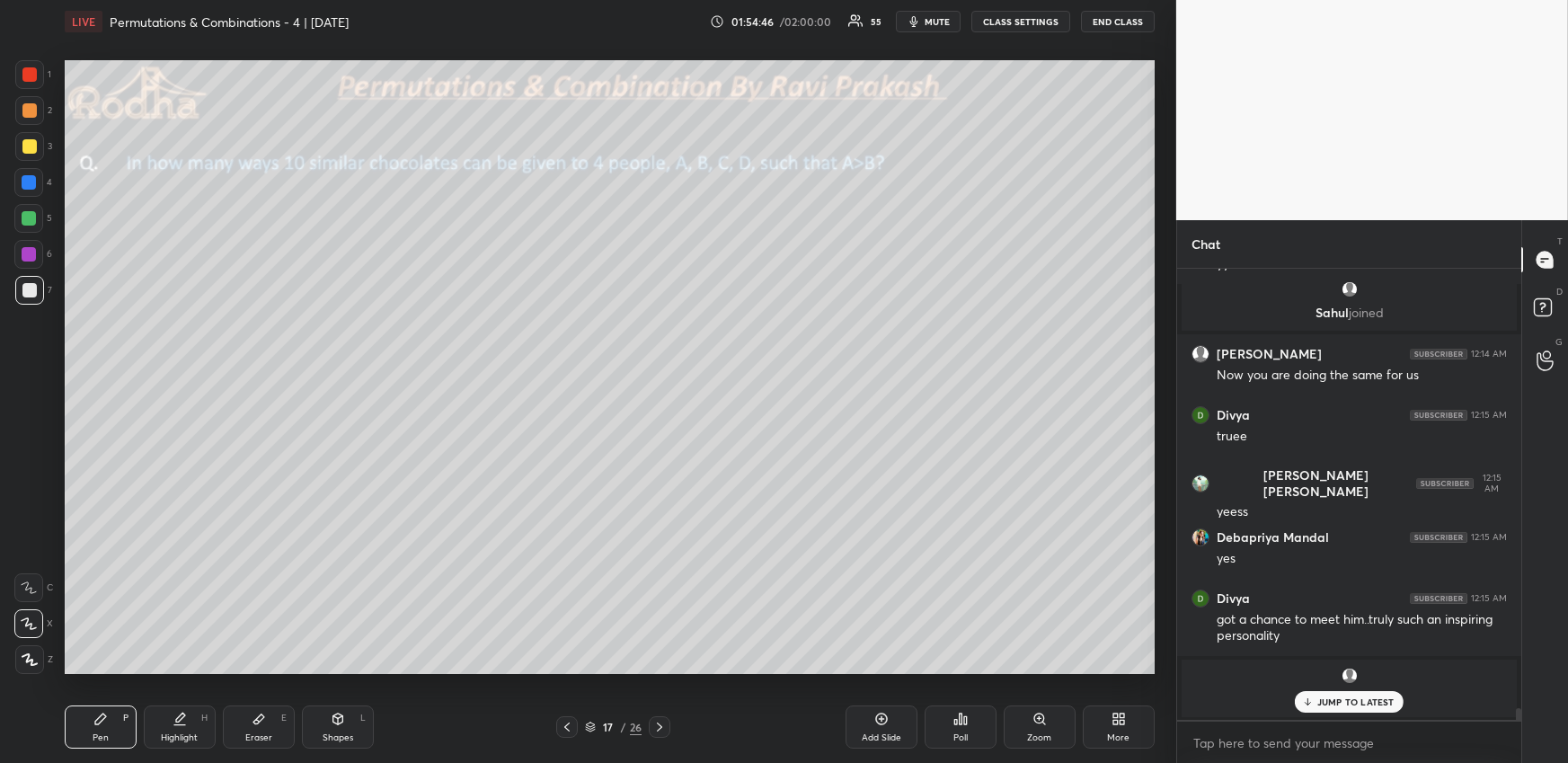
drag, startPoint x: 41, startPoint y: 656, endPoint x: 50, endPoint y: 663, distance: 11.4
click at [40, 658] on div at bounding box center [30, 660] width 29 height 29
click at [32, 220] on div at bounding box center [29, 218] width 14 height 14
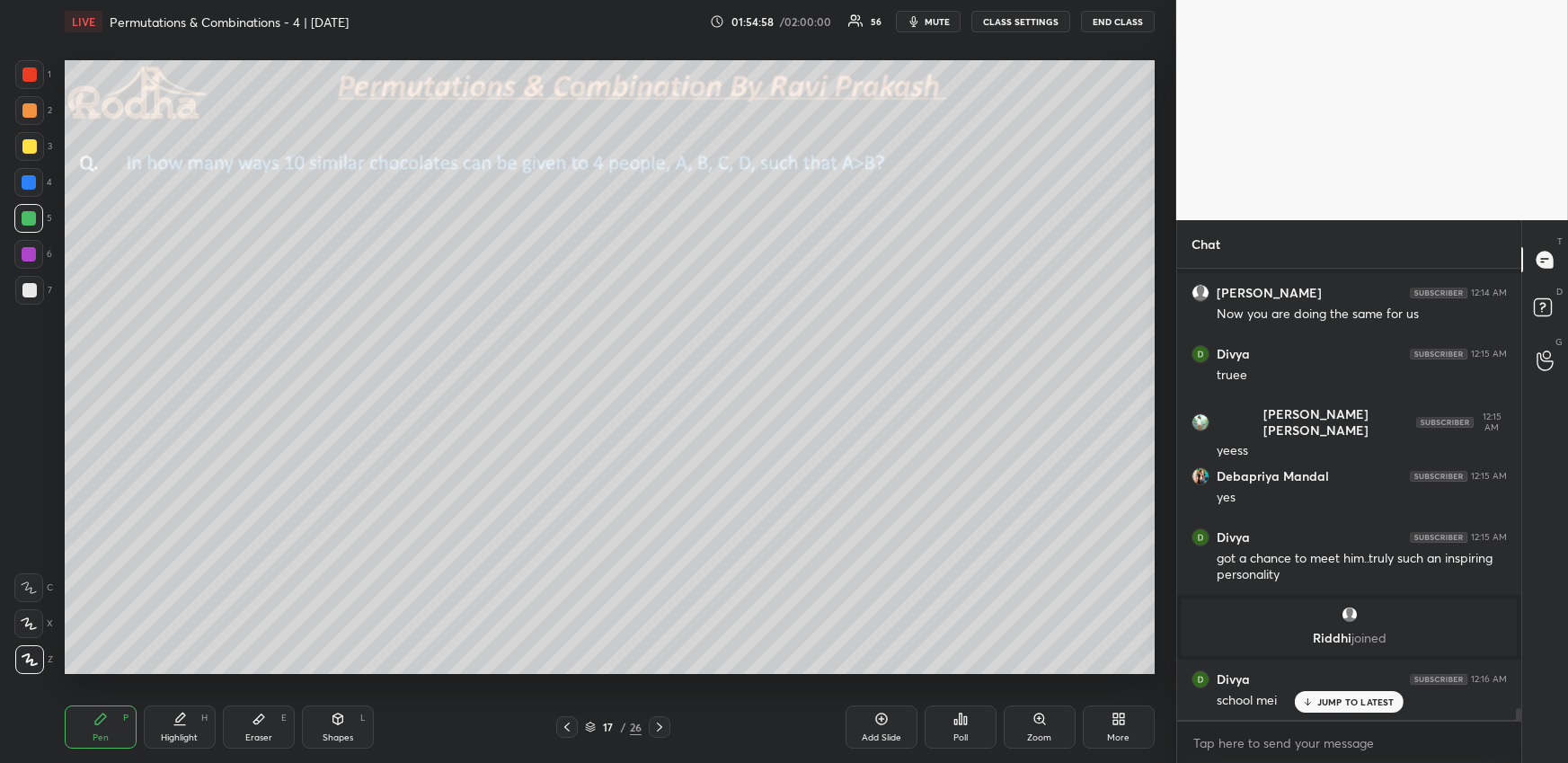
scroll to position [17269, 0]
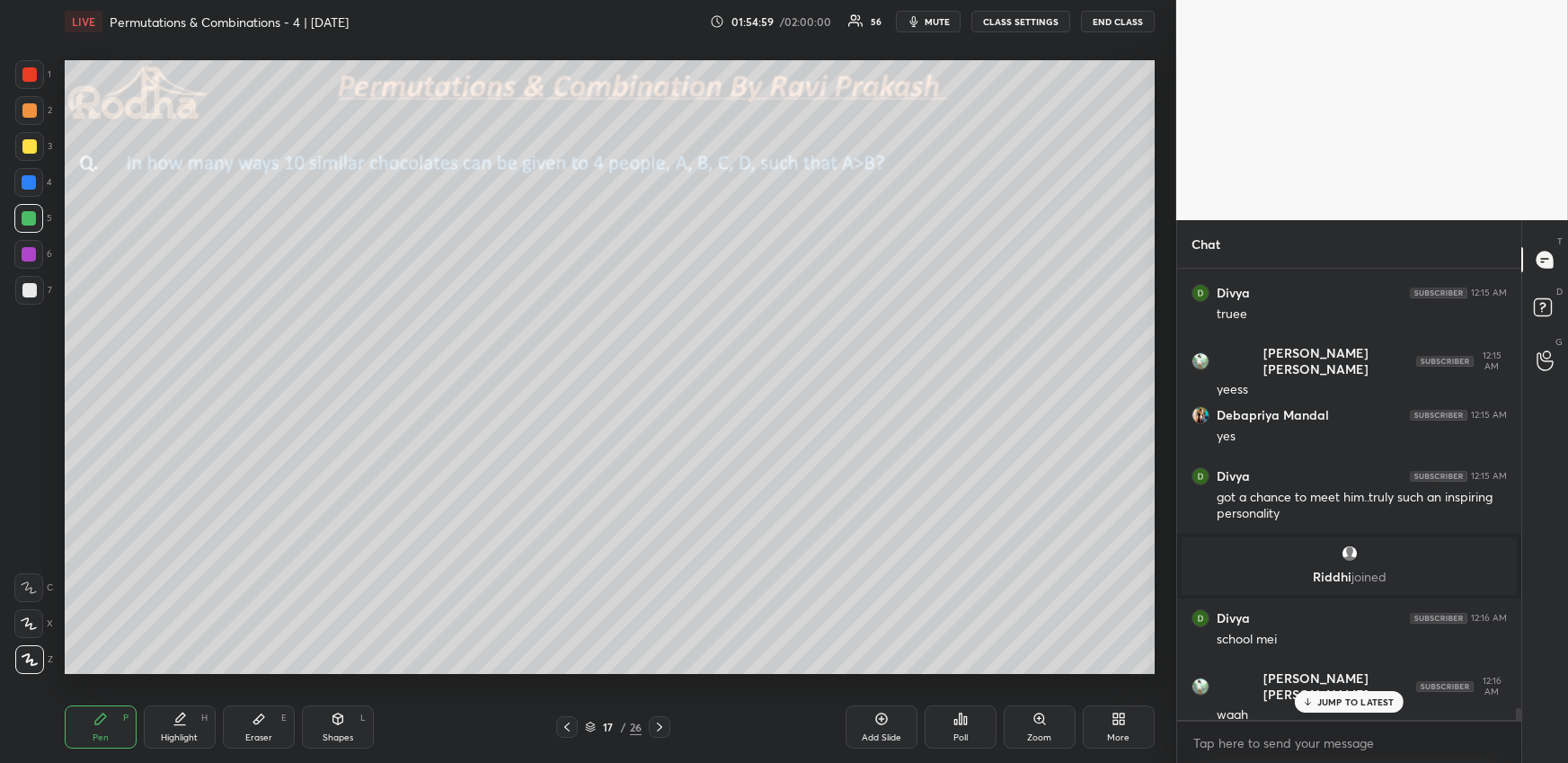
click at [1342, 707] on div "JUMP TO LATEST" at bounding box center [1348, 702] width 108 height 22
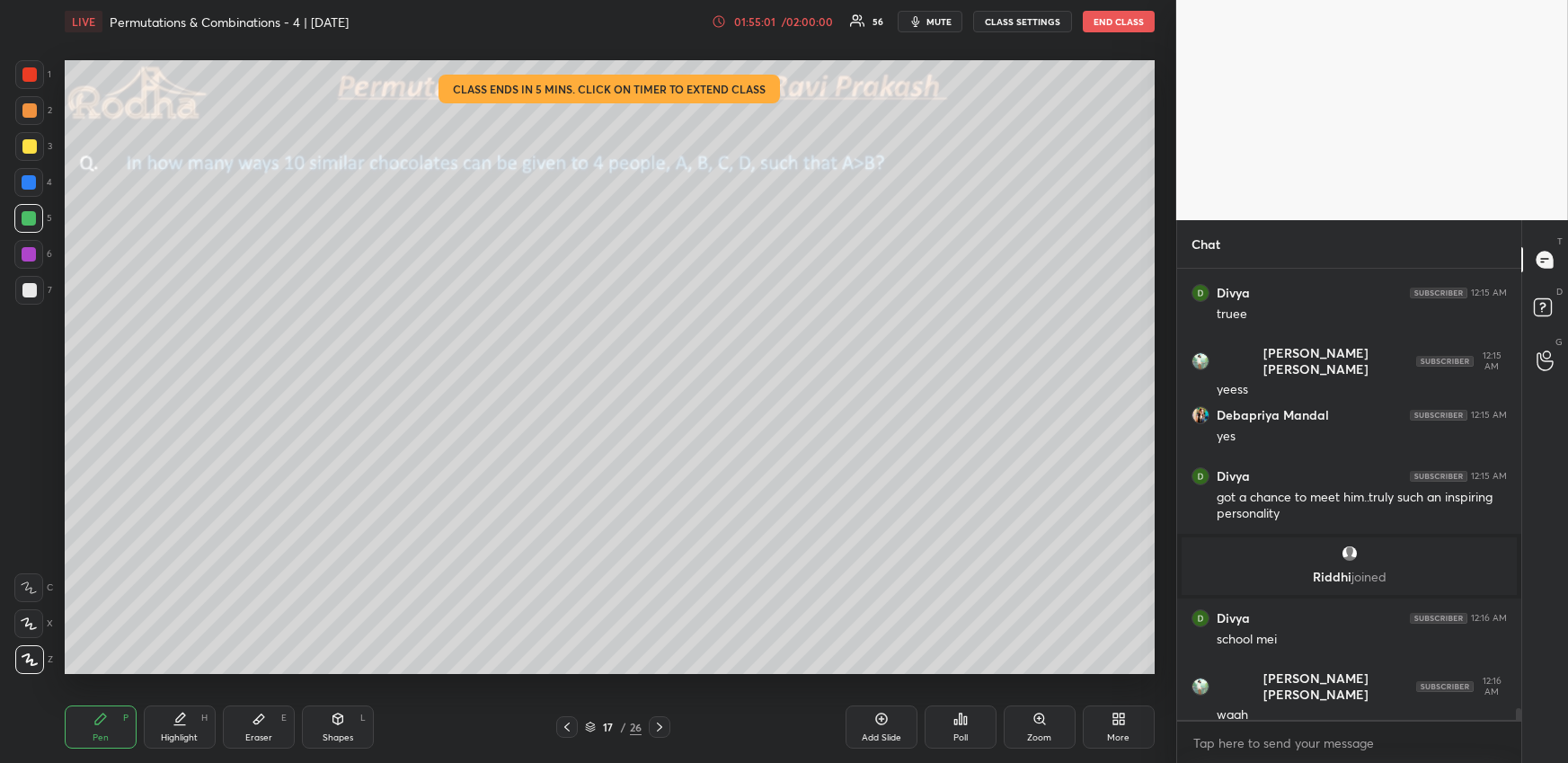
click at [804, 18] on div "/ 02:00:00" at bounding box center [807, 21] width 56 height 10
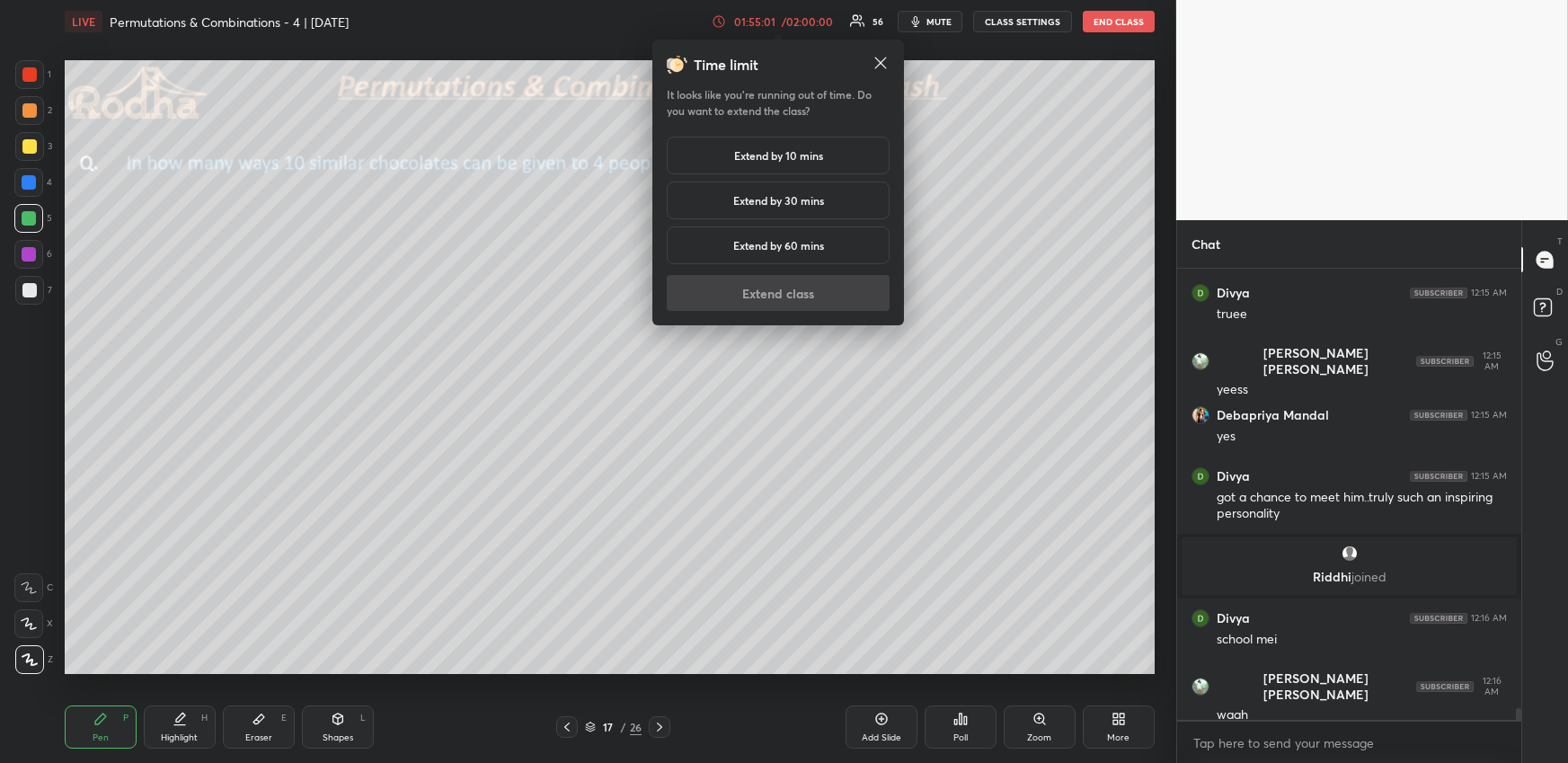
click at [805, 162] on div "Extend by 10 mins" at bounding box center [778, 155] width 223 height 38
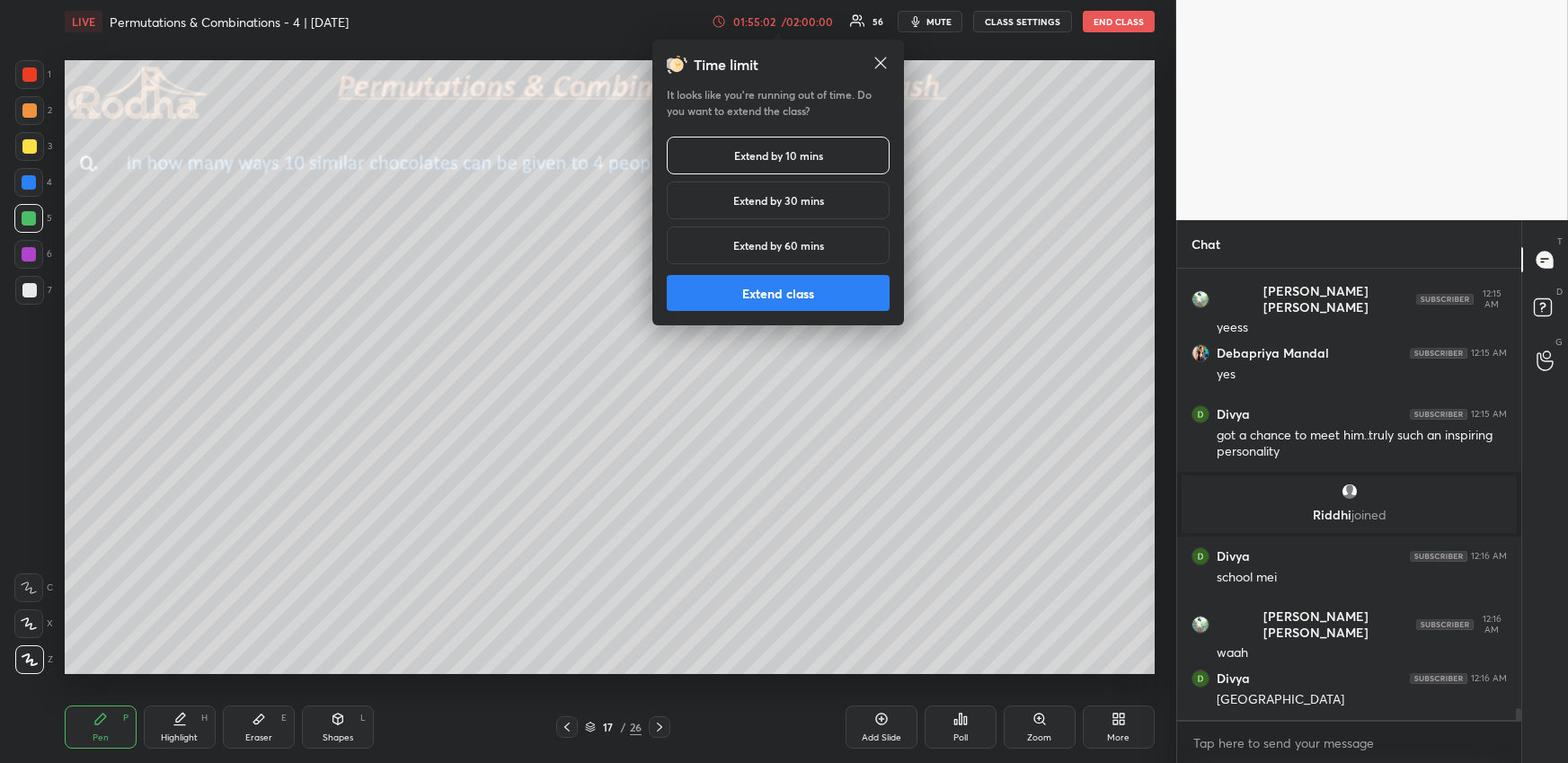
click at [817, 299] on button "Extend class" at bounding box center [778, 293] width 223 height 36
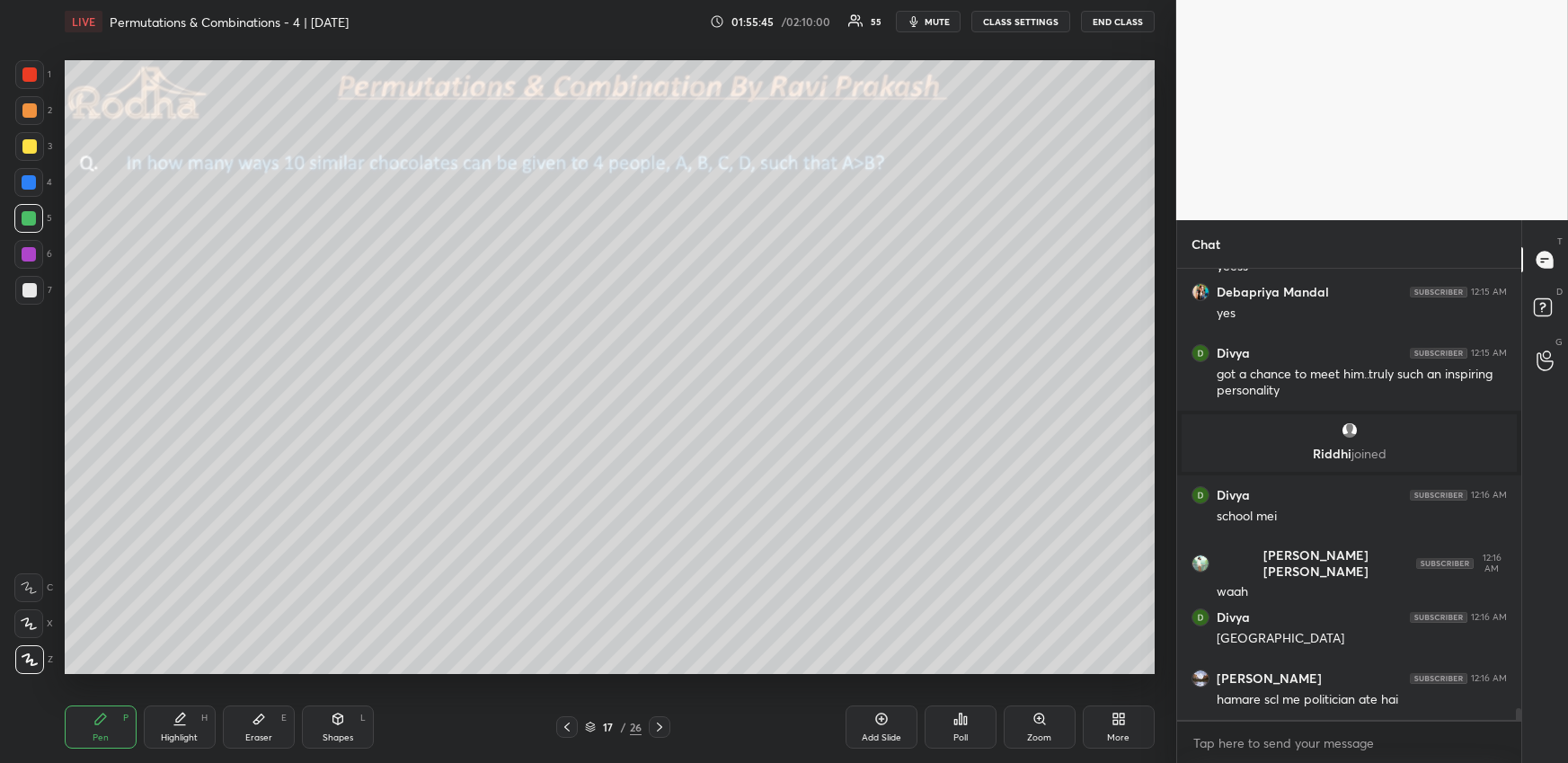
scroll to position [17453, 0]
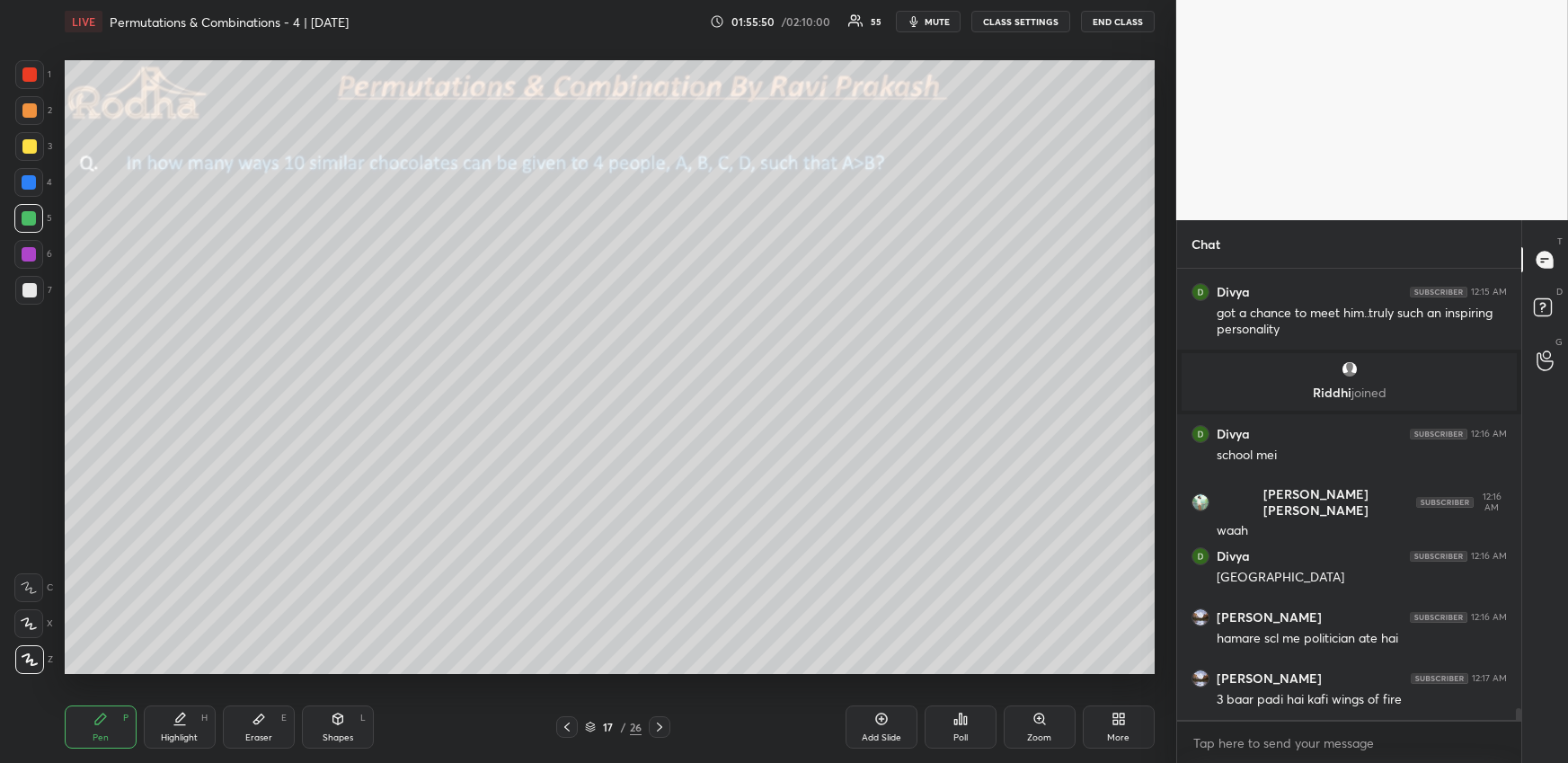
click at [33, 169] on div at bounding box center [29, 182] width 29 height 29
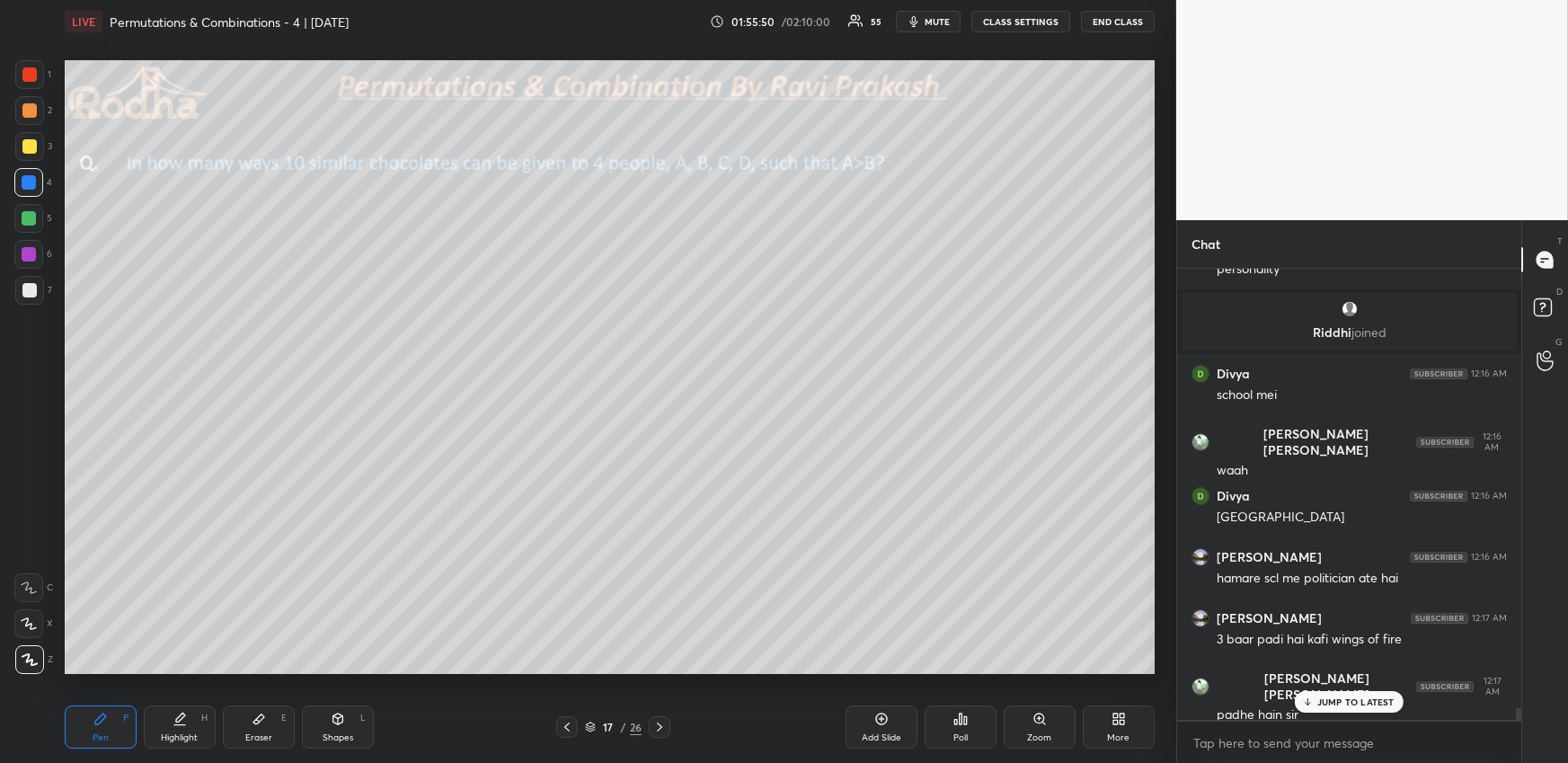
click at [32, 151] on div at bounding box center [30, 146] width 14 height 14
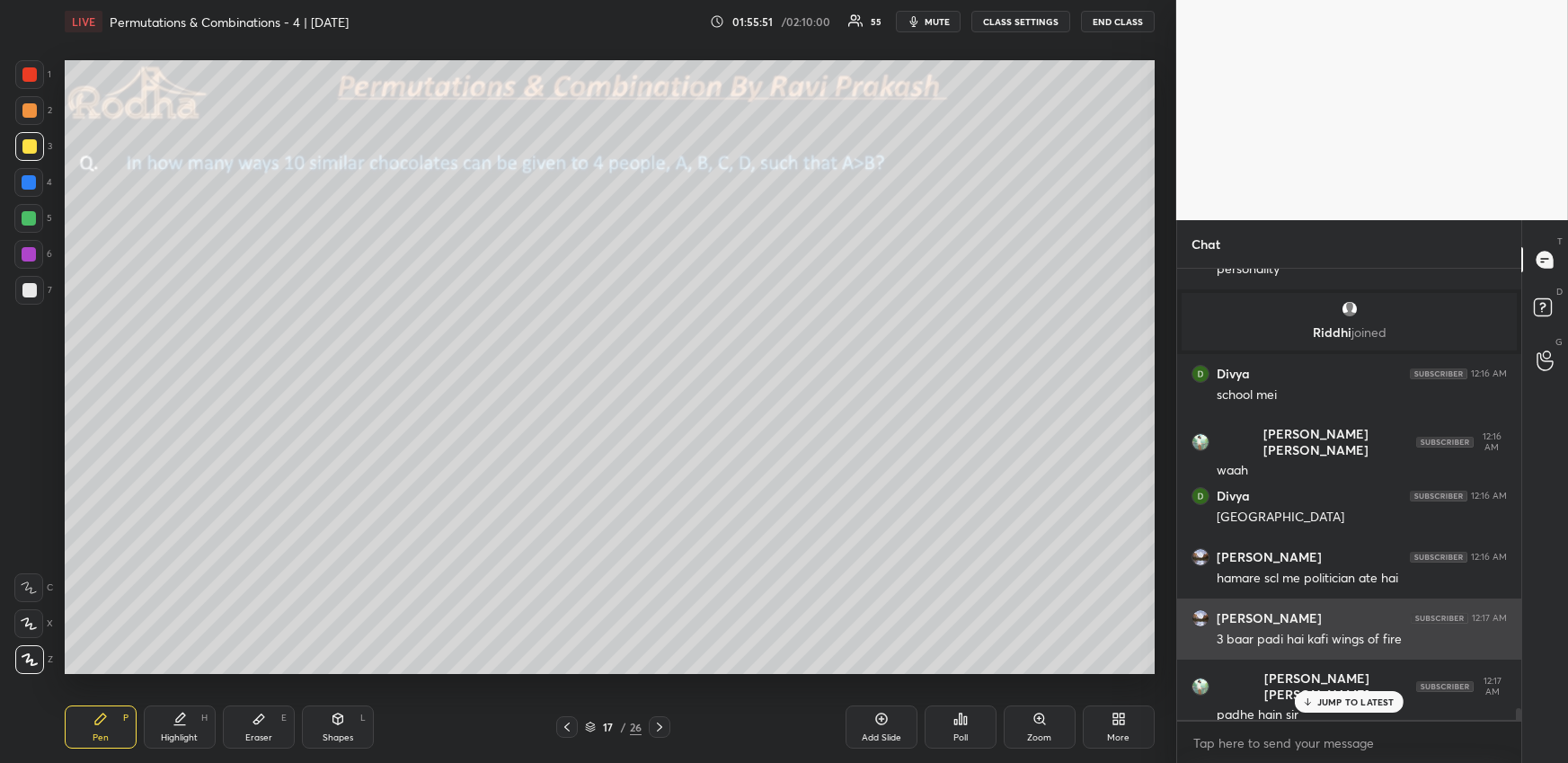
drag, startPoint x: 1326, startPoint y: 708, endPoint x: 1320, endPoint y: 616, distance: 92.2
click at [1324, 707] on div "JUMP TO LATEST" at bounding box center [1348, 702] width 108 height 22
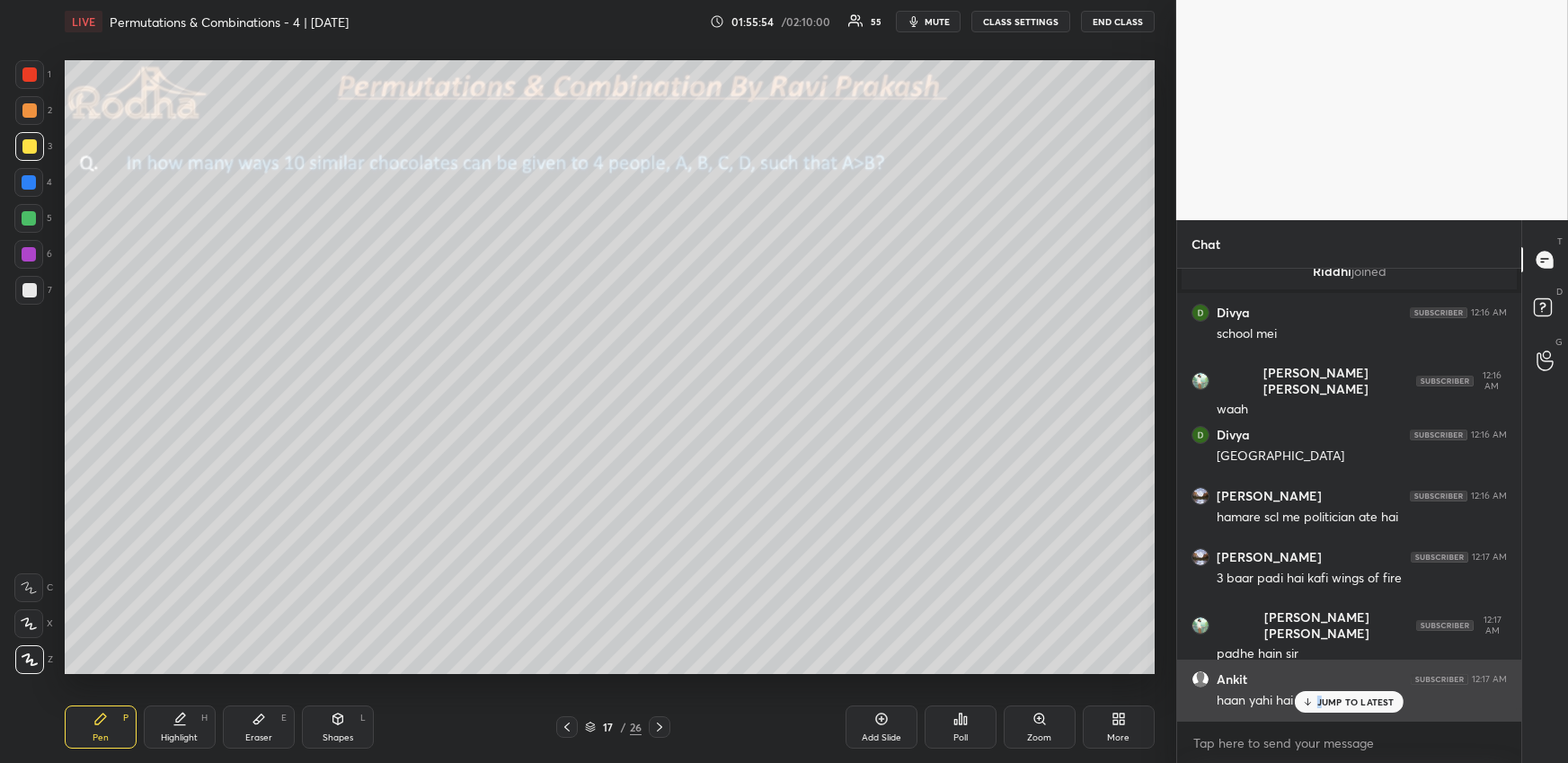
click at [1321, 701] on p "JUMP TO LATEST" at bounding box center [1355, 701] width 77 height 10
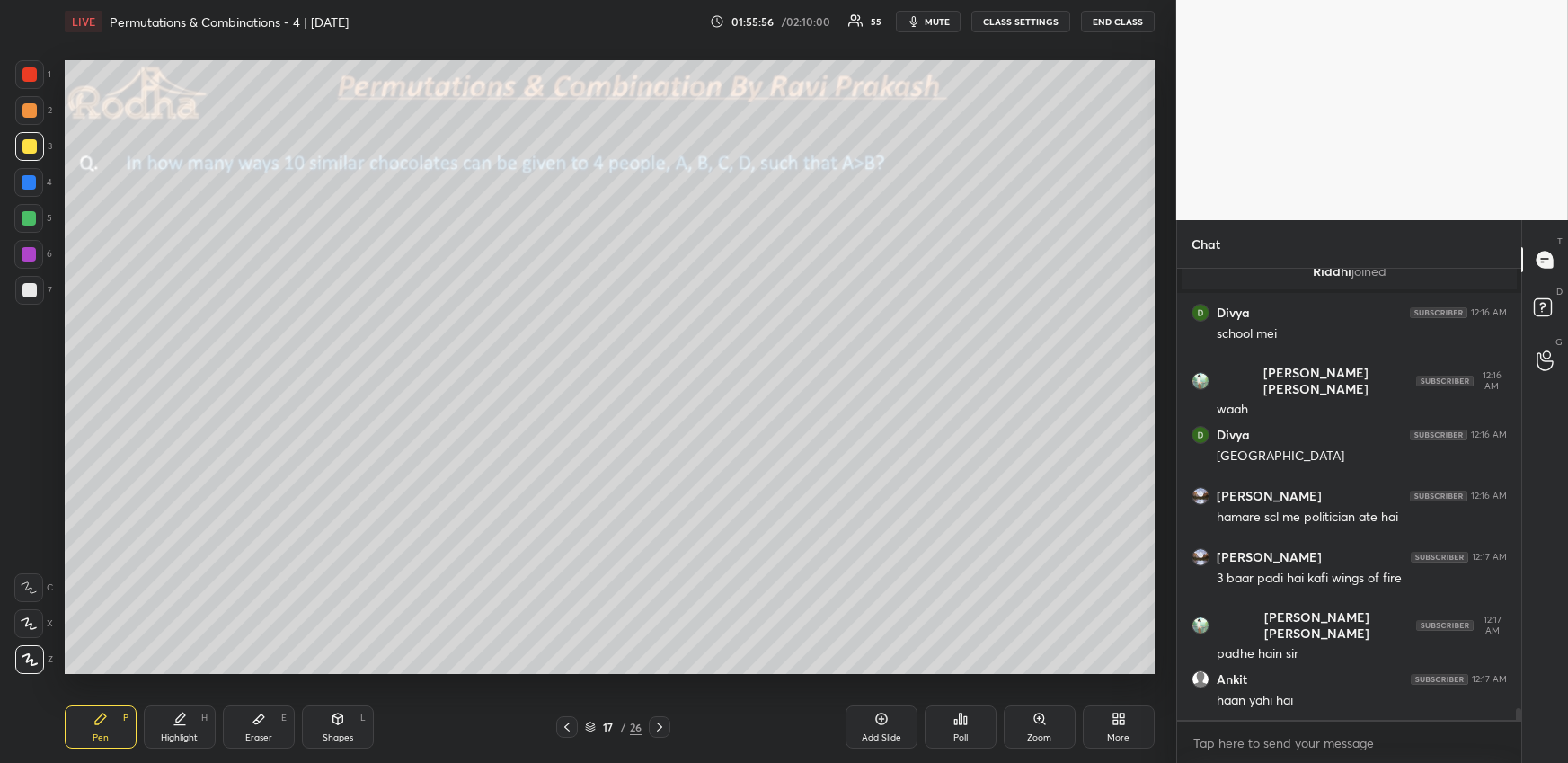
click at [37, 201] on div "1 2 3 4 5 6 7" at bounding box center [33, 186] width 38 height 251
click at [24, 185] on div at bounding box center [29, 182] width 14 height 14
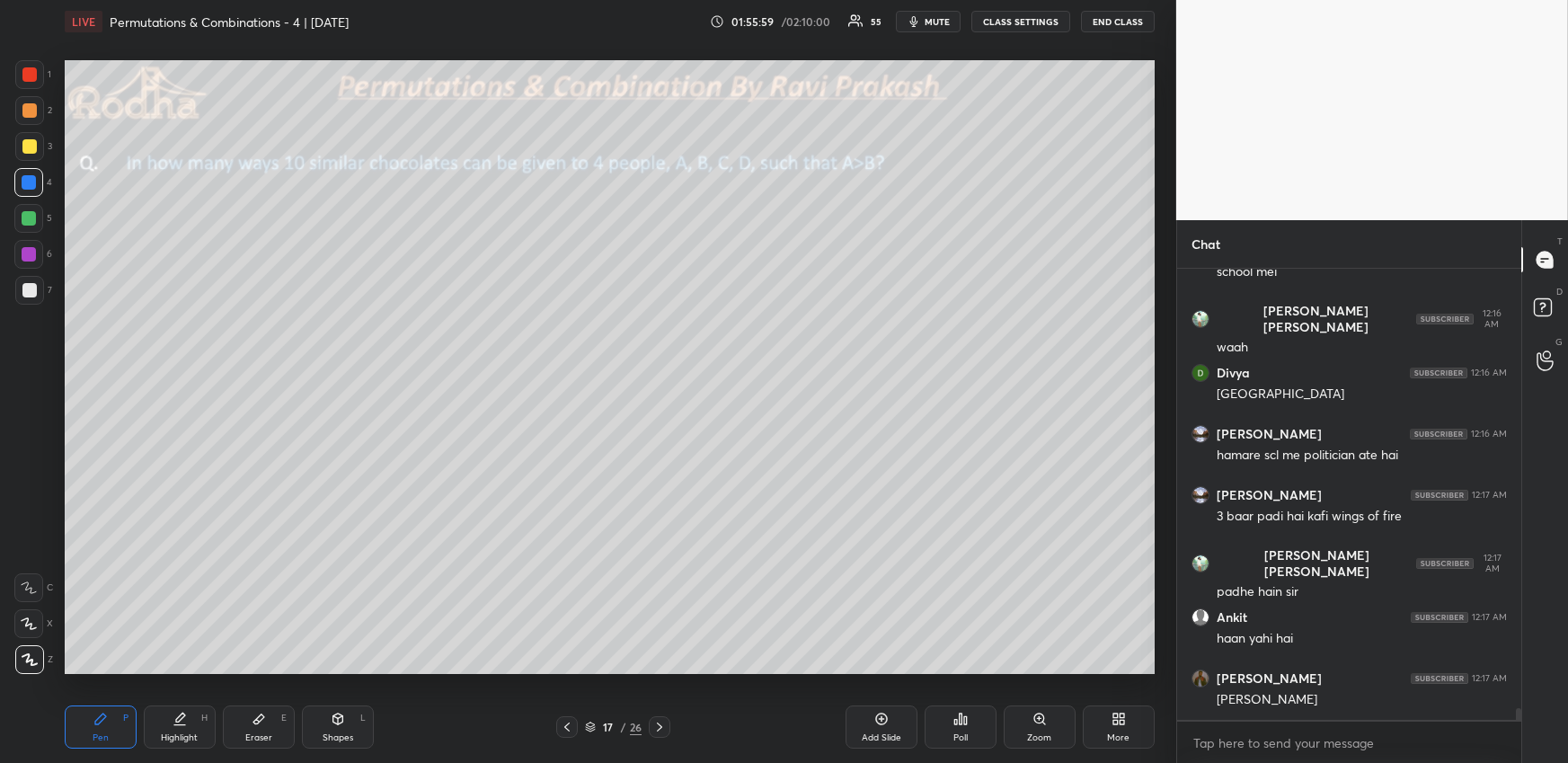
click at [47, 214] on div "5" at bounding box center [33, 218] width 38 height 29
click at [30, 220] on div at bounding box center [29, 218] width 14 height 14
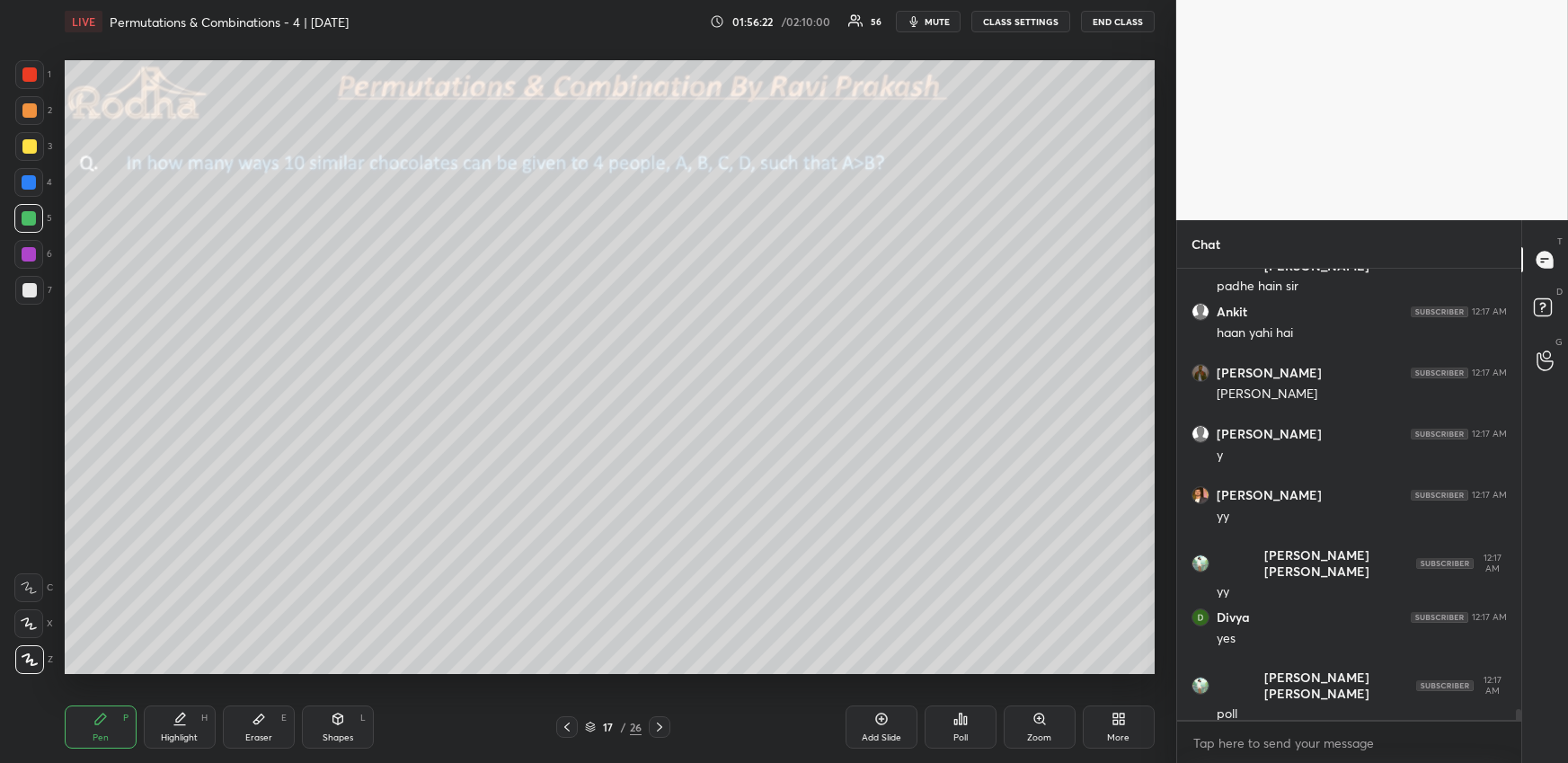
scroll to position [18006, 0]
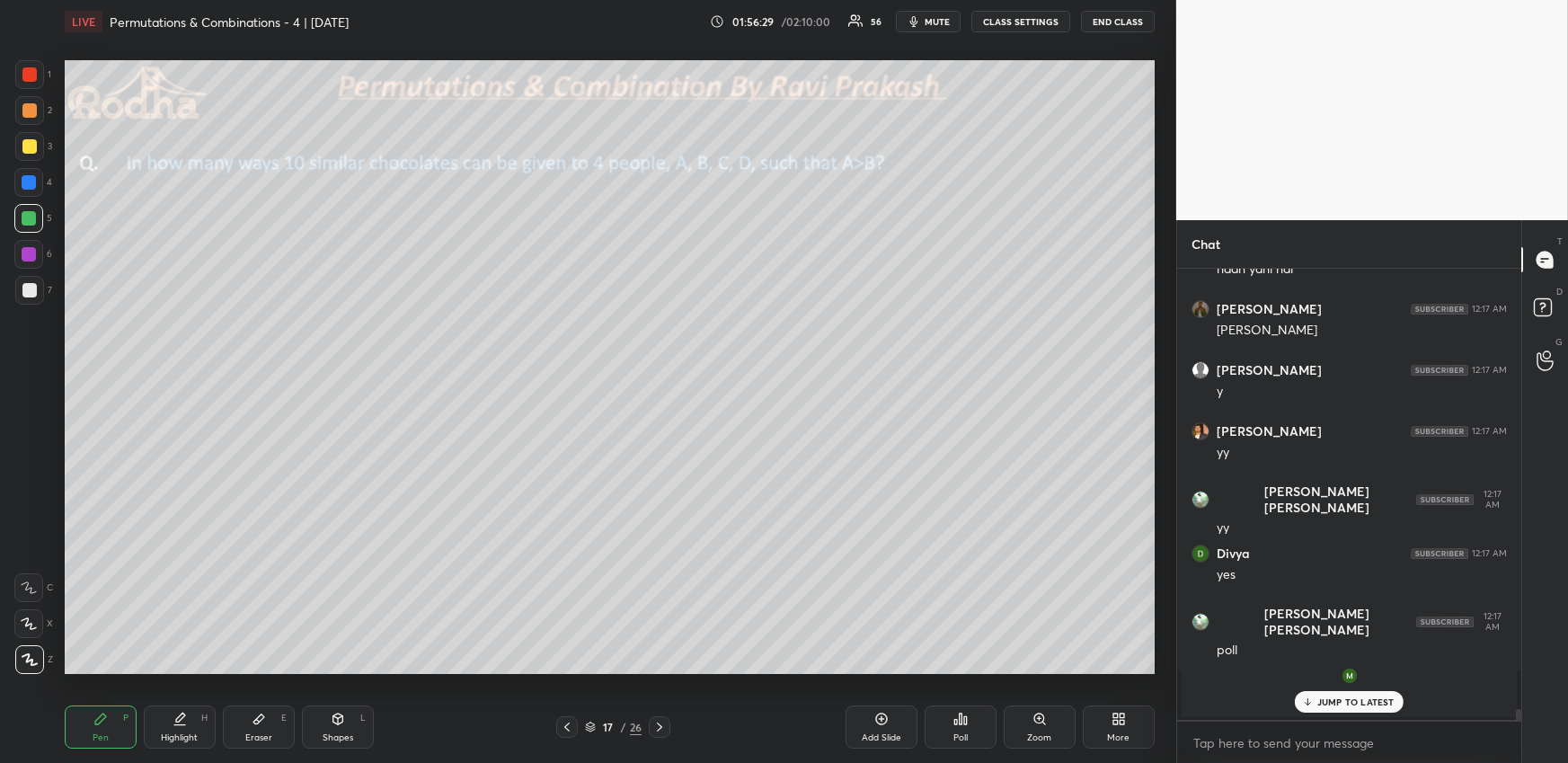
click at [34, 116] on div at bounding box center [30, 110] width 14 height 14
click at [966, 720] on div "Poll" at bounding box center [960, 727] width 71 height 43
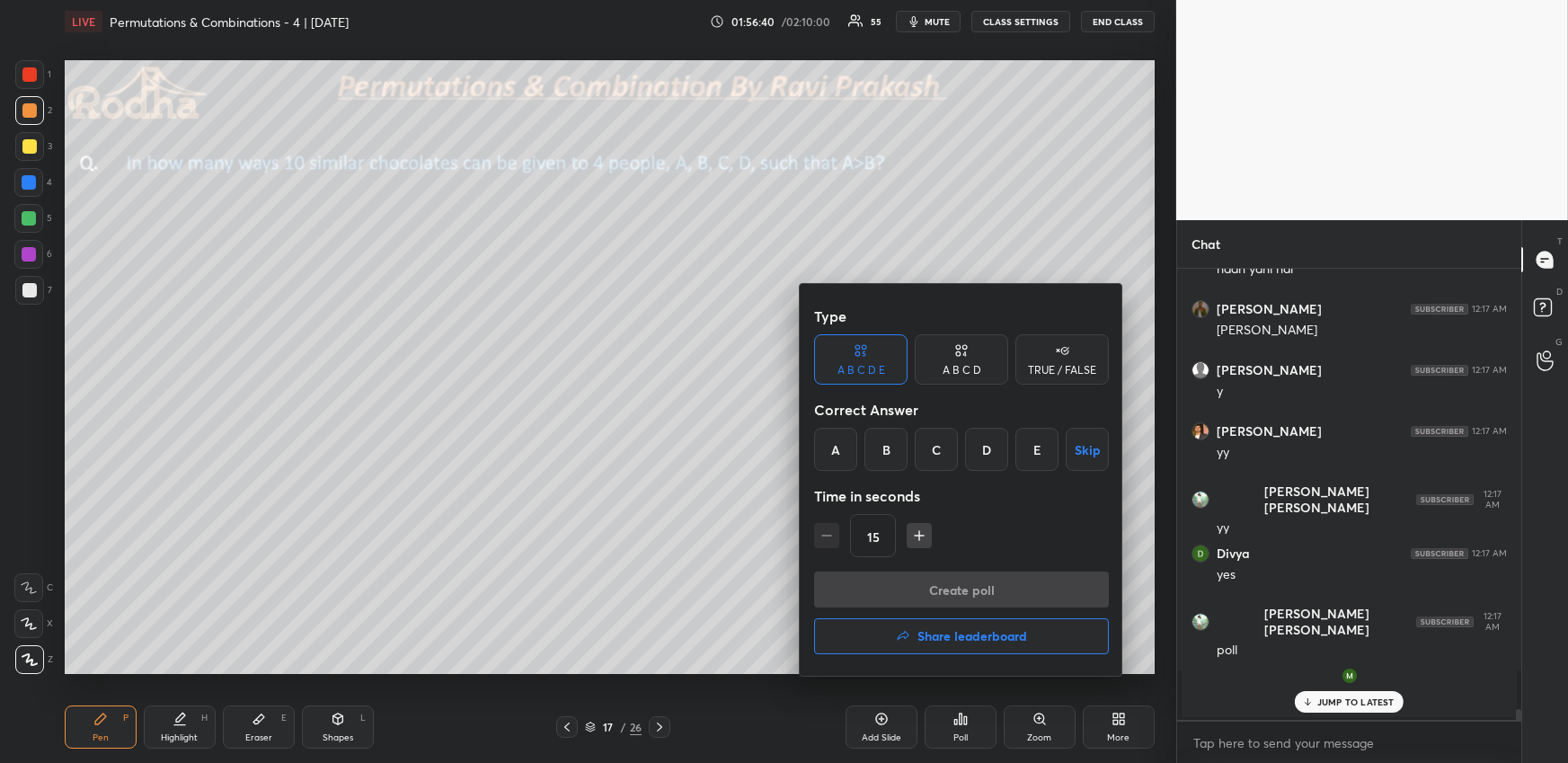
click at [988, 451] on div "D" at bounding box center [986, 449] width 43 height 43
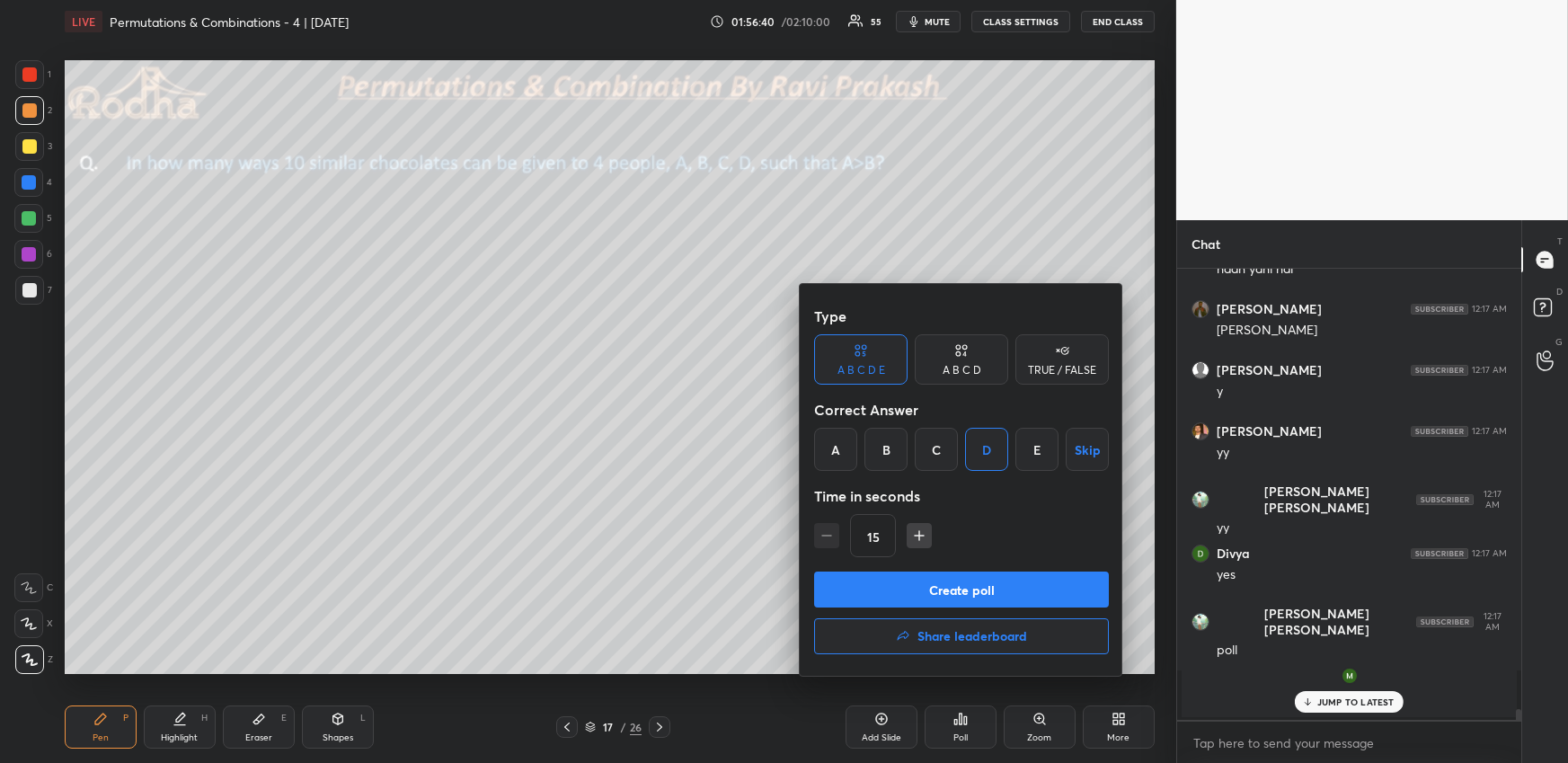
click at [982, 582] on button "Create poll" at bounding box center [962, 590] width 295 height 36
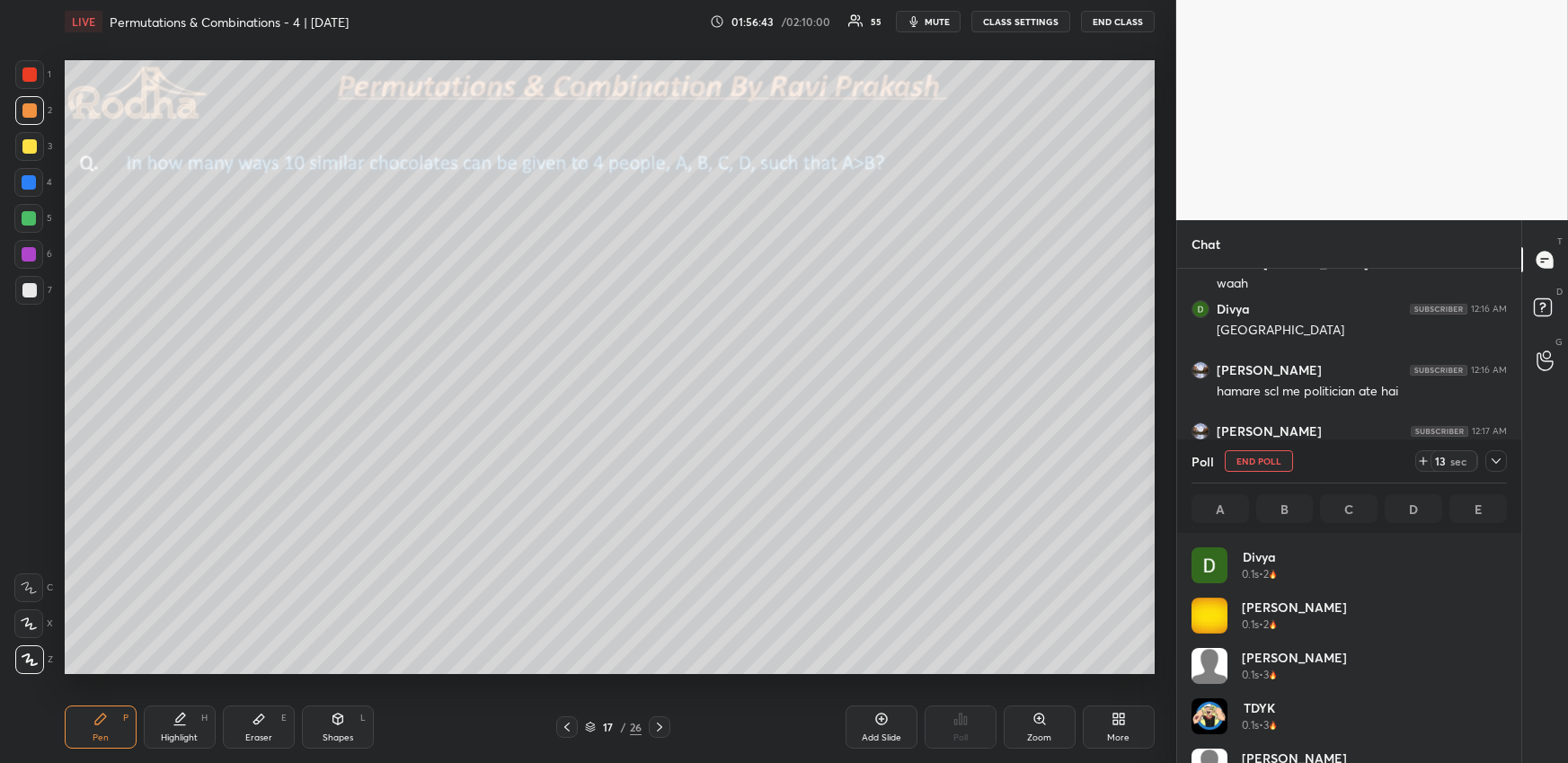
scroll to position [211, 310]
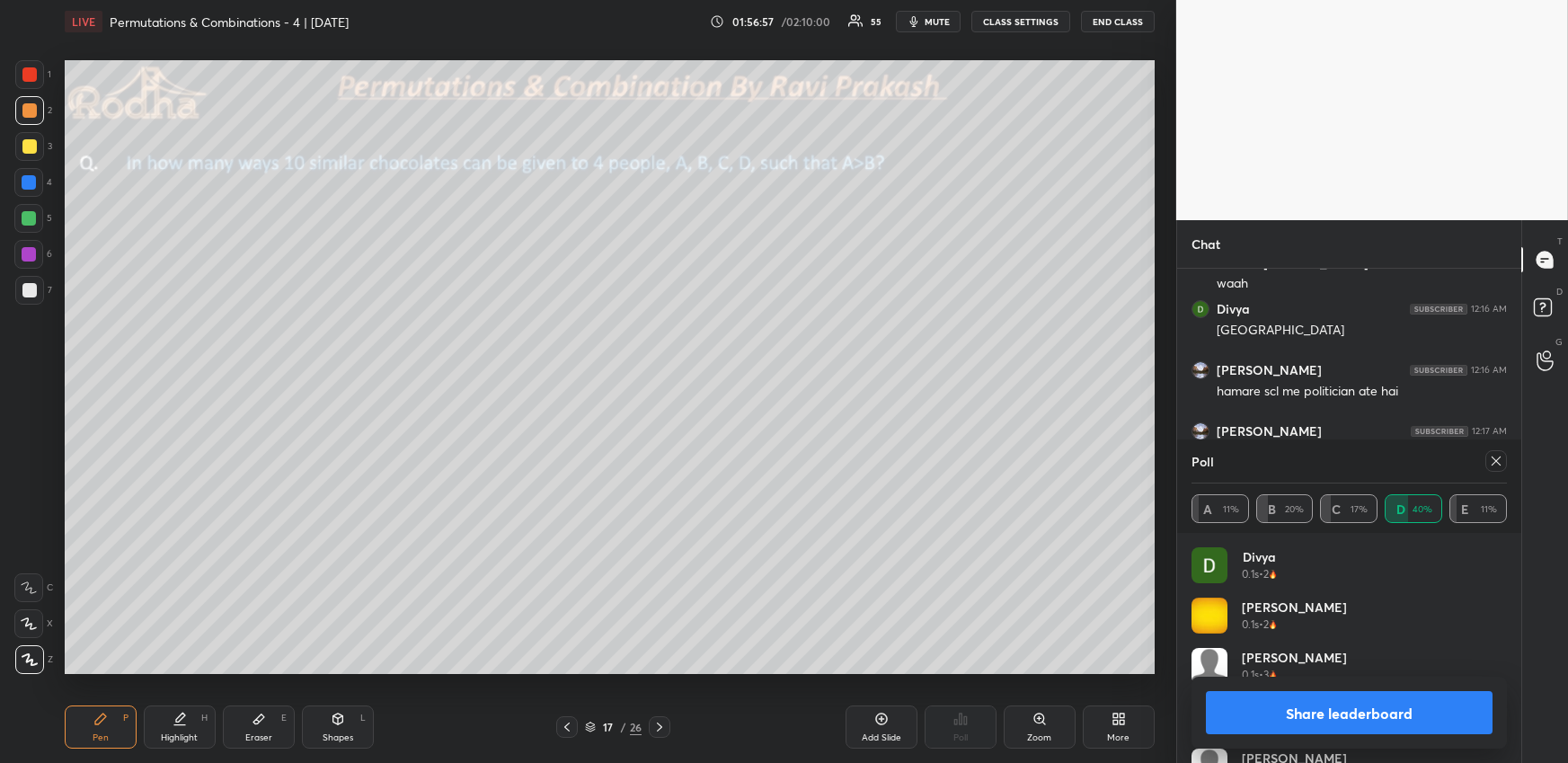
click at [1491, 462] on icon at bounding box center [1496, 461] width 14 height 14
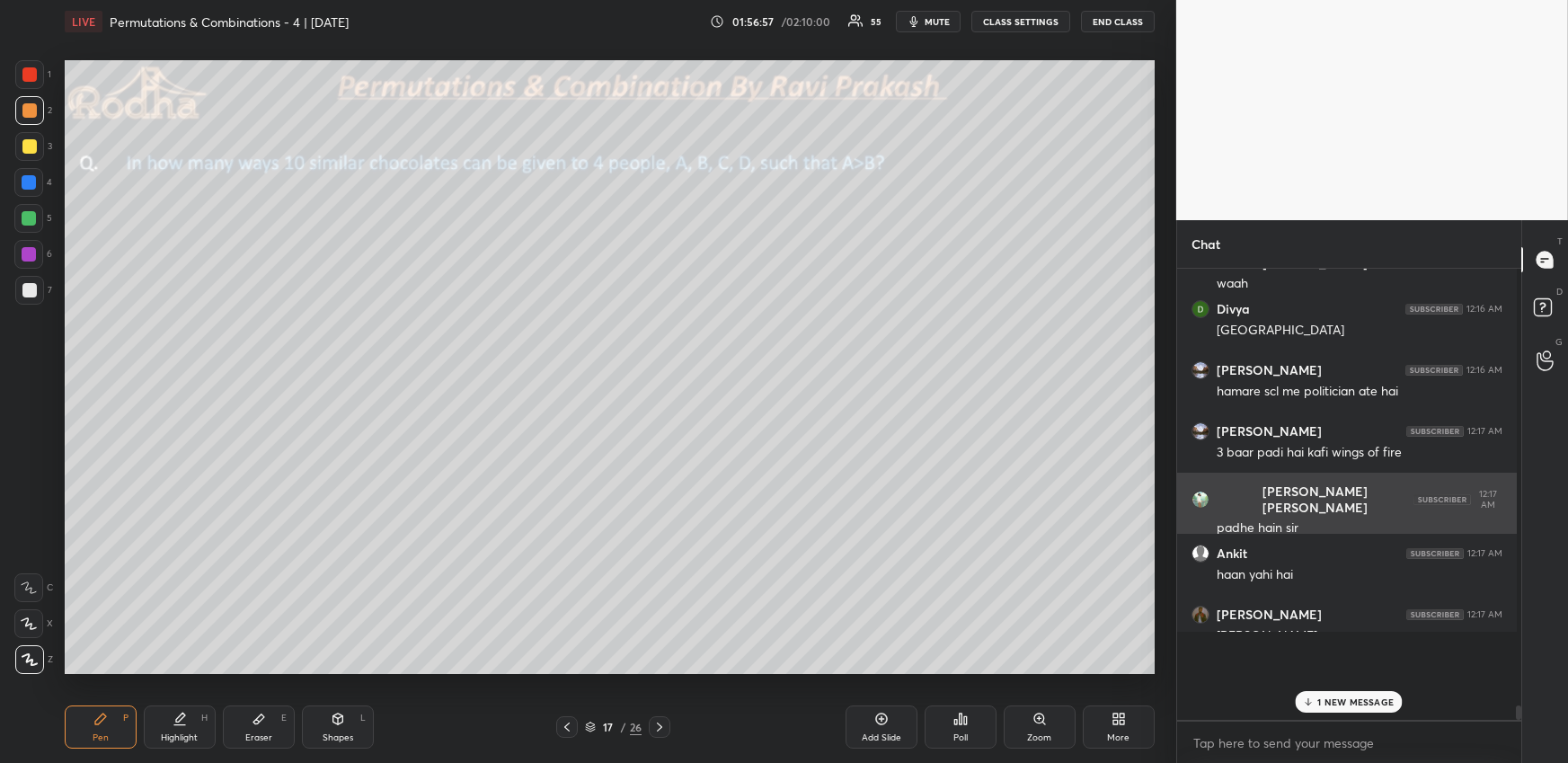
scroll to position [436, 334]
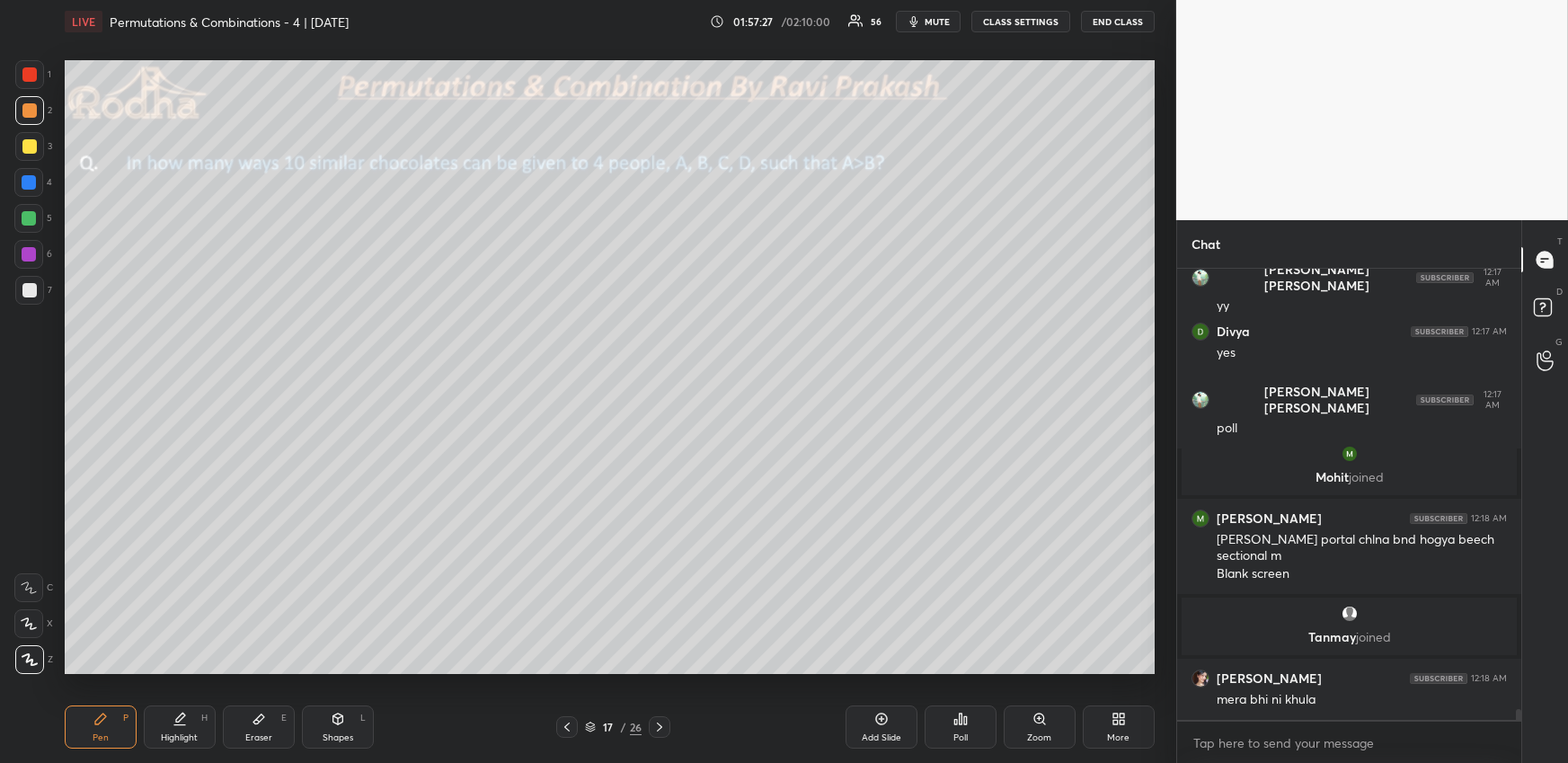
click at [38, 289] on div at bounding box center [30, 291] width 29 height 29
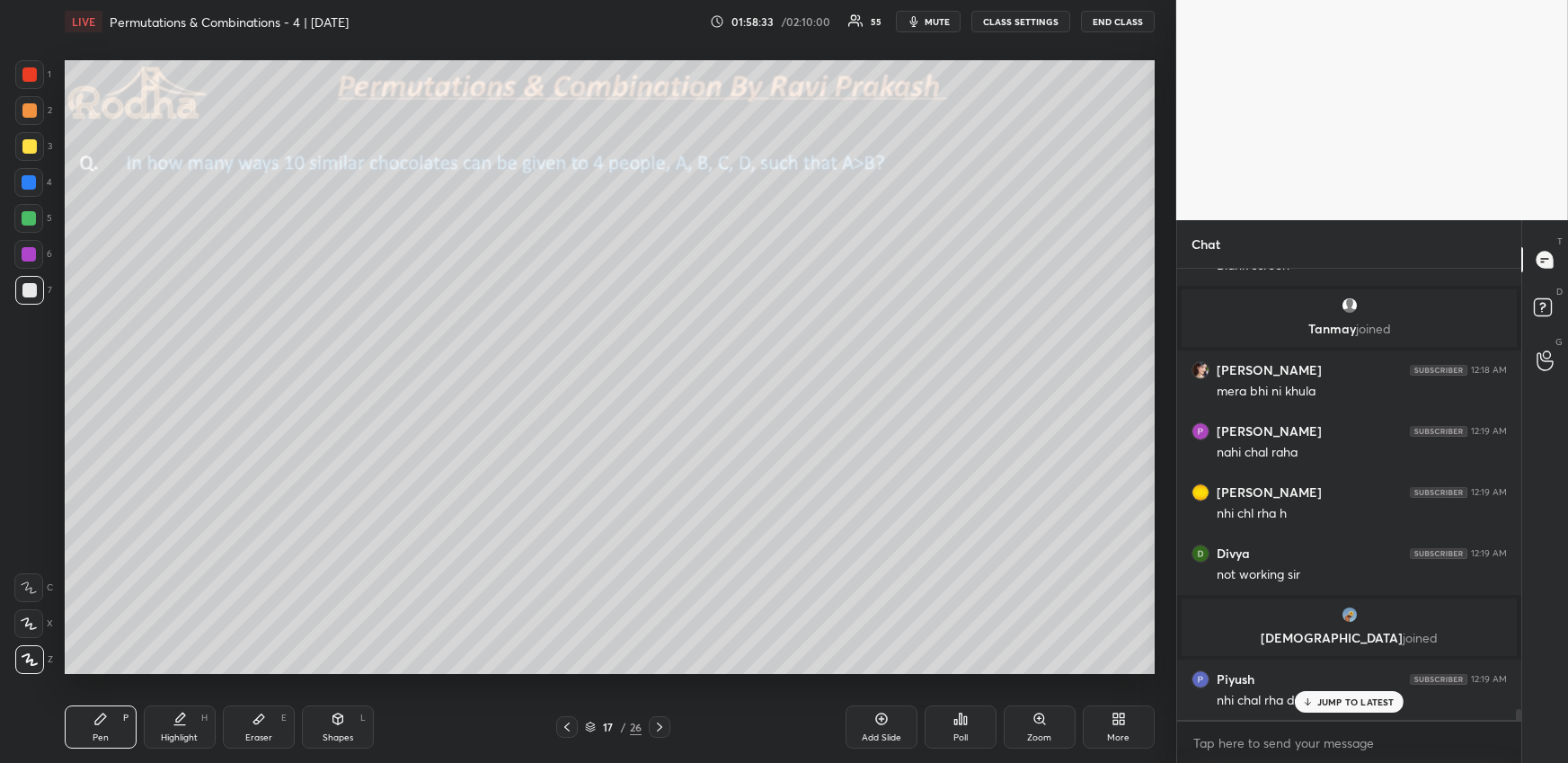
scroll to position [18385, 0]
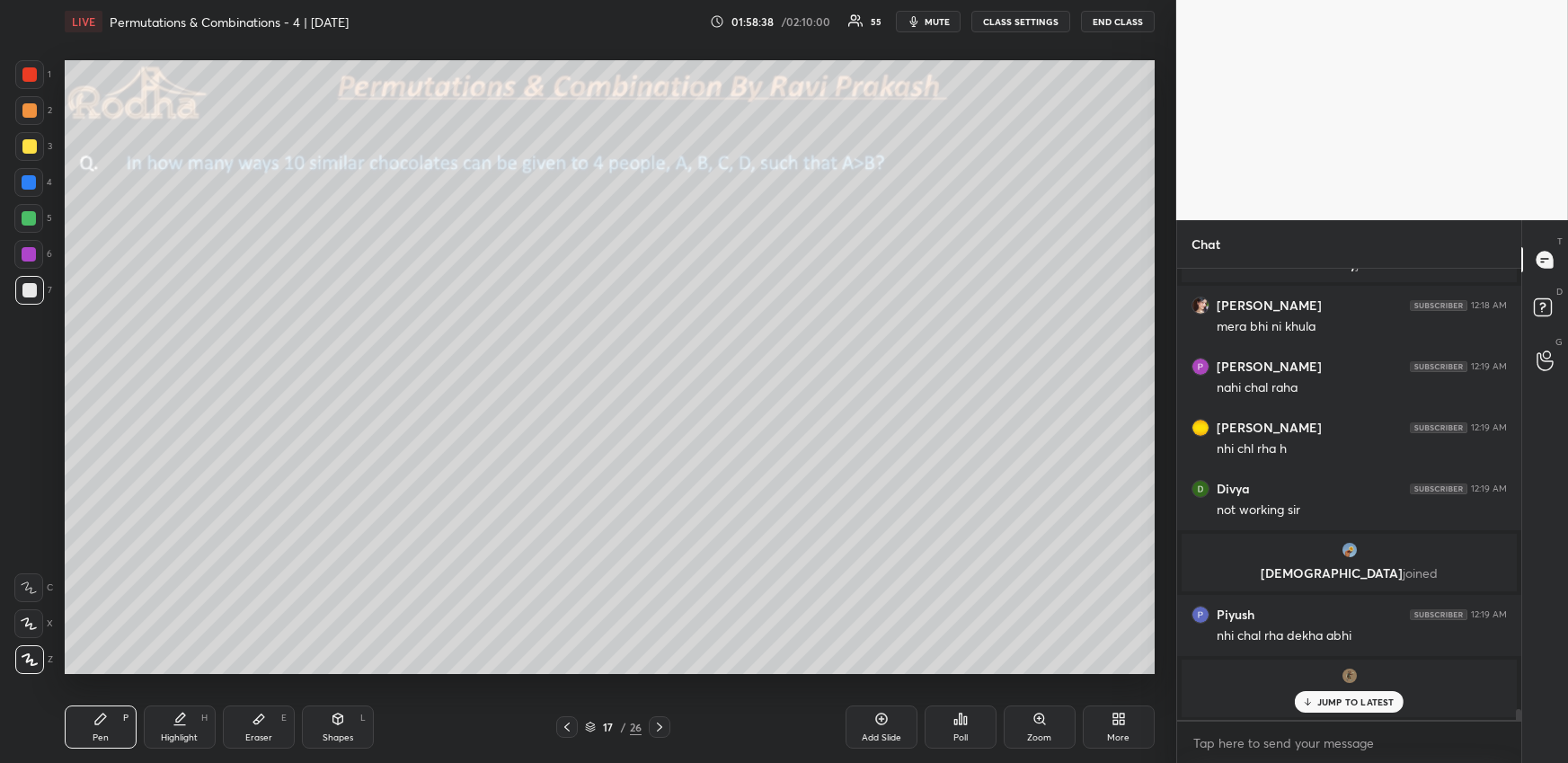
click at [1379, 703] on p "JUMP TO LATEST" at bounding box center [1355, 701] width 77 height 10
drag, startPoint x: 27, startPoint y: 172, endPoint x: 36, endPoint y: 183, distance: 14.2
click at [27, 173] on div at bounding box center [29, 182] width 29 height 29
click at [30, 290] on div at bounding box center [30, 290] width 14 height 14
click at [23, 176] on div at bounding box center [29, 182] width 14 height 14
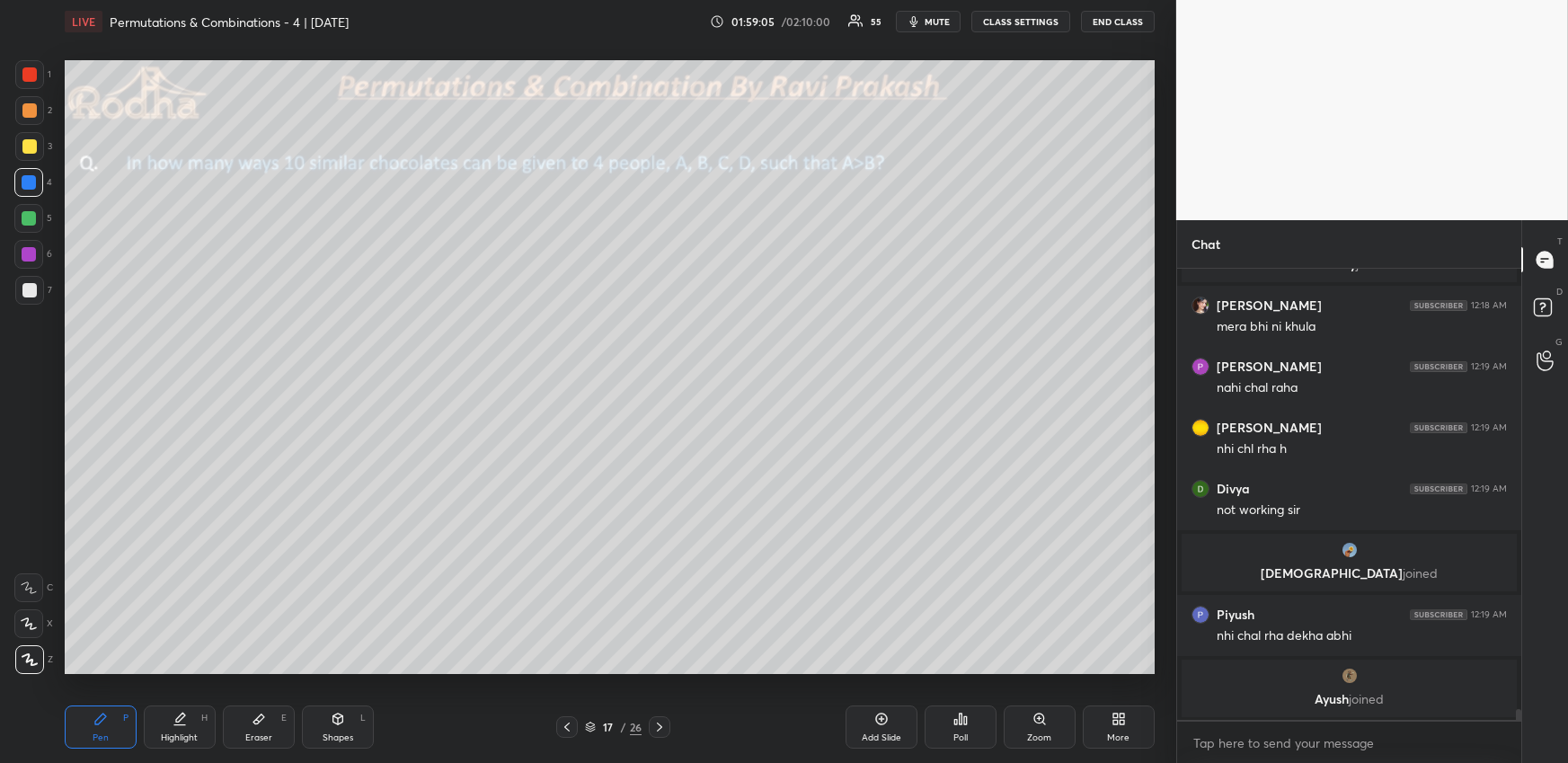
click at [33, 102] on div at bounding box center [30, 110] width 29 height 29
click at [259, 713] on icon at bounding box center [258, 718] width 14 height 14
click at [115, 721] on div "Pen P" at bounding box center [100, 727] width 71 height 43
drag, startPoint x: 28, startPoint y: 217, endPoint x: 16, endPoint y: 234, distance: 20.8
click at [27, 217] on div at bounding box center [29, 218] width 14 height 14
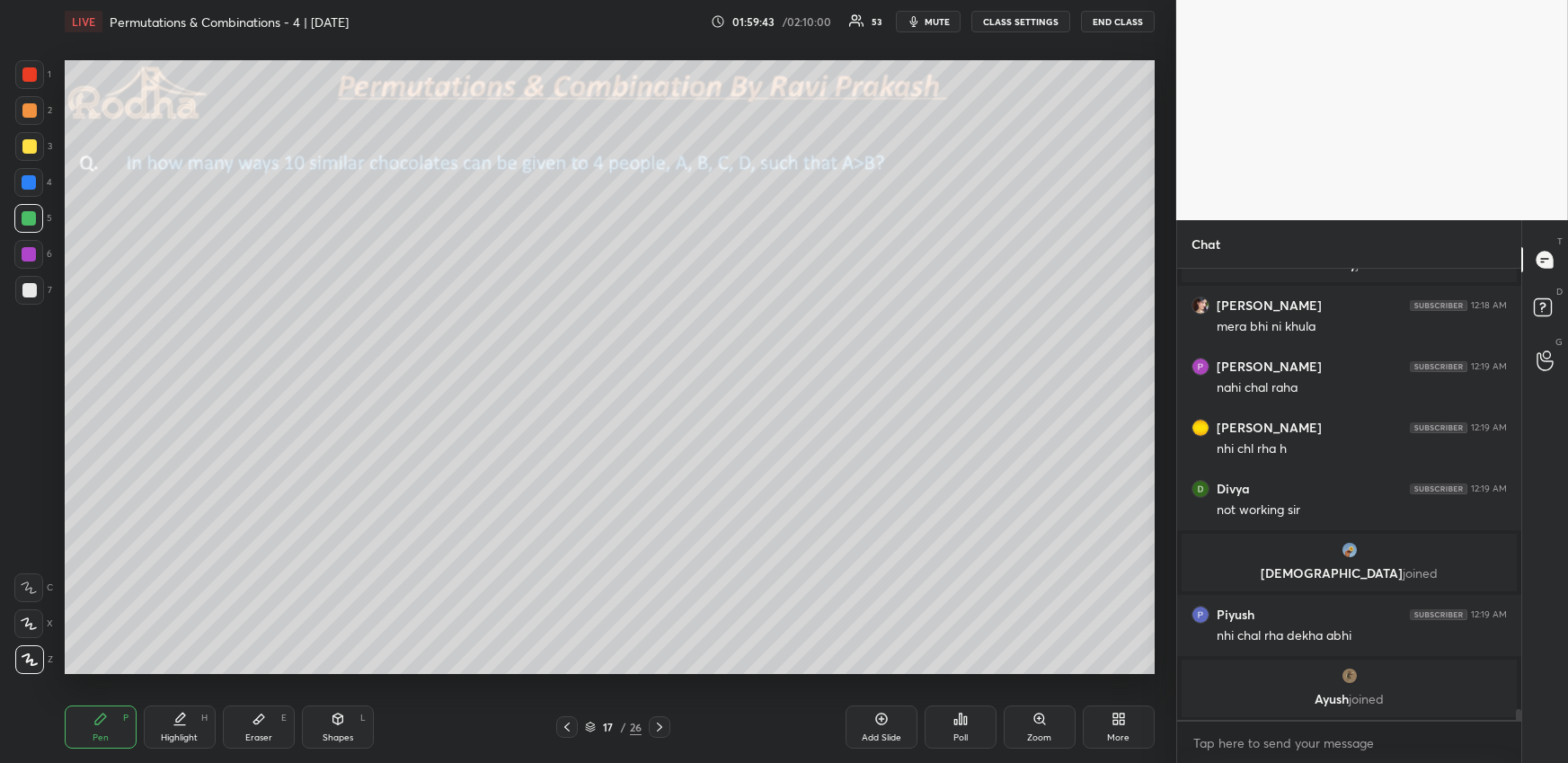
drag, startPoint x: 182, startPoint y: 725, endPoint x: 184, endPoint y: 712, distance: 13.2
click at [181, 725] on icon at bounding box center [179, 718] width 14 height 14
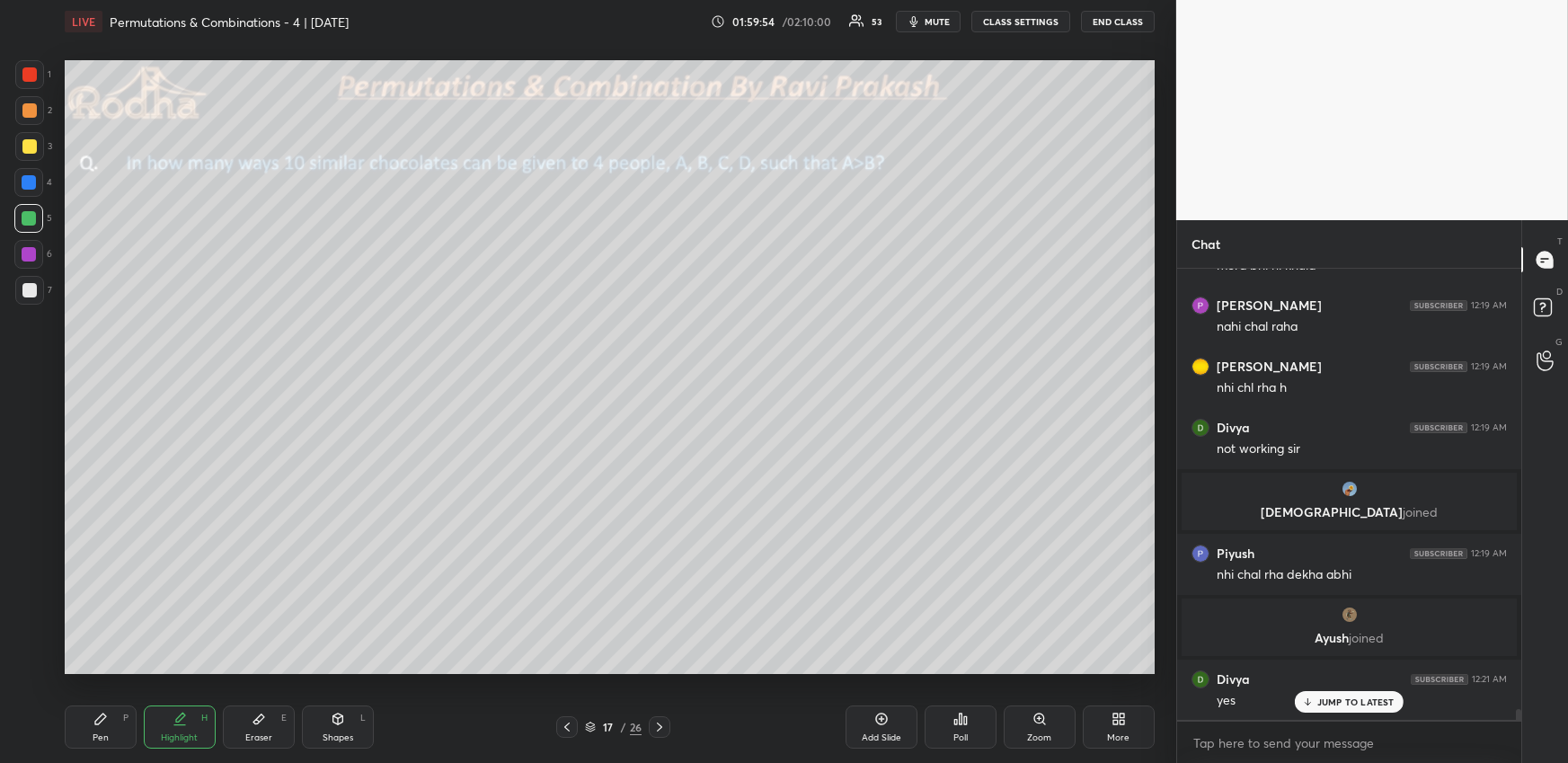
click at [84, 739] on div "Pen P" at bounding box center [100, 727] width 71 height 43
click at [174, 717] on icon at bounding box center [179, 718] width 14 height 14
click at [247, 724] on div "Eraser E" at bounding box center [258, 727] width 71 height 43
click at [103, 706] on div "Pen P Highlight H Eraser E Shapes L 17 / 26 Add Slide Poll Zoom More" at bounding box center [609, 727] width 1090 height 71
click at [98, 725] on div "Pen P" at bounding box center [100, 727] width 71 height 43
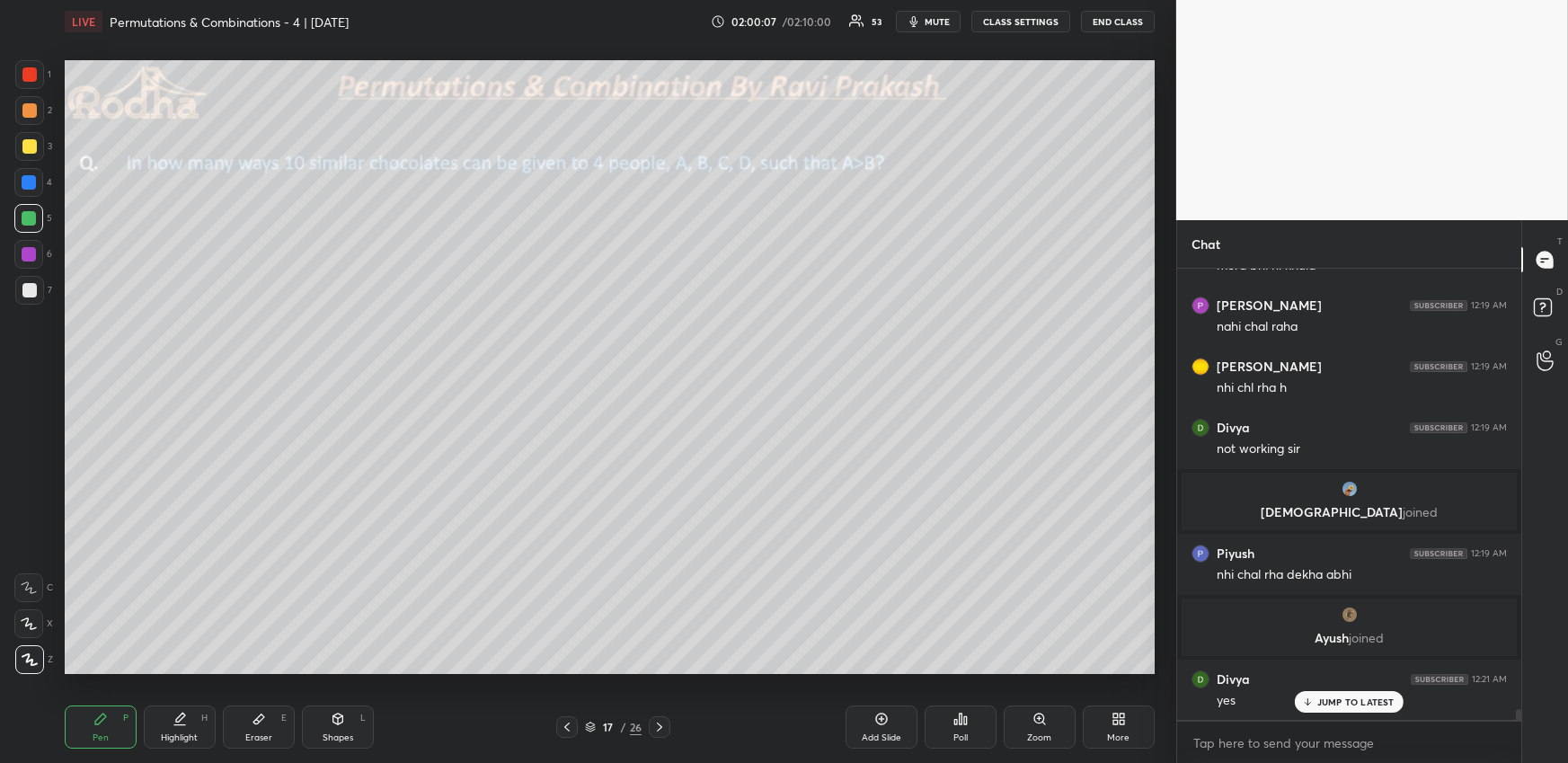
drag, startPoint x: 40, startPoint y: 77, endPoint x: 42, endPoint y: 88, distance: 11.2
click at [40, 77] on div at bounding box center [30, 74] width 29 height 29
click at [659, 724] on icon at bounding box center [659, 727] width 14 height 14
click at [106, 726] on div "Pen P" at bounding box center [100, 727] width 71 height 43
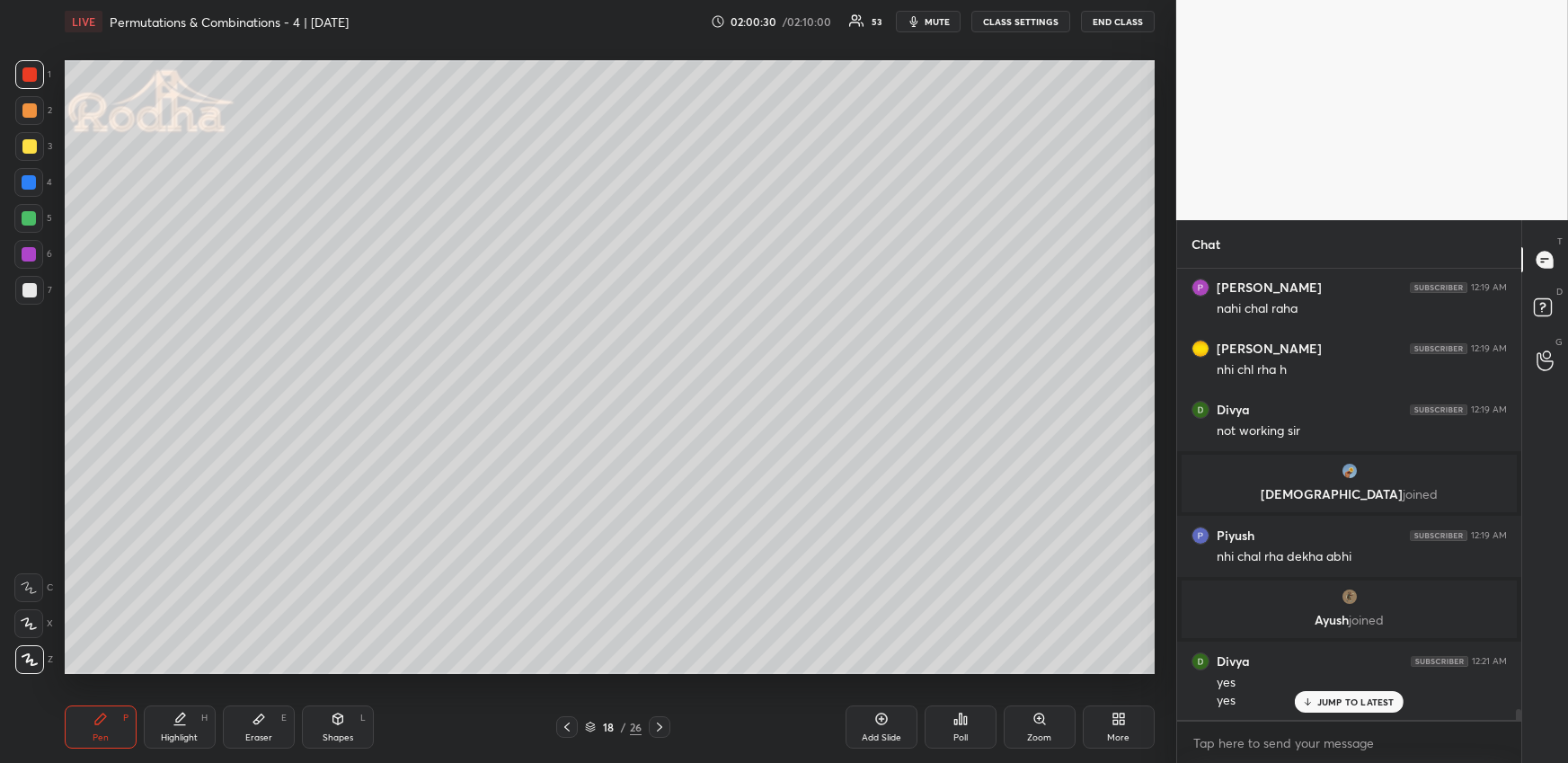
scroll to position [18526, 0]
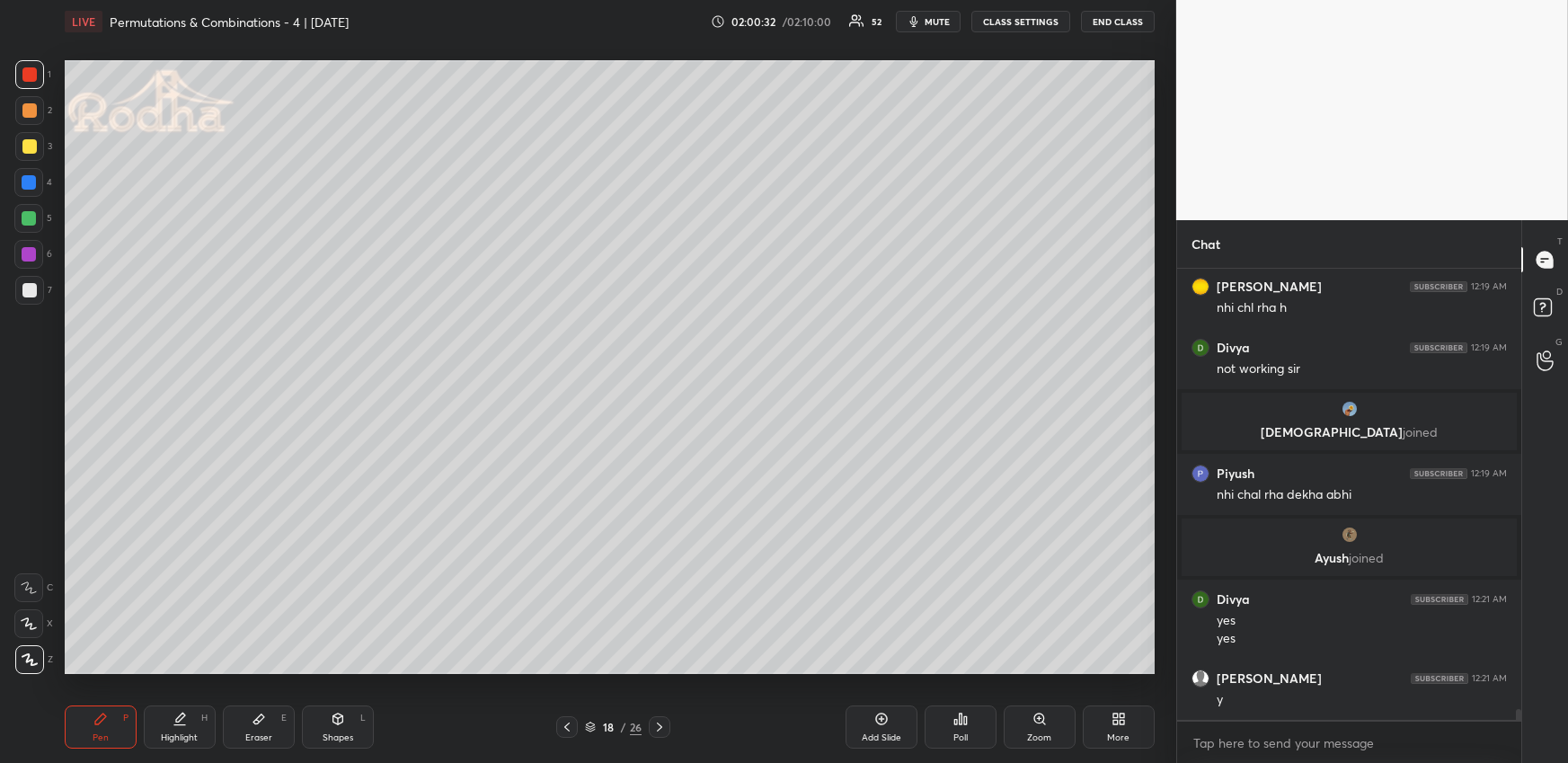
click at [36, 105] on div at bounding box center [30, 110] width 29 height 29
click at [560, 725] on div at bounding box center [566, 727] width 22 height 22
drag, startPoint x: 31, startPoint y: 174, endPoint x: 47, endPoint y: 190, distance: 22.6
click at [31, 173] on div at bounding box center [29, 182] width 29 height 29
click at [24, 146] on div at bounding box center [30, 146] width 14 height 14
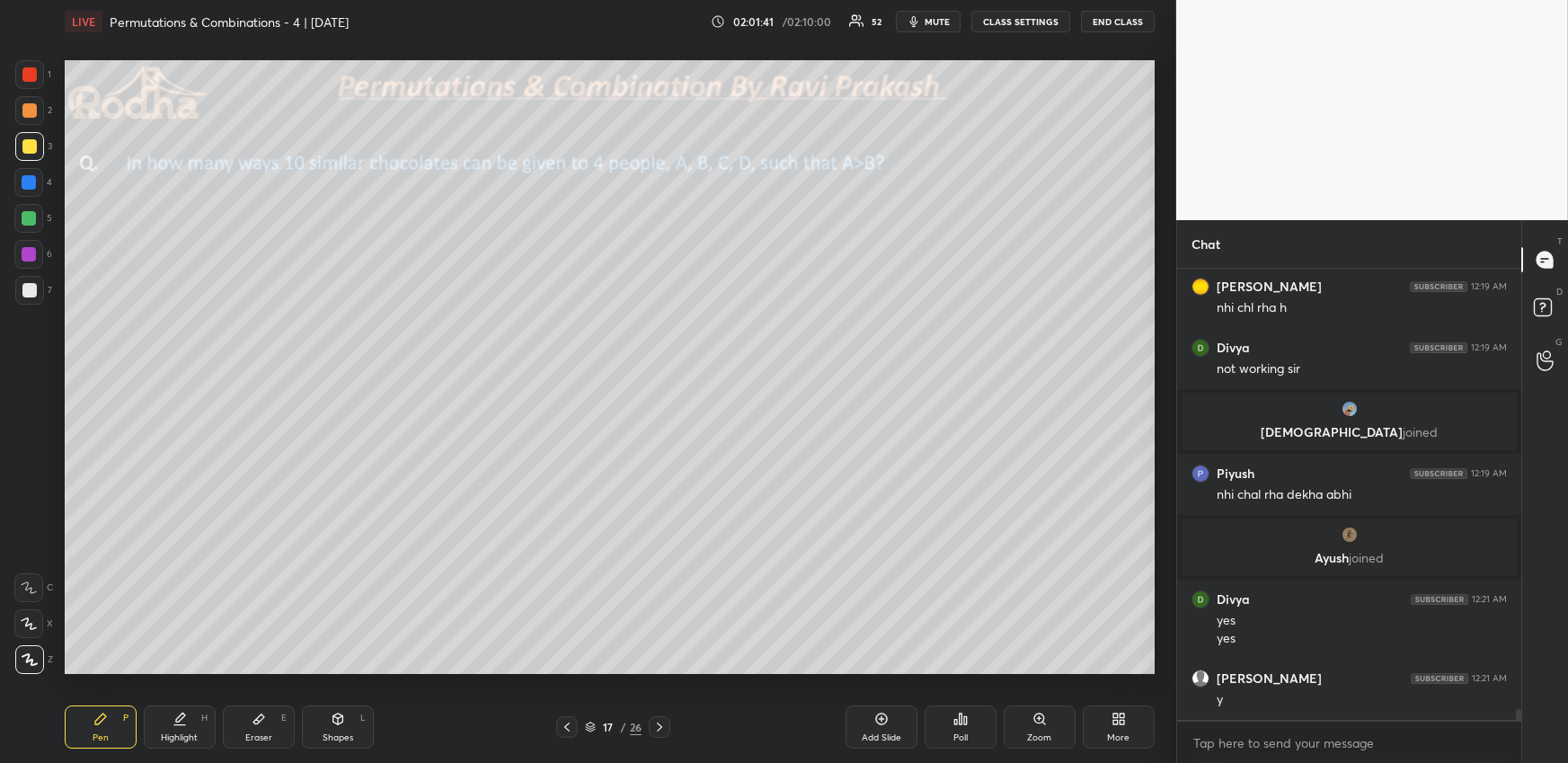
click at [566, 726] on icon at bounding box center [566, 727] width 14 height 14
click at [566, 724] on icon at bounding box center [567, 727] width 6 height 9
click at [182, 719] on icon at bounding box center [180, 716] width 9 height 9
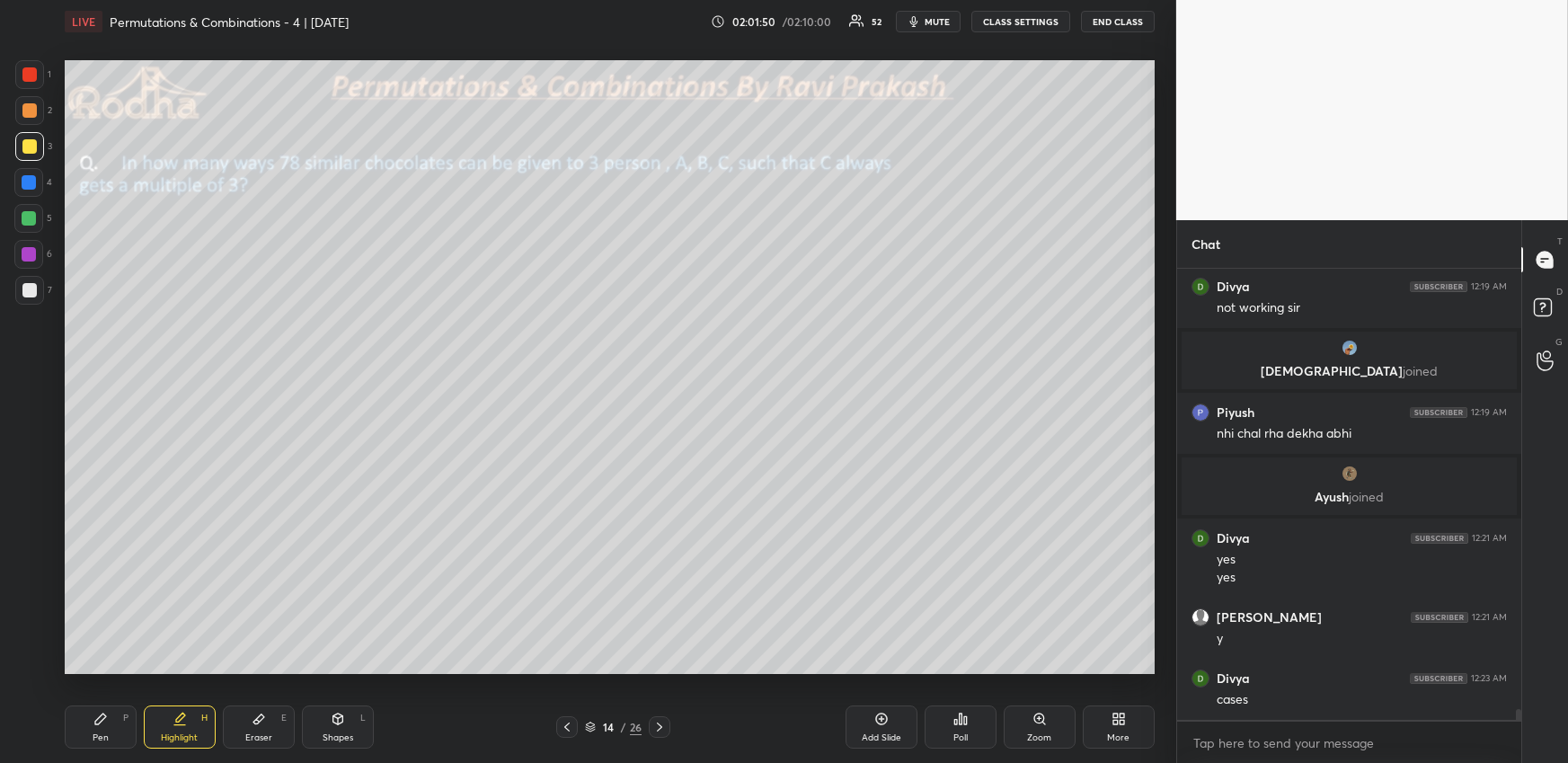
click at [662, 732] on icon at bounding box center [659, 727] width 14 height 14
click at [663, 730] on icon at bounding box center [659, 727] width 14 height 14
click at [664, 730] on icon at bounding box center [659, 727] width 14 height 14
click at [105, 720] on icon at bounding box center [100, 718] width 14 height 14
click at [31, 211] on div at bounding box center [29, 218] width 29 height 29
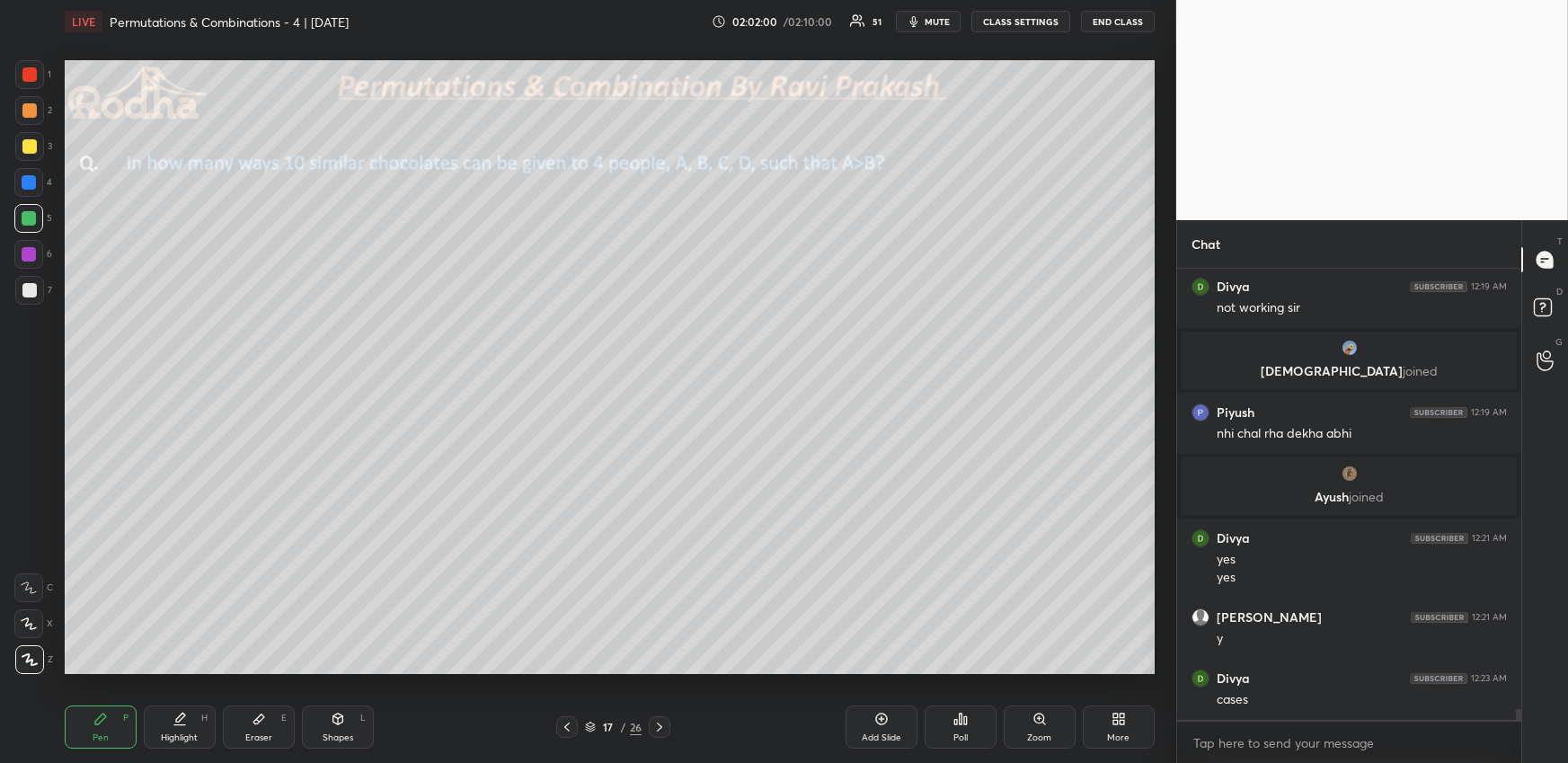
click at [32, 184] on div at bounding box center [29, 182] width 14 height 14
click at [37, 81] on div at bounding box center [30, 74] width 29 height 29
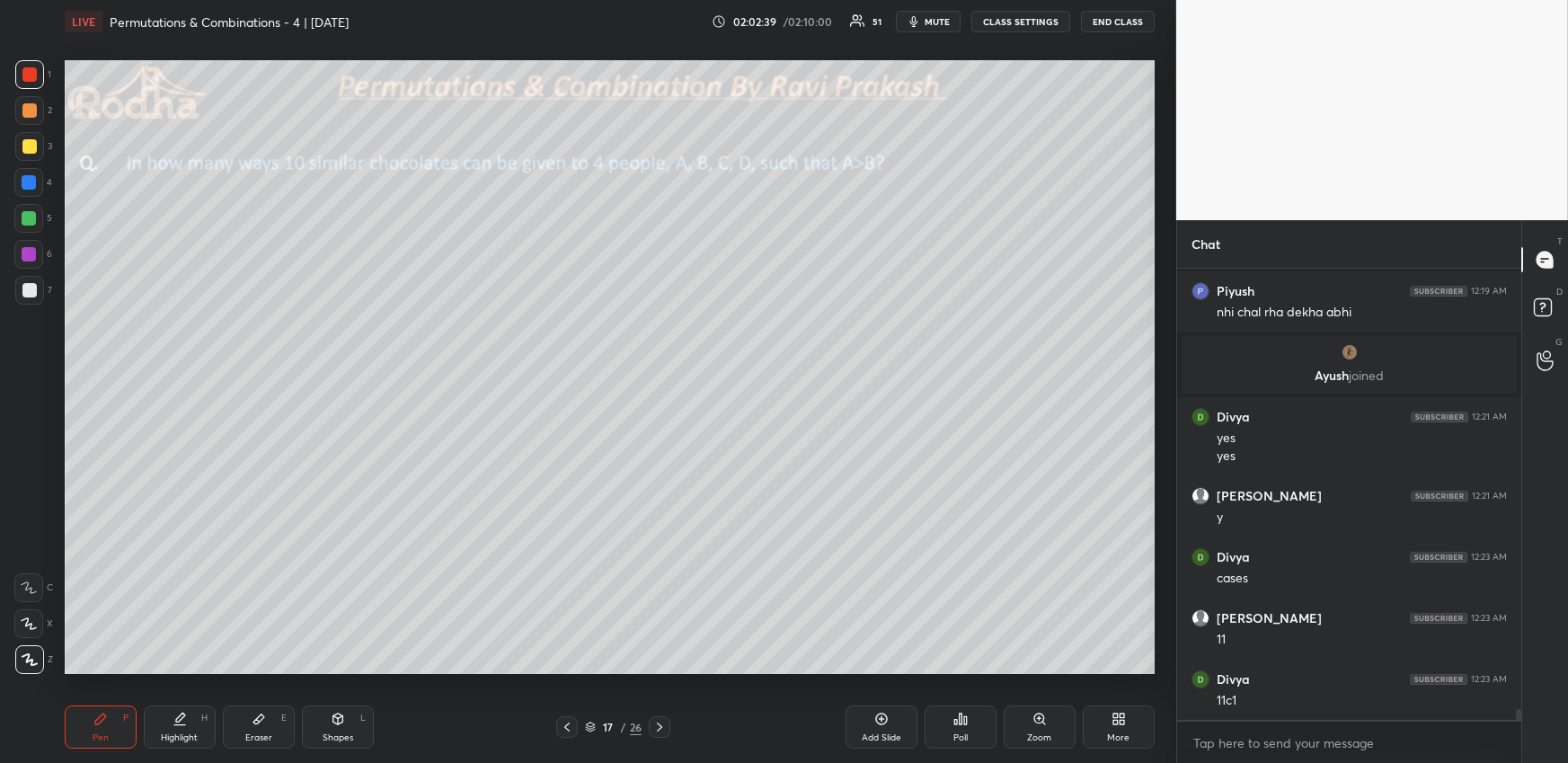
scroll to position [18770, 0]
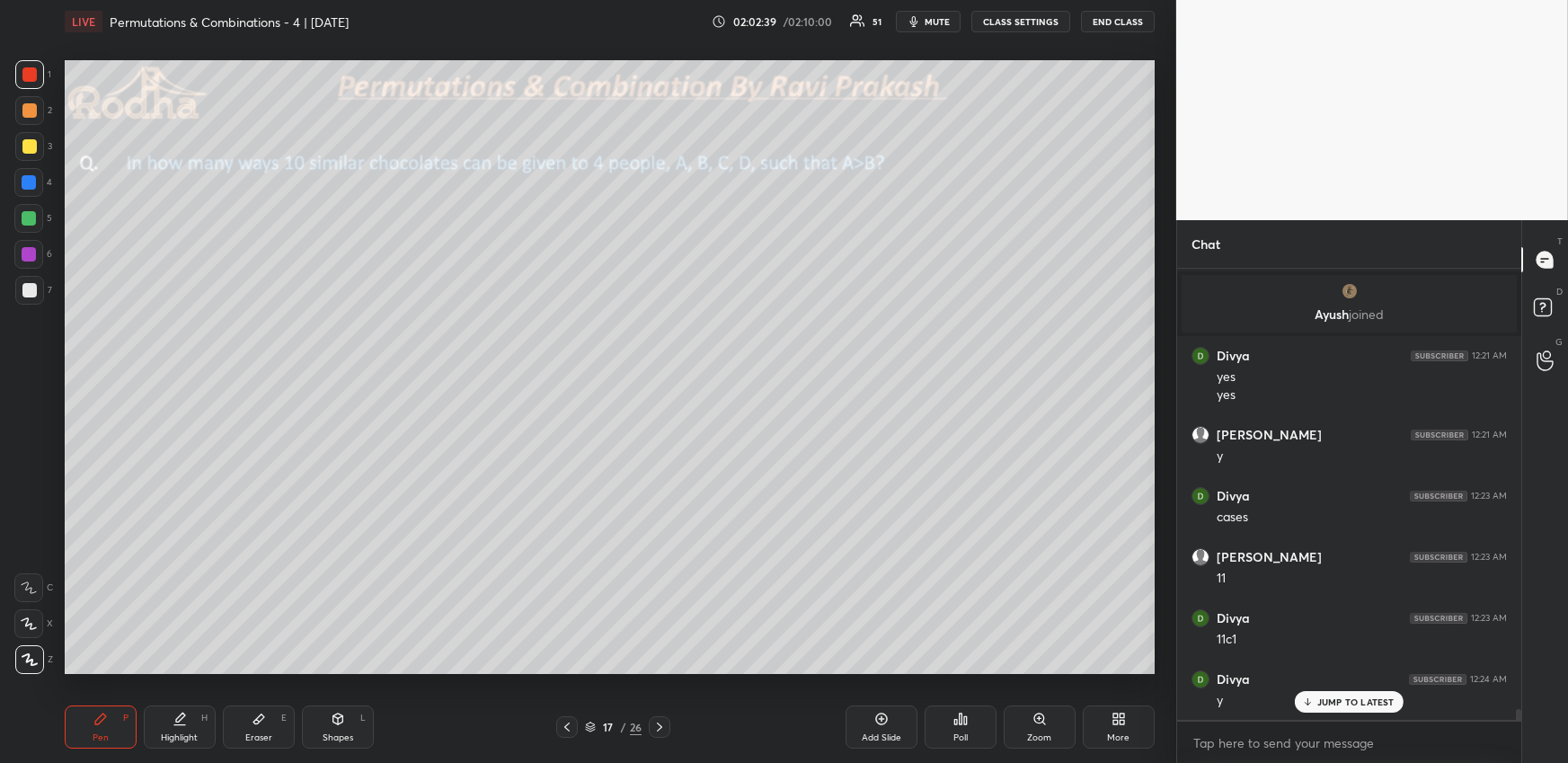
click at [27, 114] on div at bounding box center [30, 110] width 14 height 14
drag, startPoint x: 236, startPoint y: 725, endPoint x: 257, endPoint y: 718, distance: 22.1
click at [242, 726] on div "Eraser E" at bounding box center [258, 727] width 71 height 43
click at [99, 724] on icon at bounding box center [100, 718] width 14 height 14
drag, startPoint x: 31, startPoint y: 83, endPoint x: 38, endPoint y: 115, distance: 32.8
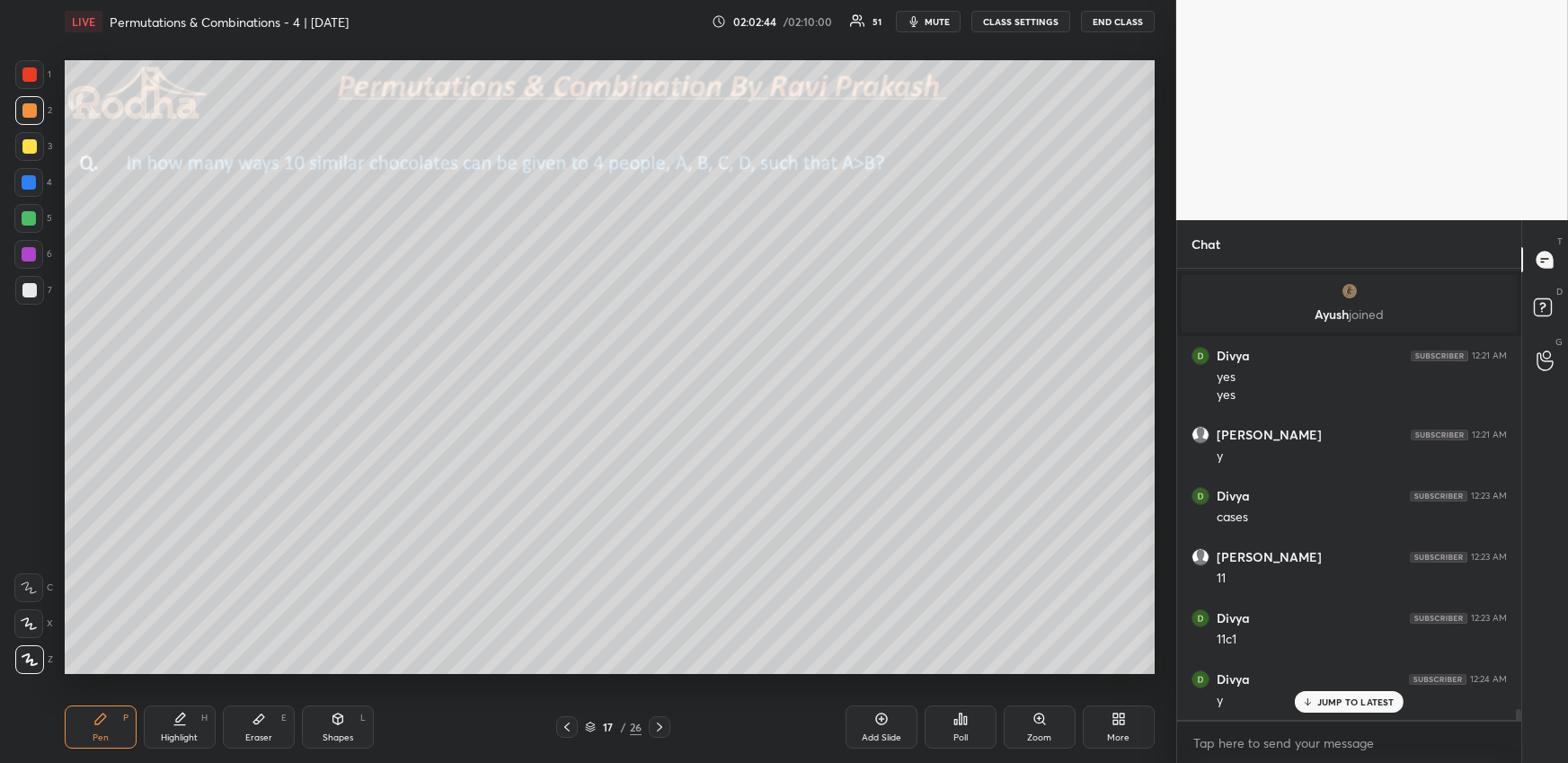
click at [31, 81] on div at bounding box center [30, 74] width 29 height 29
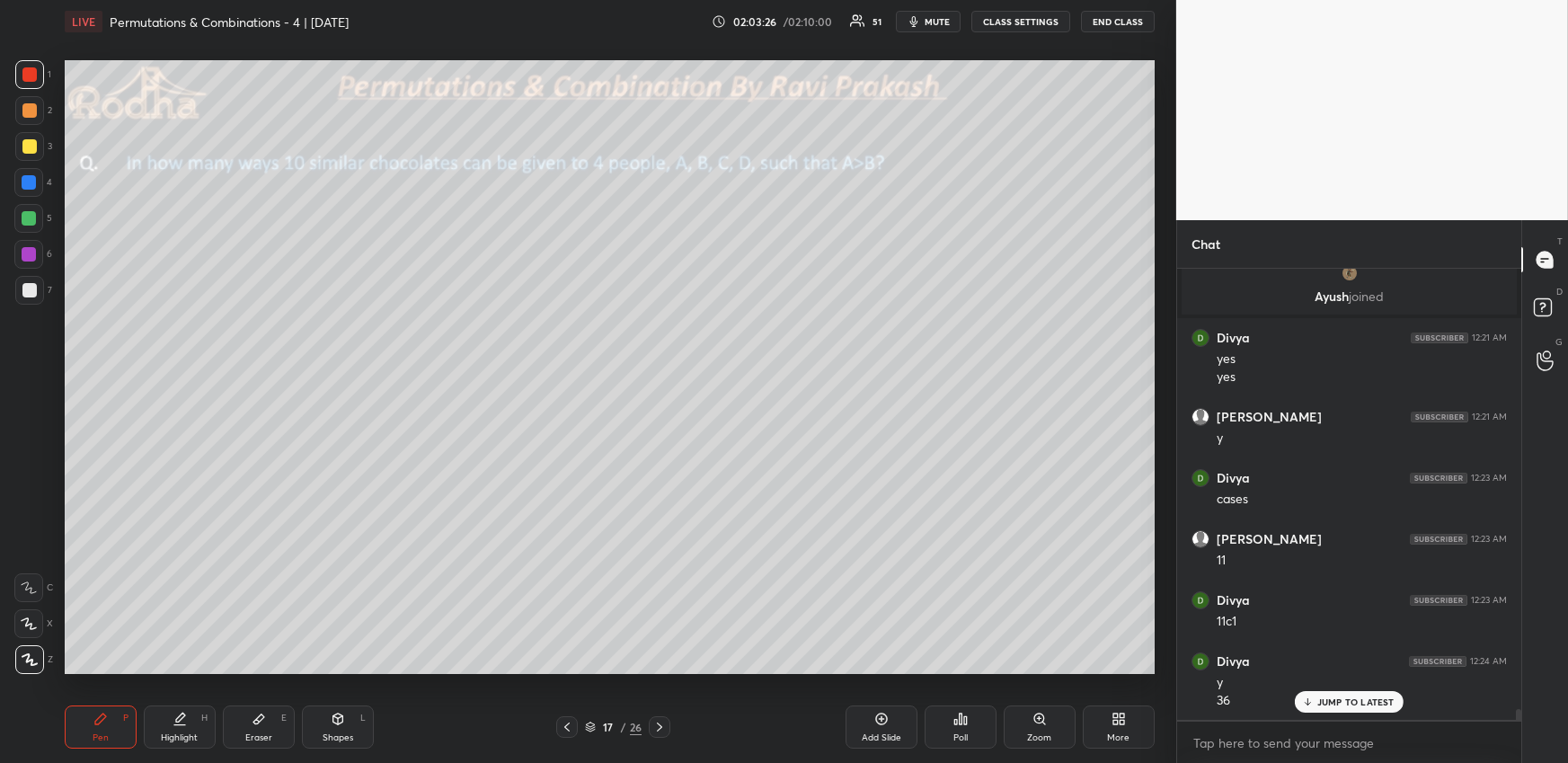
click at [656, 729] on icon at bounding box center [659, 727] width 14 height 14
click at [562, 726] on icon at bounding box center [566, 727] width 14 height 14
click at [1104, 725] on div "More" at bounding box center [1118, 727] width 71 height 43
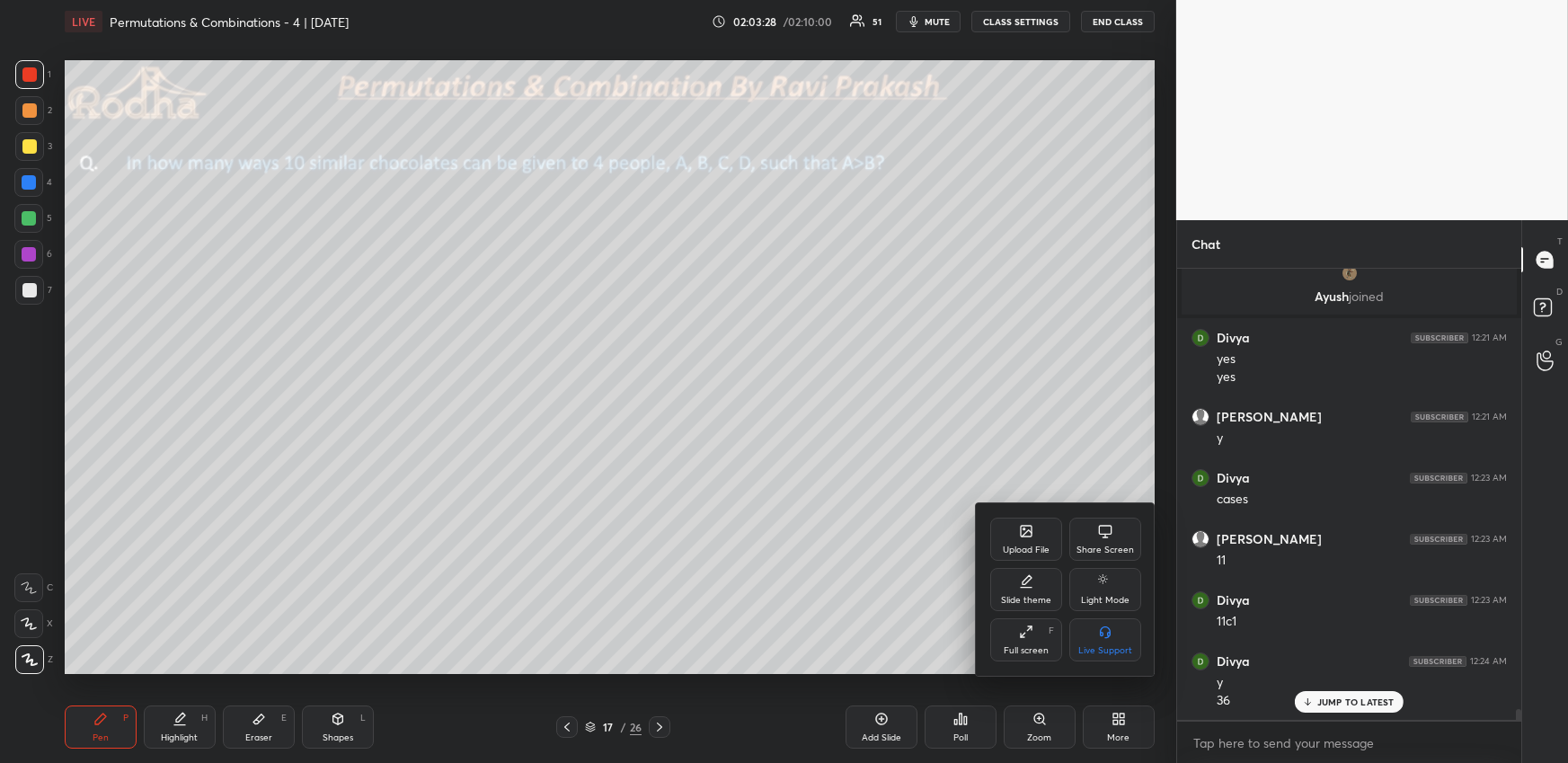
click at [1013, 527] on div "Upload File" at bounding box center [1025, 539] width 71 height 43
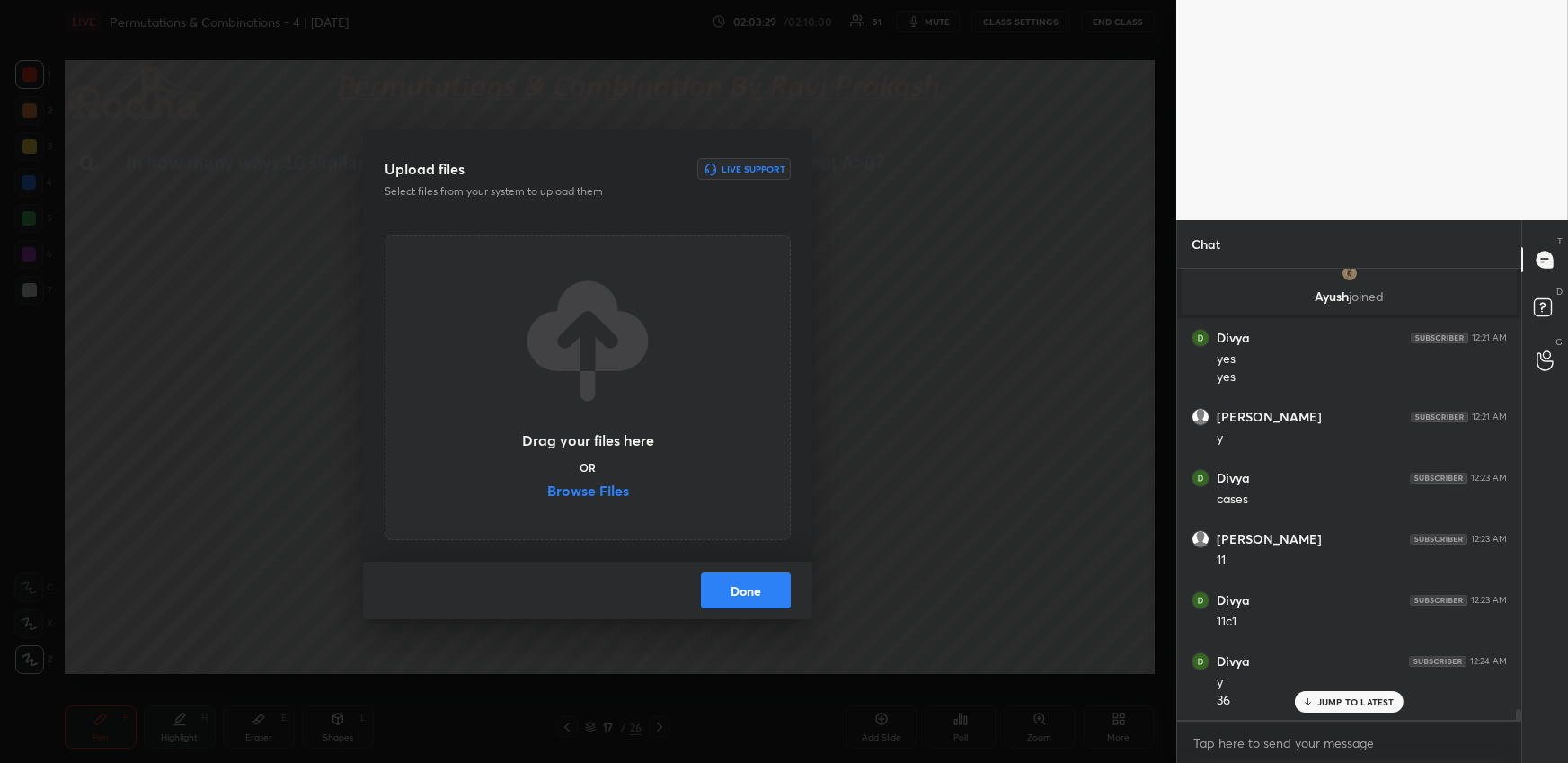
click at [598, 481] on div "Drag your files here OR Browse Files" at bounding box center [587, 388] width 135 height 230
click at [595, 487] on label "Browse Files" at bounding box center [588, 493] width 82 height 19
click at [547, 487] on input "Browse Files" at bounding box center [547, 493] width 0 height 19
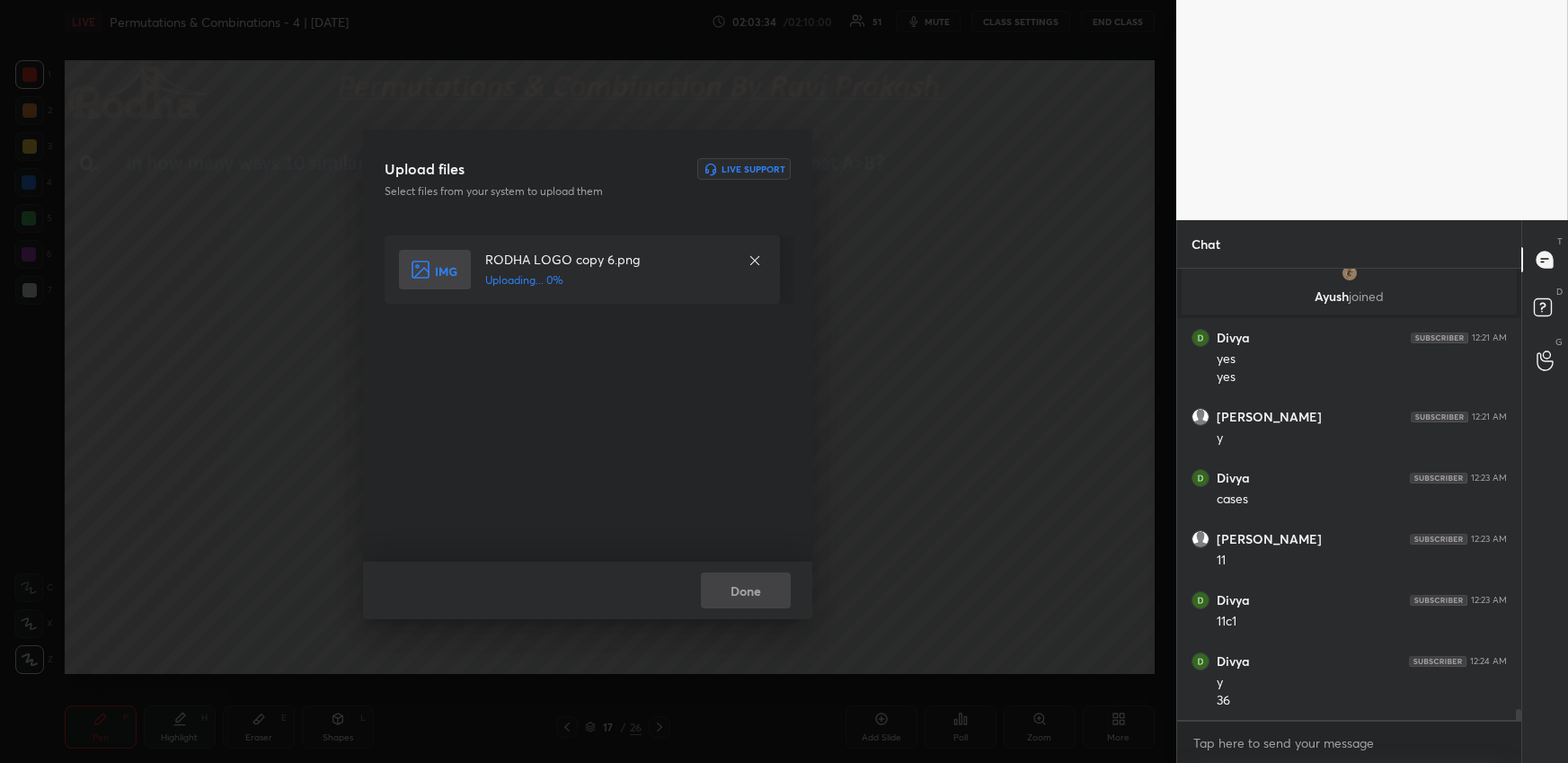
scroll to position [18850, 0]
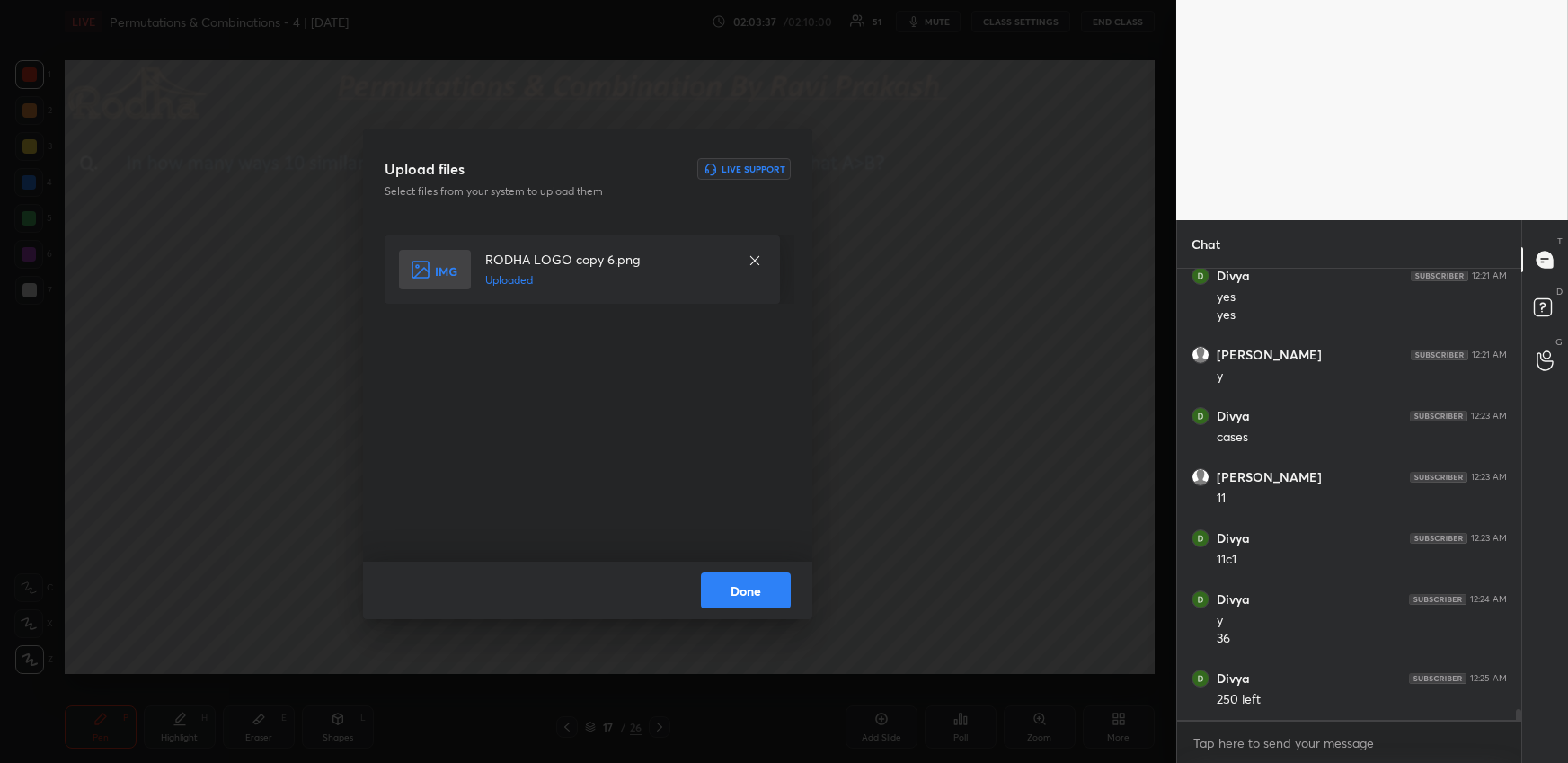
click at [764, 586] on button "Done" at bounding box center [745, 591] width 89 height 36
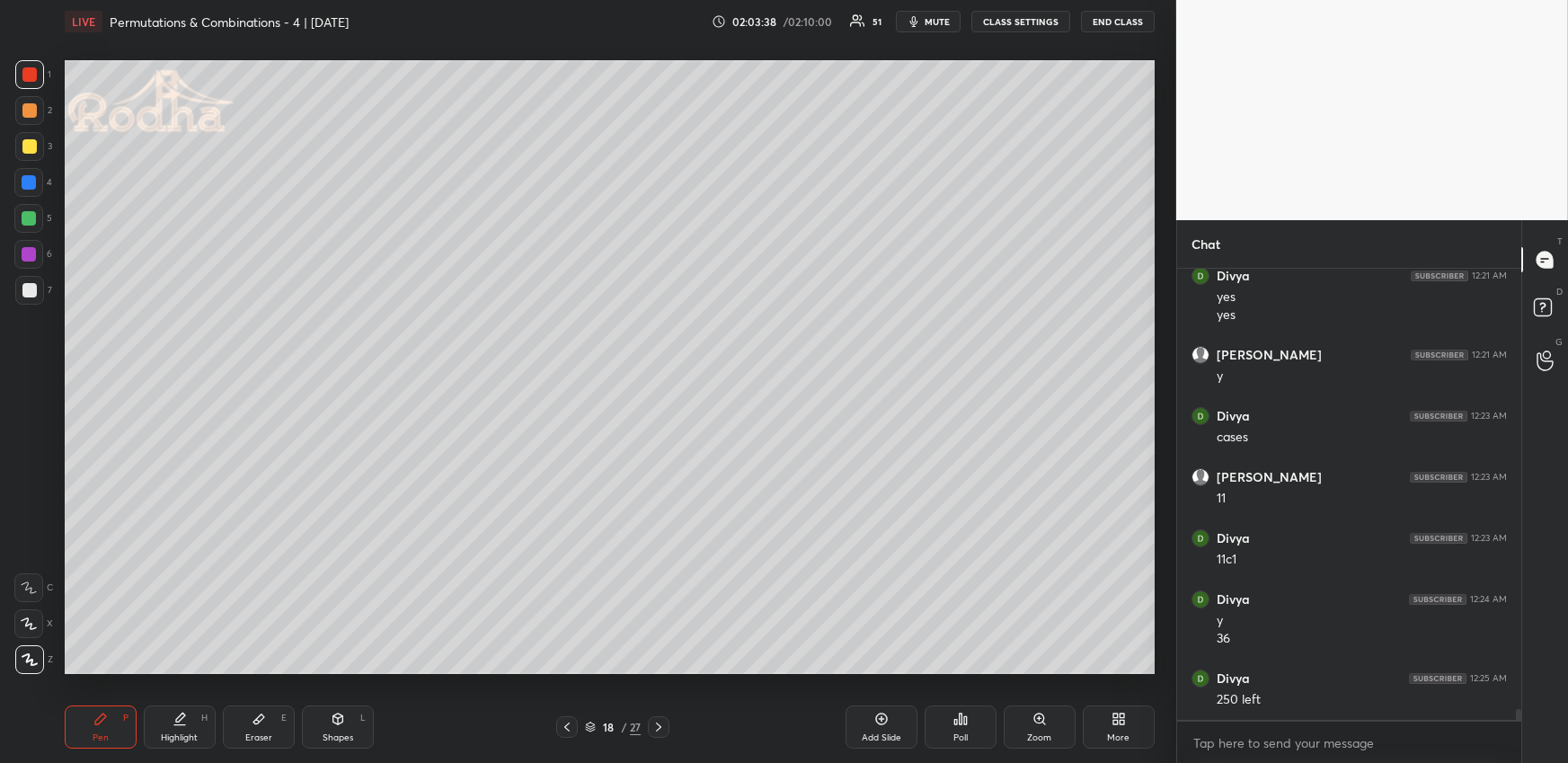
click at [32, 145] on div at bounding box center [30, 146] width 14 height 14
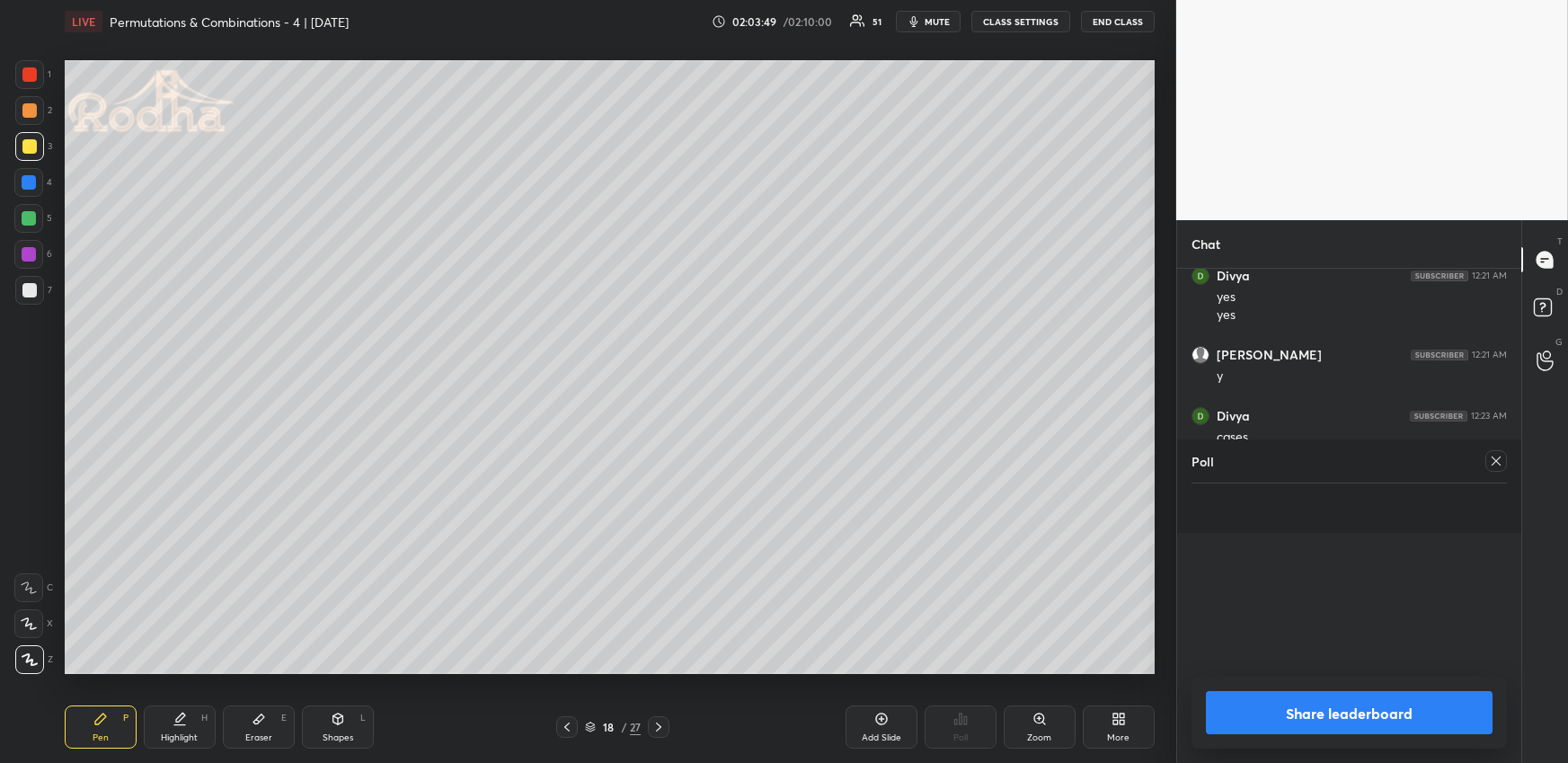
scroll to position [18203, 0]
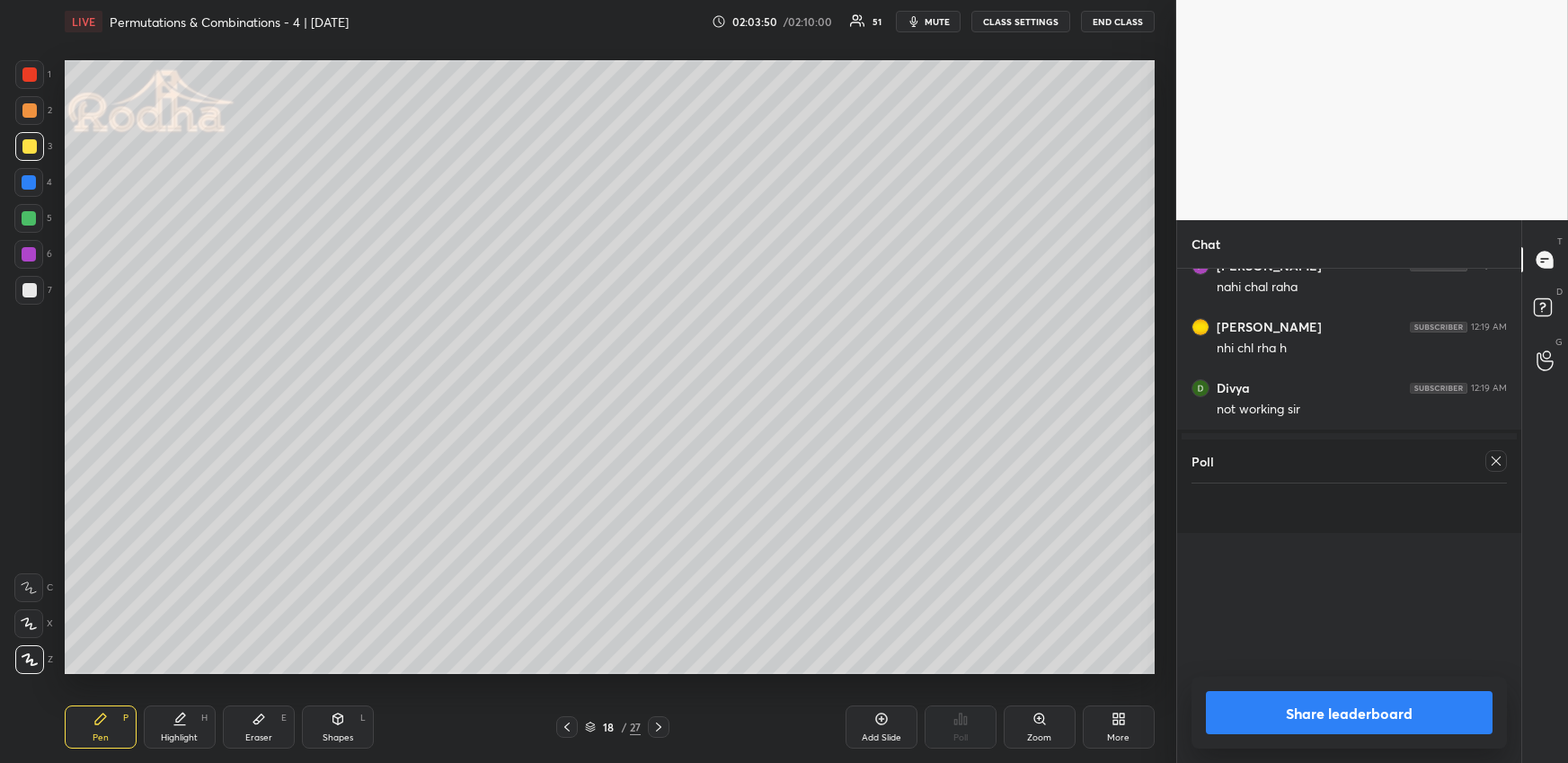
click at [1489, 459] on div at bounding box center [1496, 461] width 22 height 22
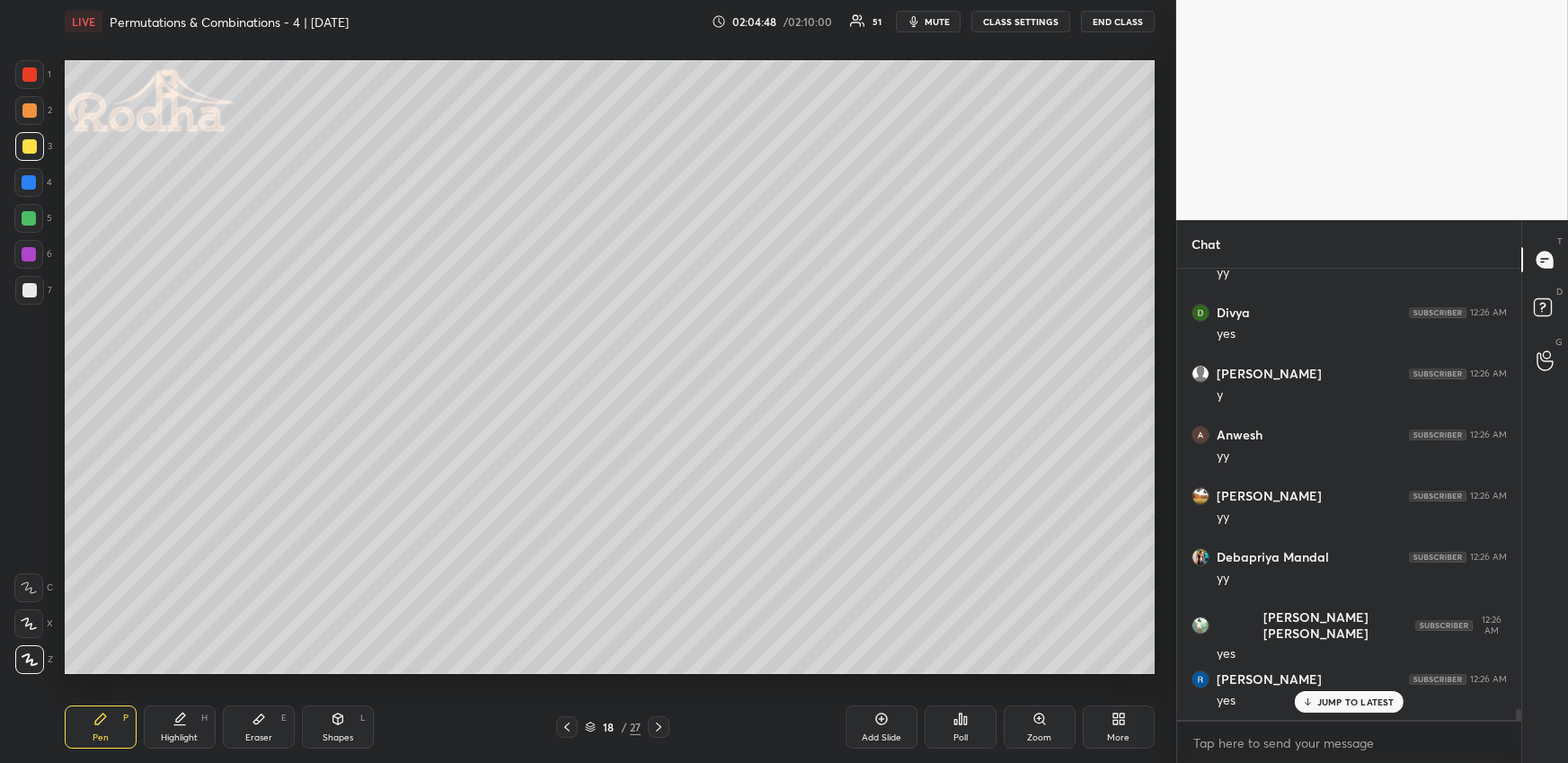
scroll to position [19094, 0]
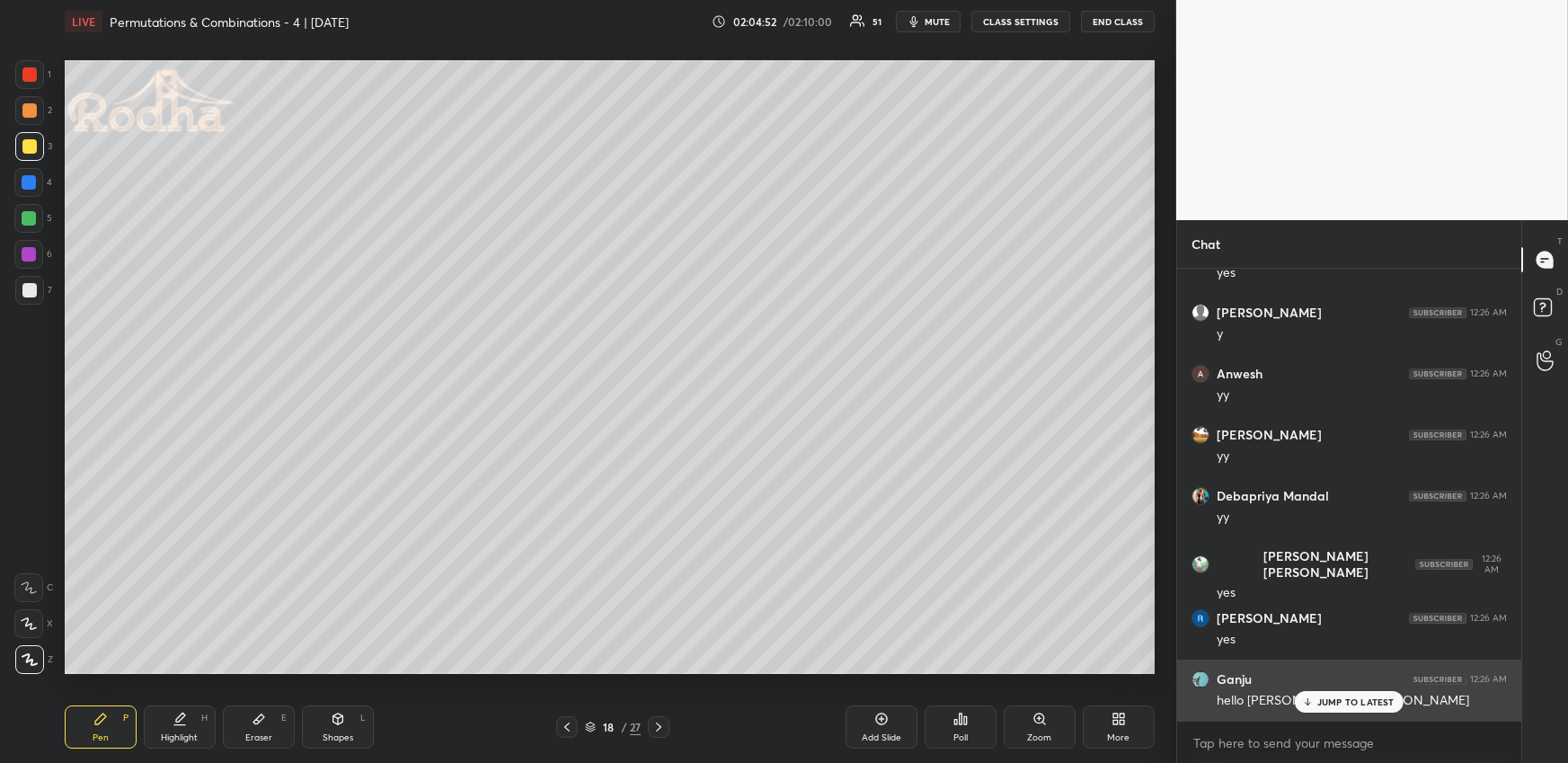
click at [1322, 696] on div "JUMP TO LATEST" at bounding box center [1348, 702] width 108 height 22
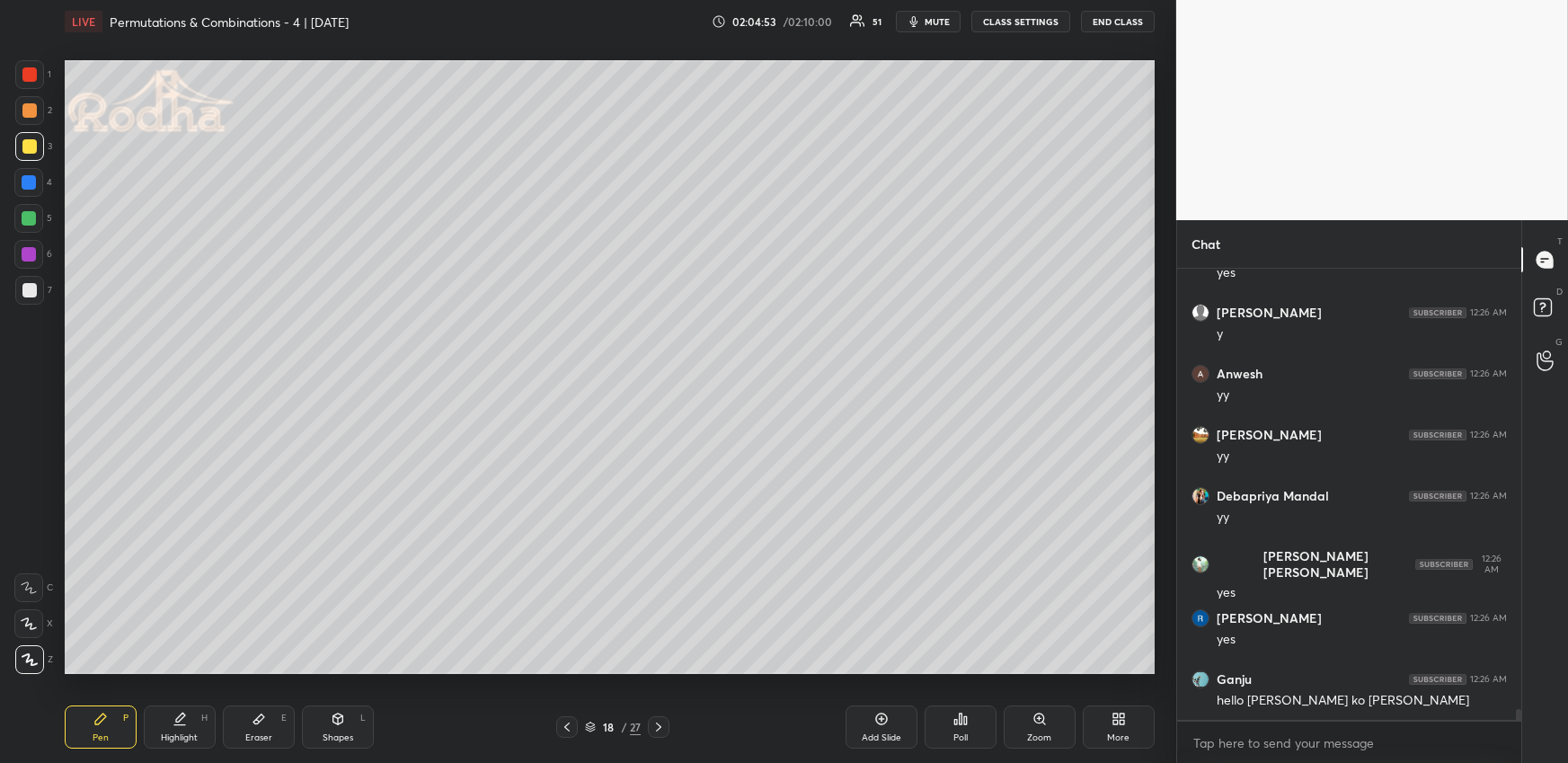
click at [178, 725] on icon at bounding box center [179, 718] width 14 height 14
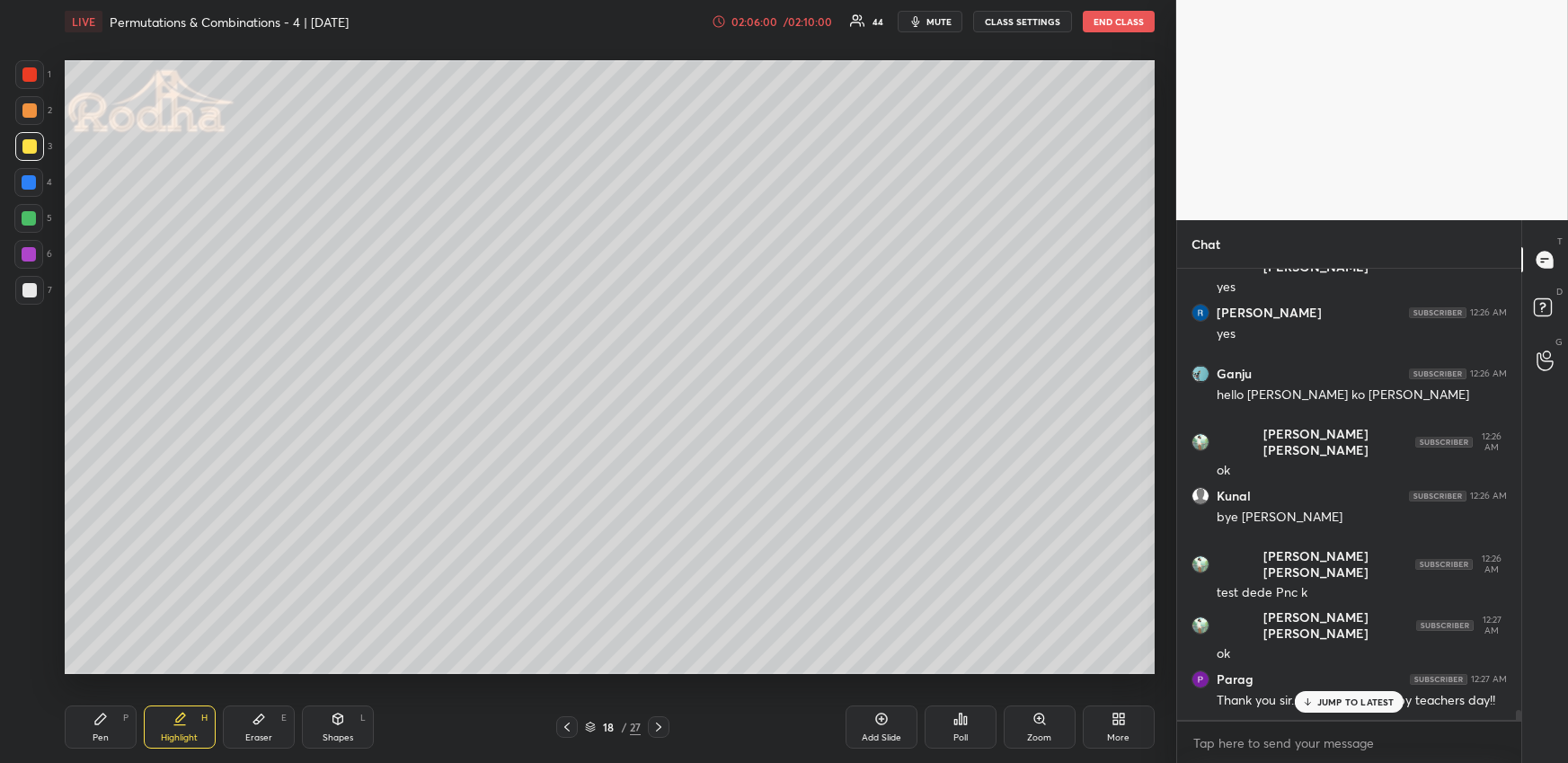
scroll to position [19464, 0]
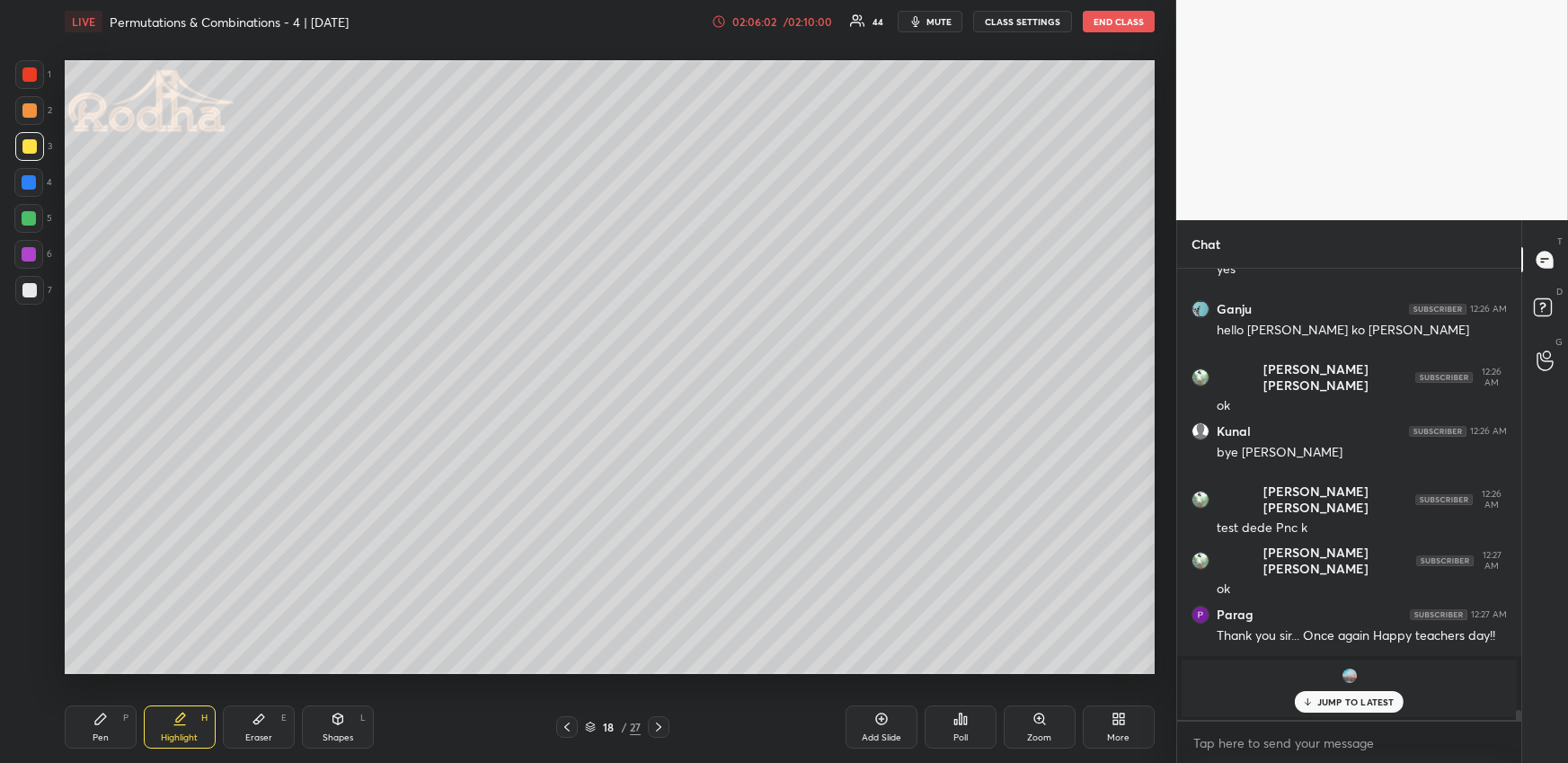
click at [1361, 694] on div "JUMP TO LATEST" at bounding box center [1348, 702] width 108 height 22
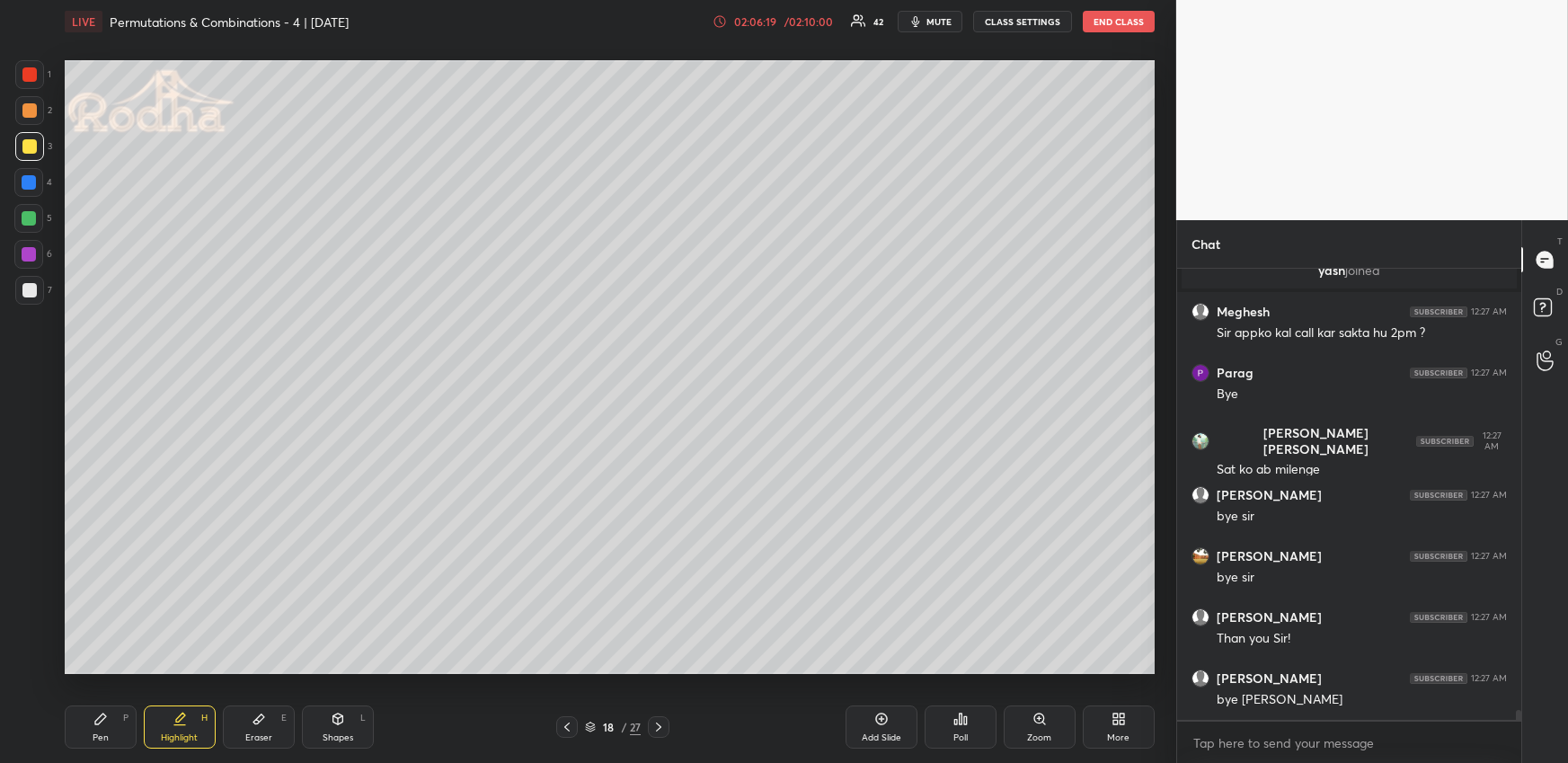
scroll to position [19970, 0]
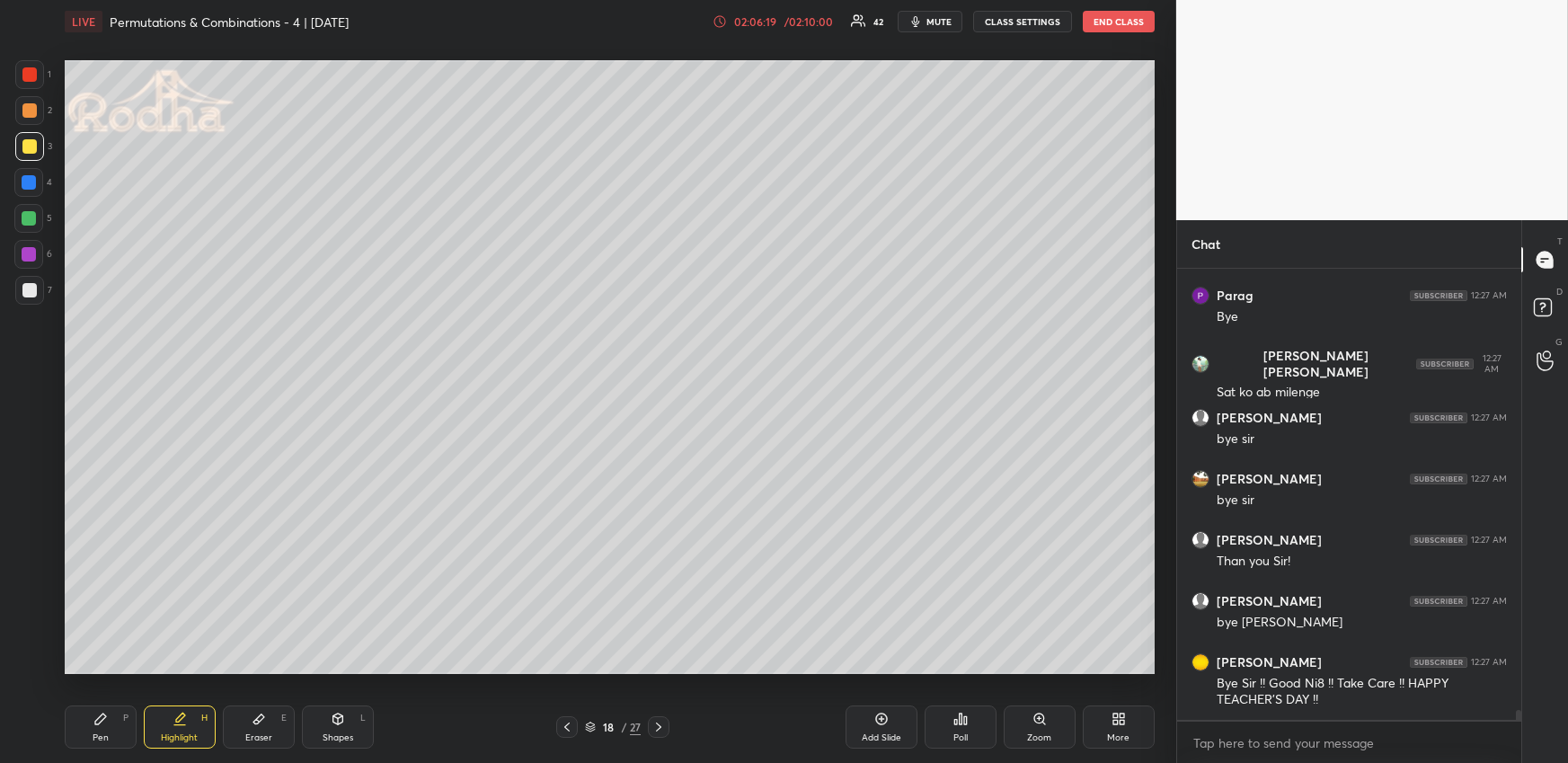
drag, startPoint x: 661, startPoint y: 729, endPoint x: 674, endPoint y: 725, distance: 13.6
click at [661, 730] on icon at bounding box center [658, 727] width 14 height 14
click at [884, 728] on div "Add Slide" at bounding box center [881, 727] width 71 height 43
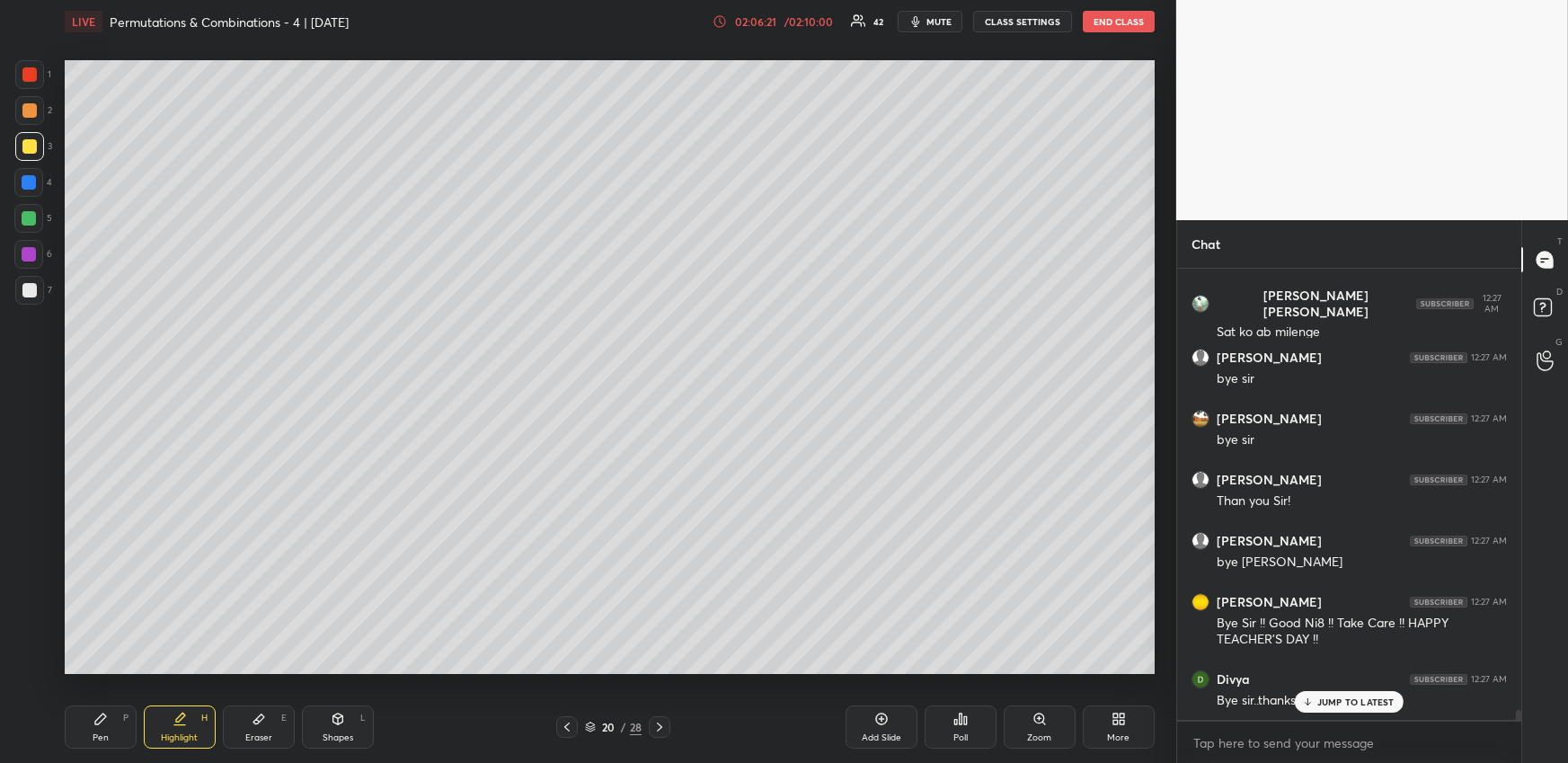
click at [23, 178] on div at bounding box center [29, 182] width 14 height 14
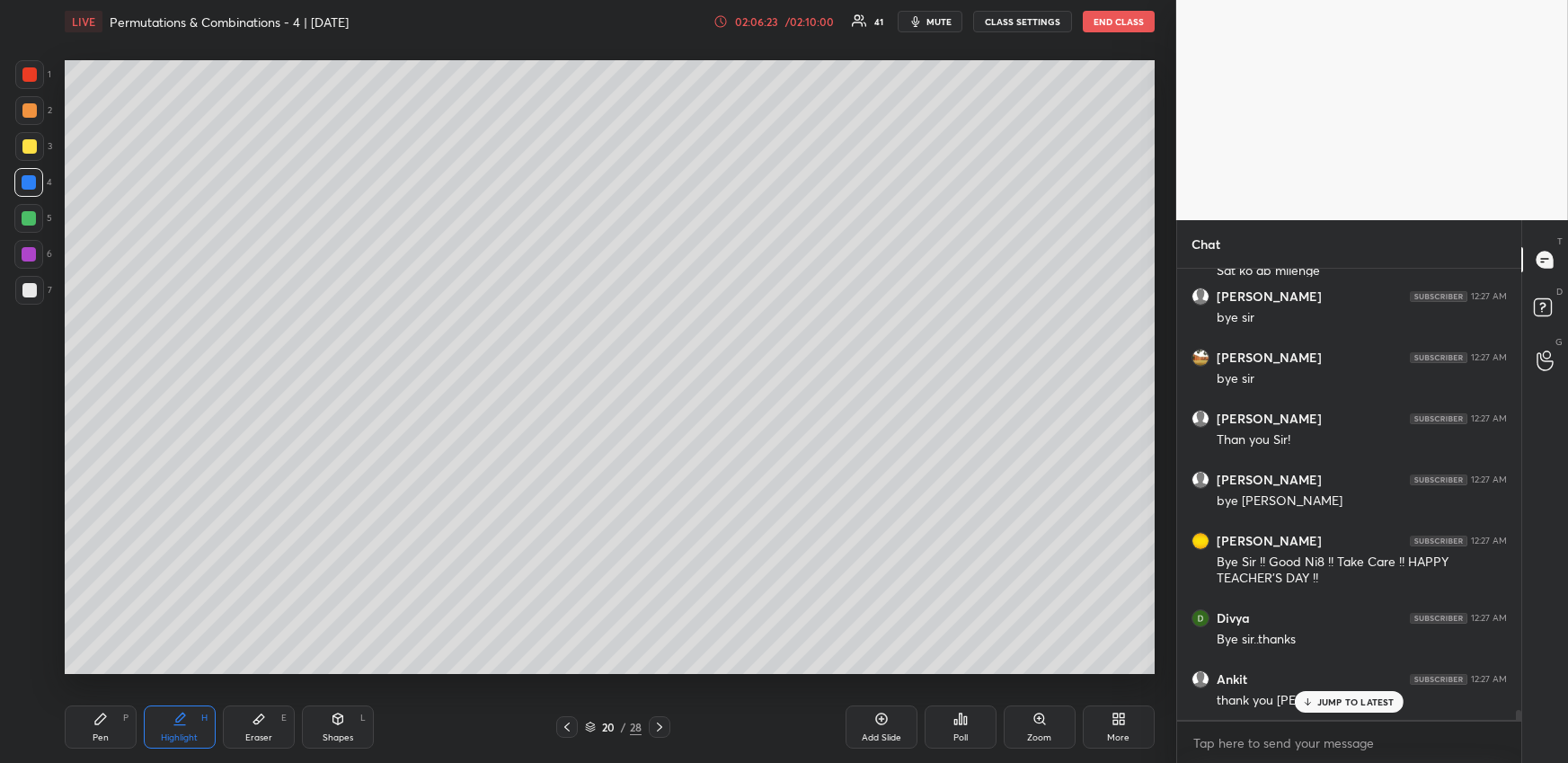
click at [114, 734] on div "Pen P" at bounding box center [100, 727] width 71 height 43
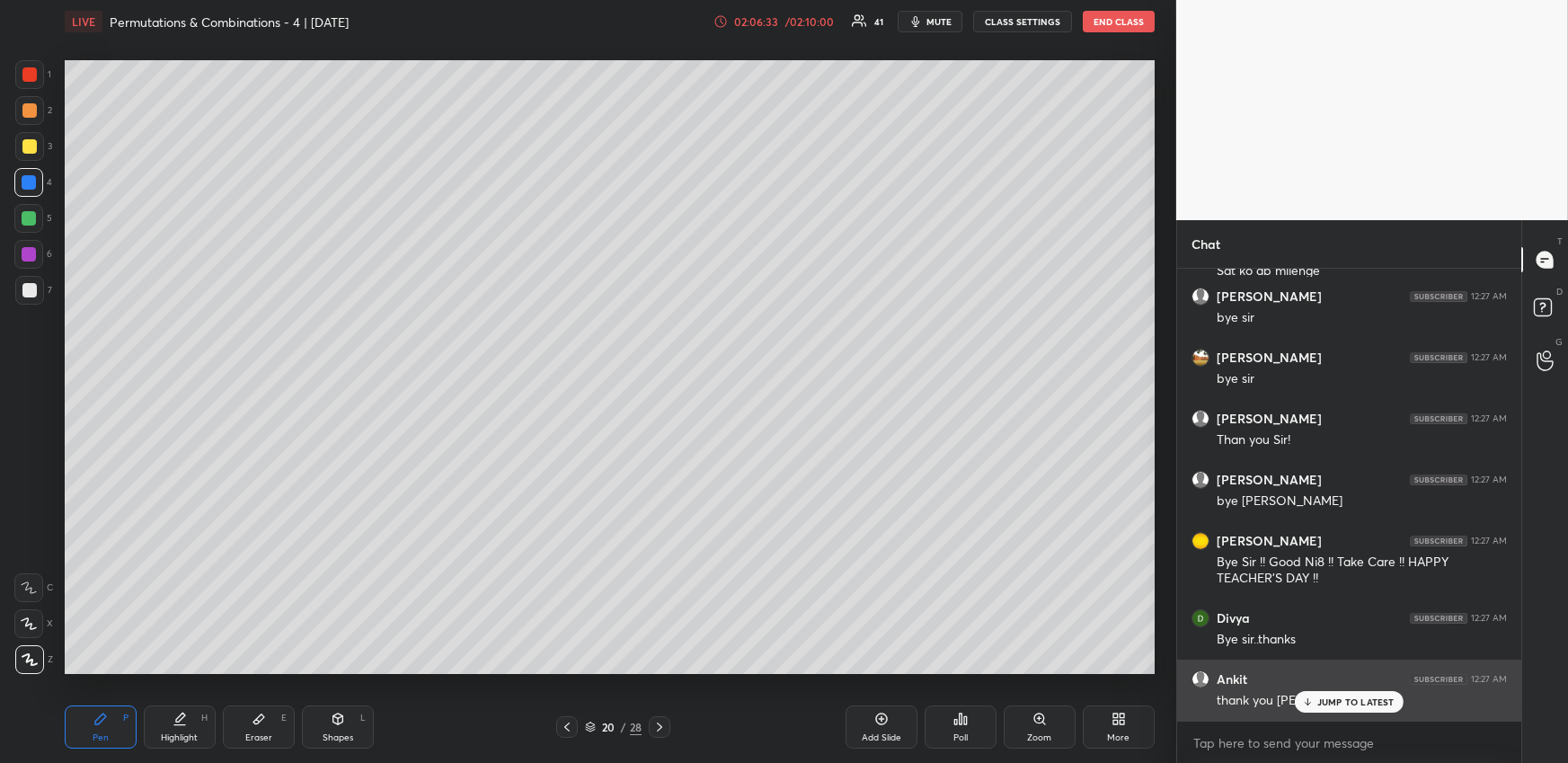
drag, startPoint x: 1340, startPoint y: 704, endPoint x: 1295, endPoint y: 695, distance: 45.9
click at [1339, 705] on p "JUMP TO LATEST" at bounding box center [1355, 701] width 77 height 10
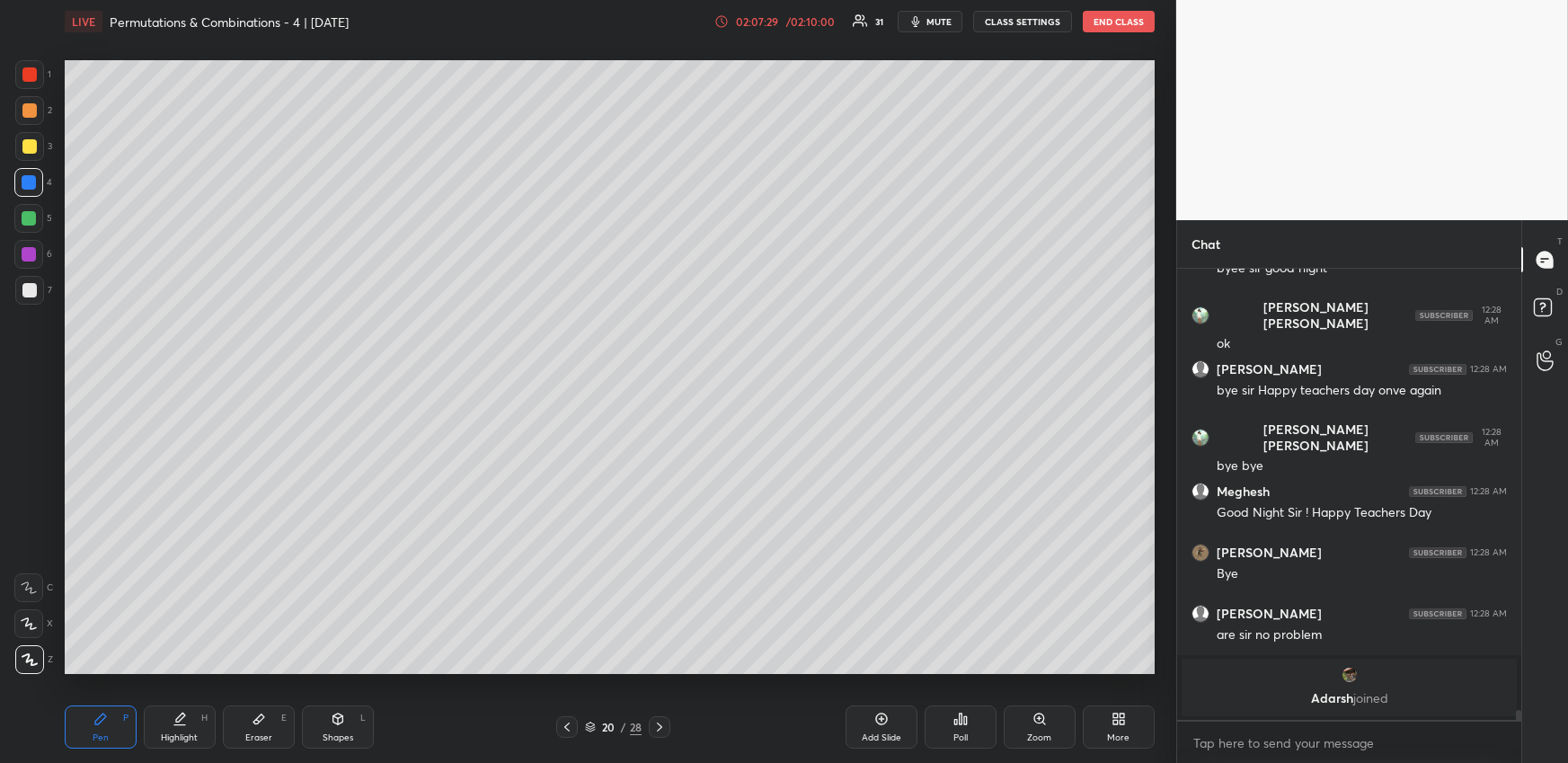
scroll to position [20646, 0]
click at [1113, 23] on button "END CLASS" at bounding box center [1118, 21] width 71 height 22
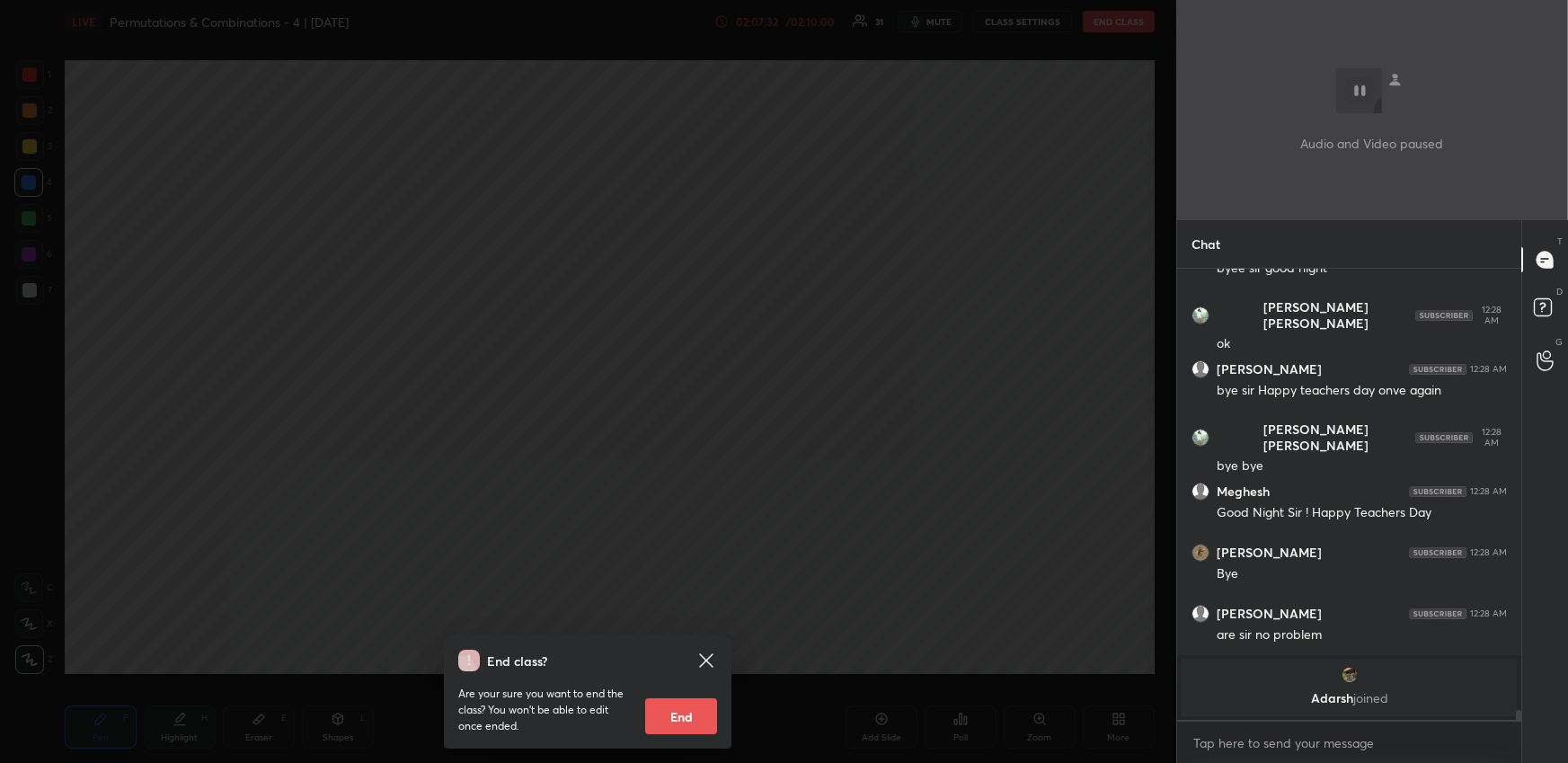
click at [698, 723] on button "End" at bounding box center [681, 716] width 71 height 36
type textarea "x"
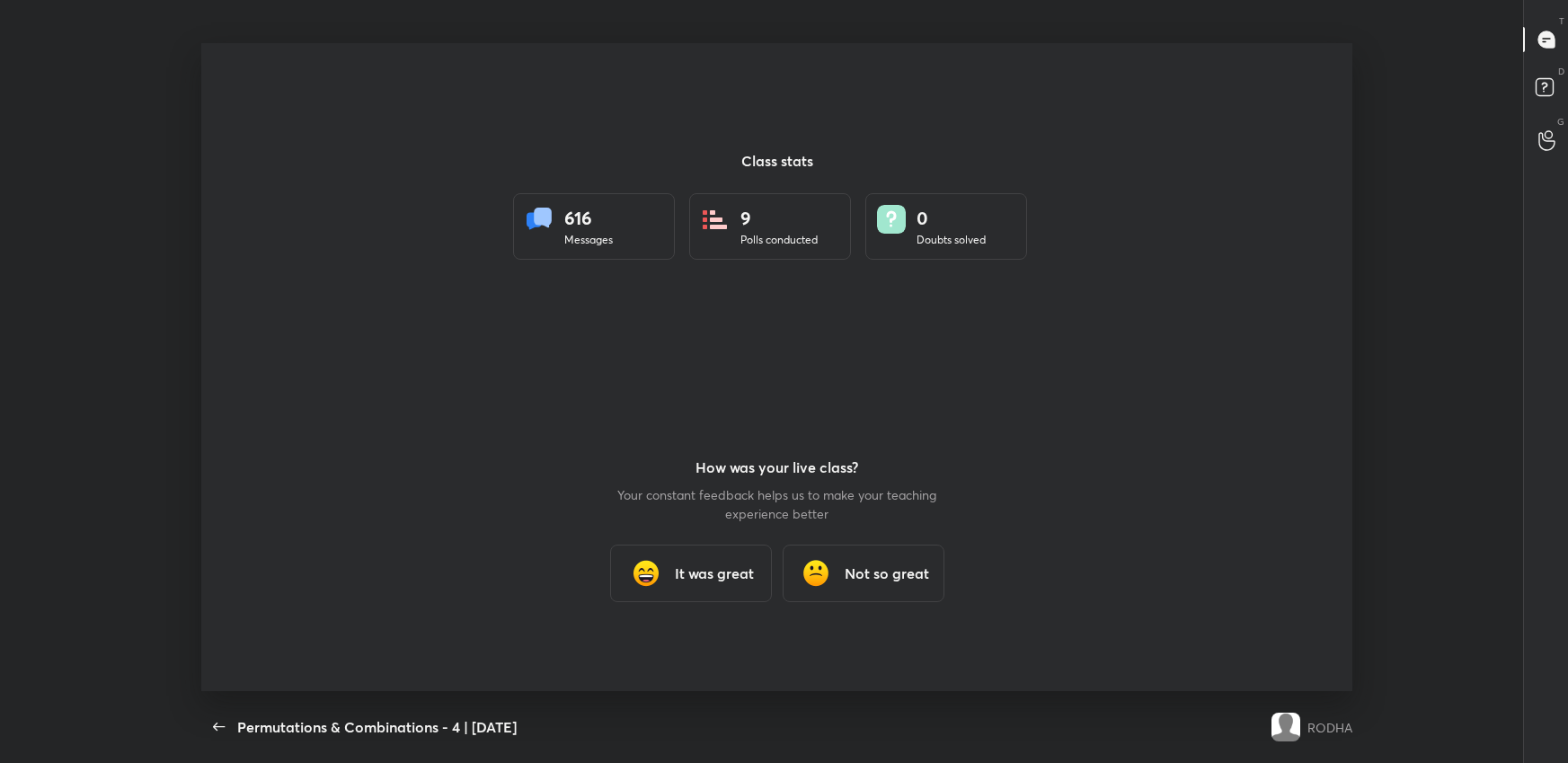
scroll to position [89242, 88359]
